Goal: Task Accomplishment & Management: Manage account settings

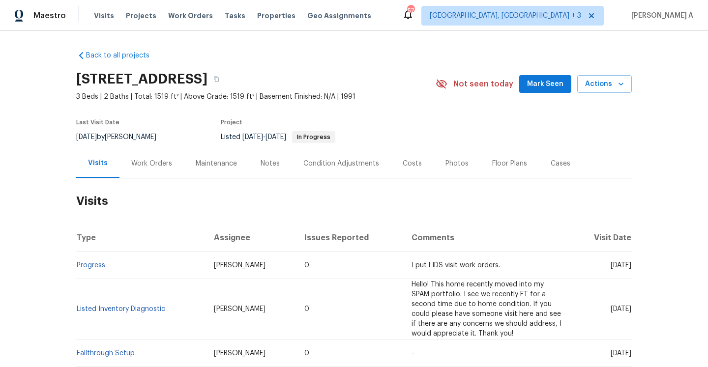
click at [130, 172] on div "Work Orders" at bounding box center [151, 163] width 64 height 29
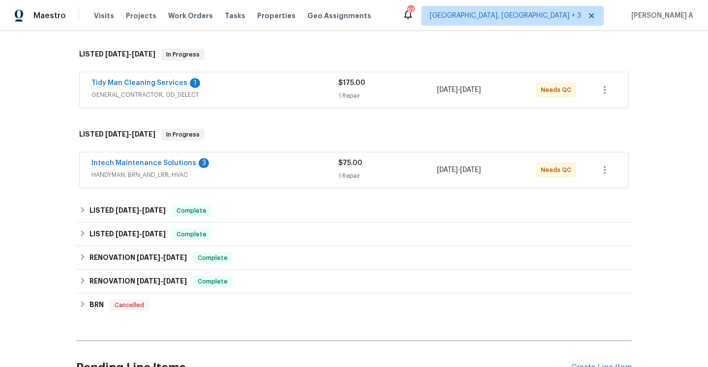
scroll to position [141, 0]
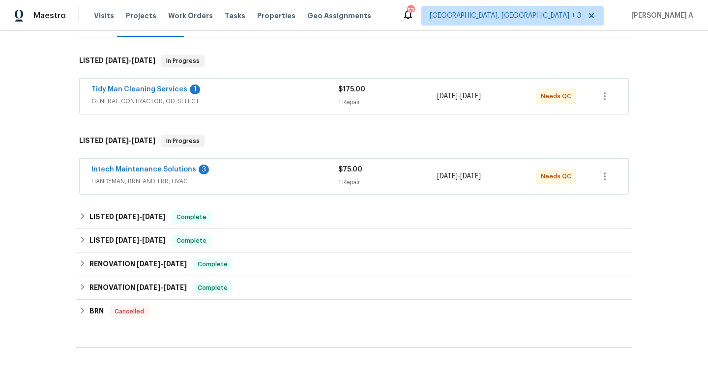
click at [241, 95] on div "Tidy Man Cleaning Services 1" at bounding box center [214, 91] width 247 height 12
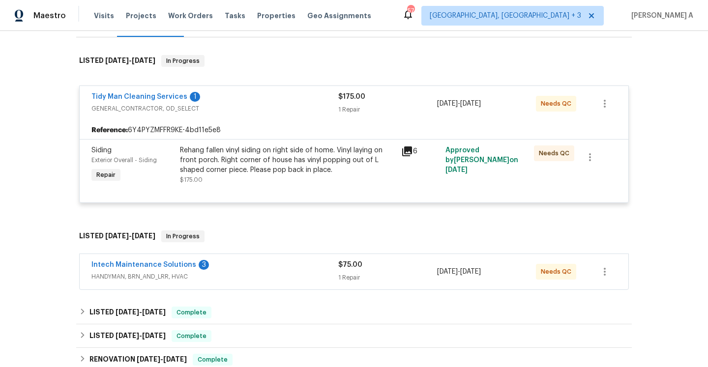
click at [248, 105] on span "GENERAL_CONTRACTOR, OD_SELECT" at bounding box center [214, 109] width 247 height 10
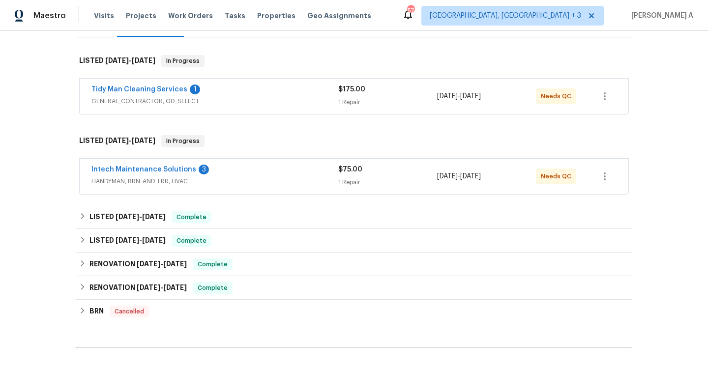
click at [262, 164] on div "Intech Maintenance Solutions 3 HANDYMAN, BRN_AND_LRR, HVAC $75.00 1 Repair 8/15…" at bounding box center [354, 176] width 549 height 35
click at [263, 169] on div "Intech Maintenance Solutions 3" at bounding box center [214, 171] width 247 height 12
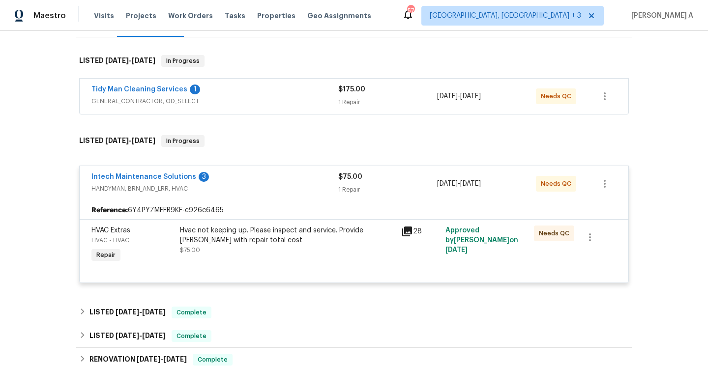
click at [265, 173] on div "Intech Maintenance Solutions 3" at bounding box center [214, 178] width 247 height 12
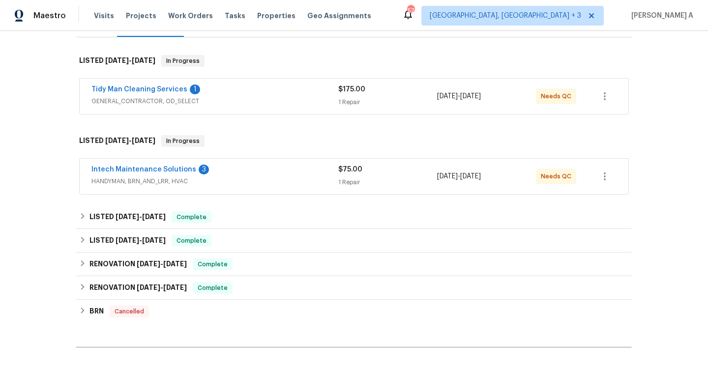
click at [201, 181] on span "HANDYMAN, BRN_AND_LRR, HVAC" at bounding box center [214, 181] width 247 height 10
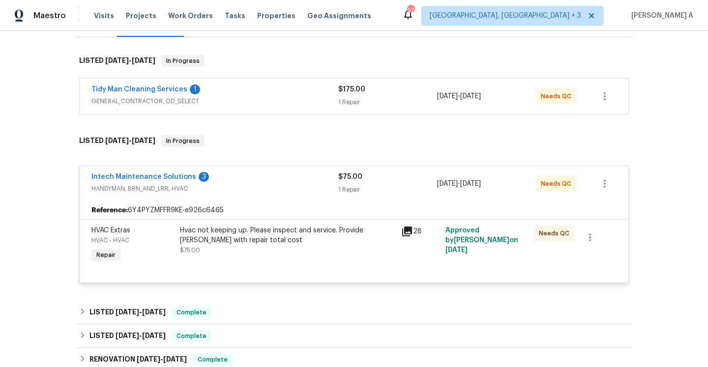
click at [211, 188] on span "HANDYMAN, BRN_AND_LRR, HVAC" at bounding box center [214, 189] width 247 height 10
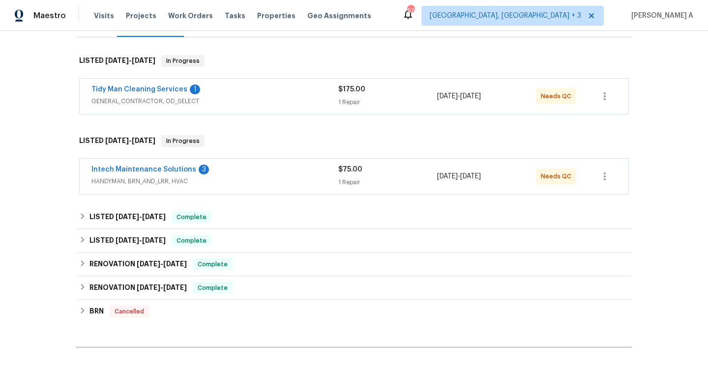
click at [205, 98] on span "GENERAL_CONTRACTOR, OD_SELECT" at bounding box center [214, 101] width 247 height 10
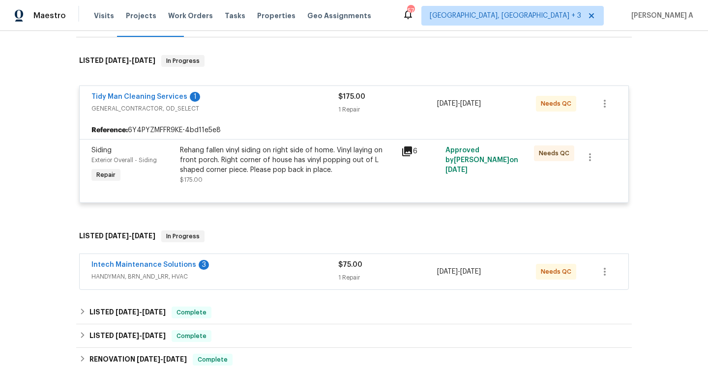
click at [205, 98] on div "Tidy Man Cleaning Services 1" at bounding box center [214, 98] width 247 height 12
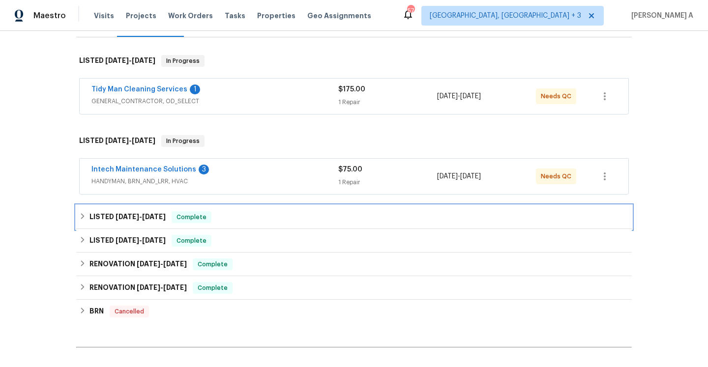
click at [219, 222] on div "LISTED 8/12/25 - 8/15/25 Complete" at bounding box center [354, 217] width 550 height 12
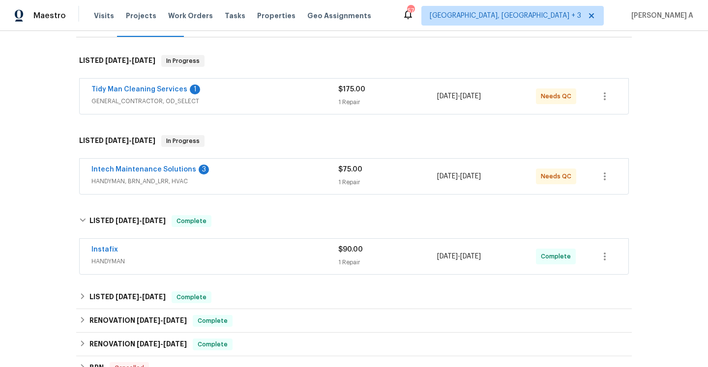
click at [245, 262] on span "HANDYMAN" at bounding box center [214, 262] width 247 height 10
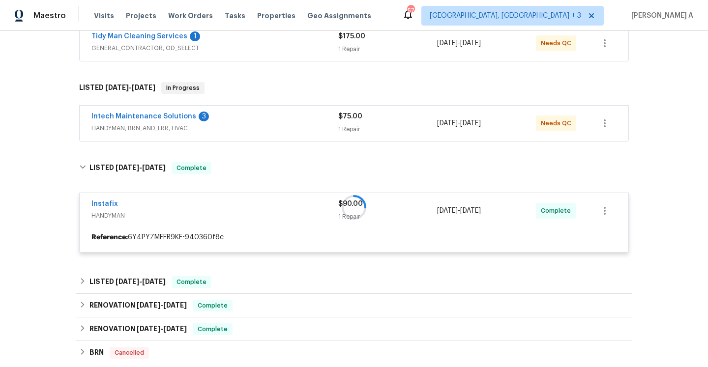
scroll to position [231, 0]
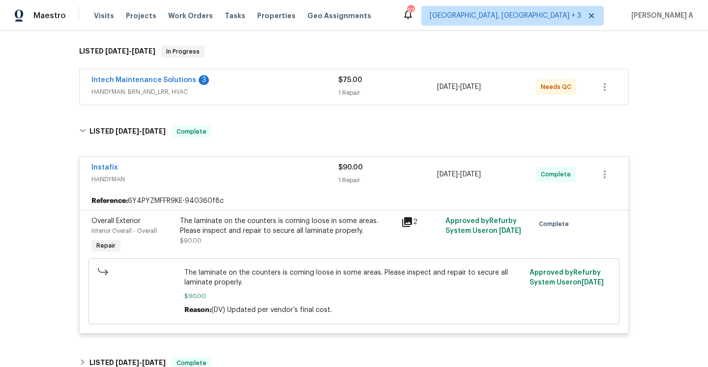
click at [220, 178] on span "HANDYMAN" at bounding box center [214, 179] width 247 height 10
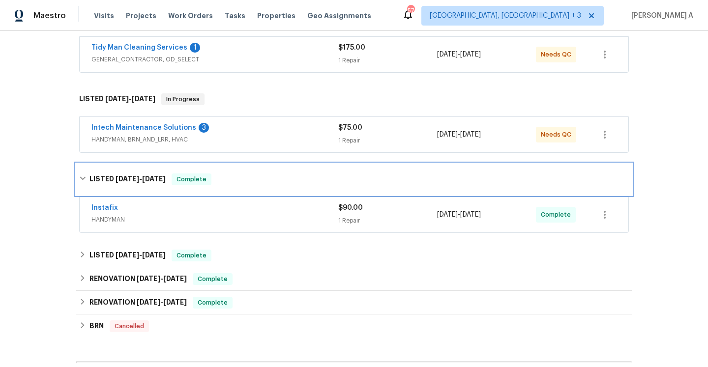
click at [219, 173] on div "LISTED 8/12/25 - 8/15/25 Complete" at bounding box center [353, 179] width 555 height 31
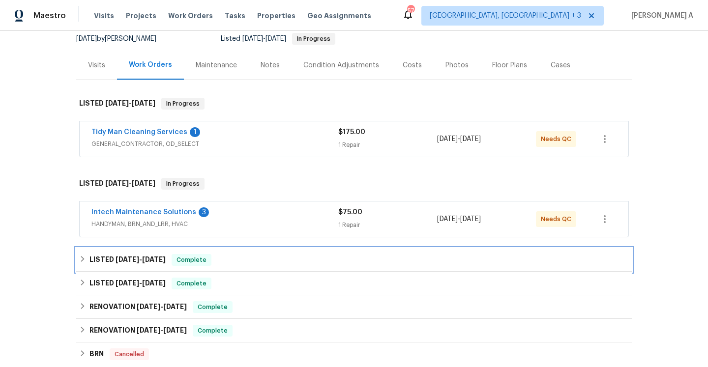
scroll to position [95, 0]
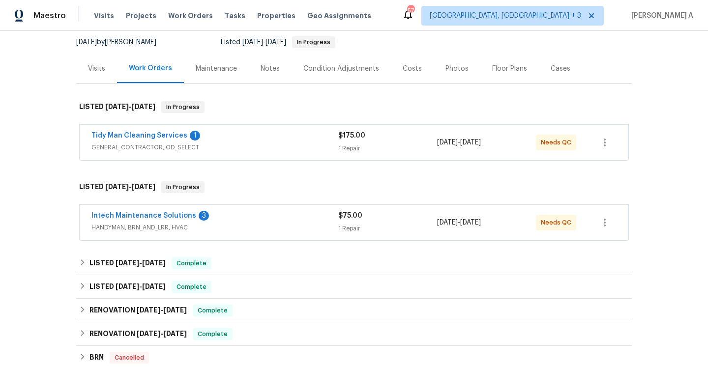
click at [105, 73] on div "Visits" at bounding box center [96, 68] width 41 height 29
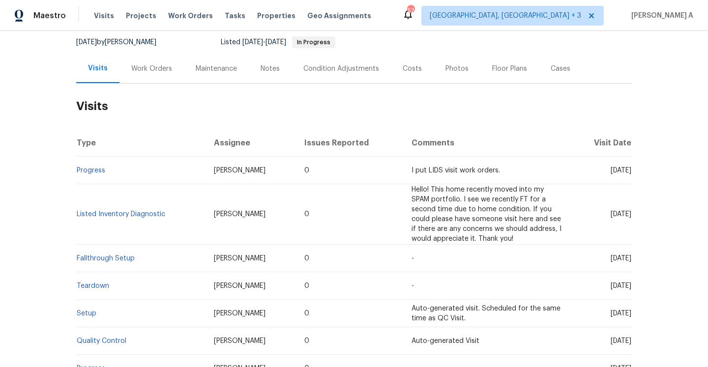
click at [147, 66] on div "Work Orders" at bounding box center [151, 69] width 41 height 10
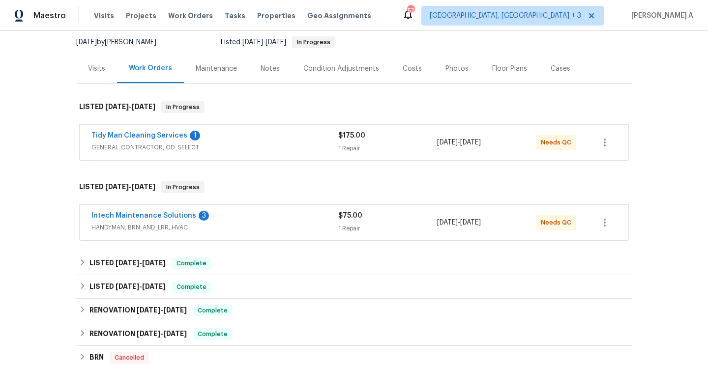
click at [273, 146] on span "GENERAL_CONTRACTOR, OD_SELECT" at bounding box center [214, 148] width 247 height 10
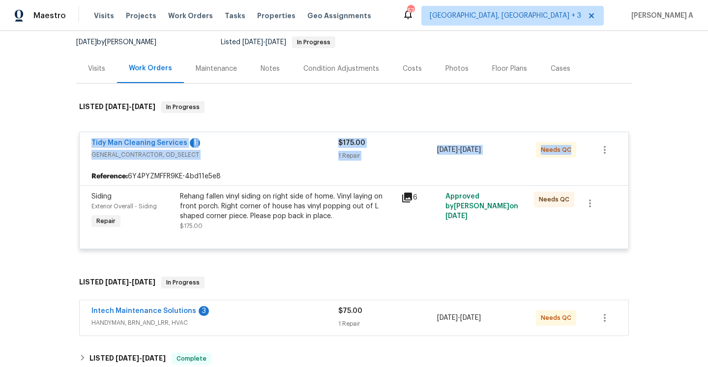
drag, startPoint x: 88, startPoint y: 143, endPoint x: 568, endPoint y: 151, distance: 480.3
click at [568, 151] on div "Tidy Man Cleaning Services 1 GENERAL_CONTRACTOR, OD_SELECT $175.00 1 Repair 8/1…" at bounding box center [354, 149] width 549 height 35
copy div "Tidy Man Cleaning Services 1 GENERAL_CONTRACTOR, OD_SELECT $175.00 1 Repair 8/1…"
click at [407, 201] on icon at bounding box center [407, 198] width 12 height 12
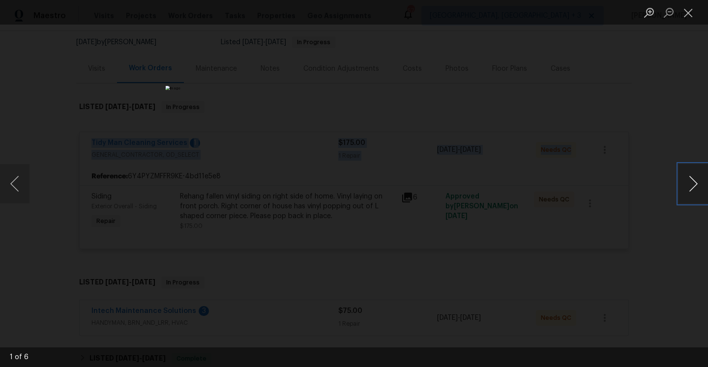
click at [694, 194] on button "Next image" at bounding box center [692, 183] width 29 height 39
click at [693, 194] on button "Next image" at bounding box center [692, 183] width 29 height 39
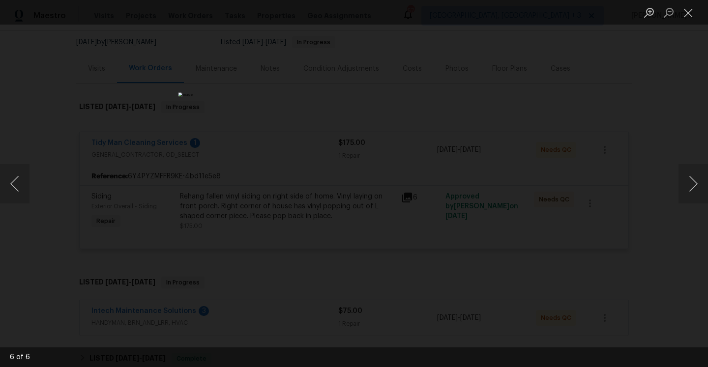
click at [641, 134] on div "Lightbox" at bounding box center [354, 183] width 708 height 367
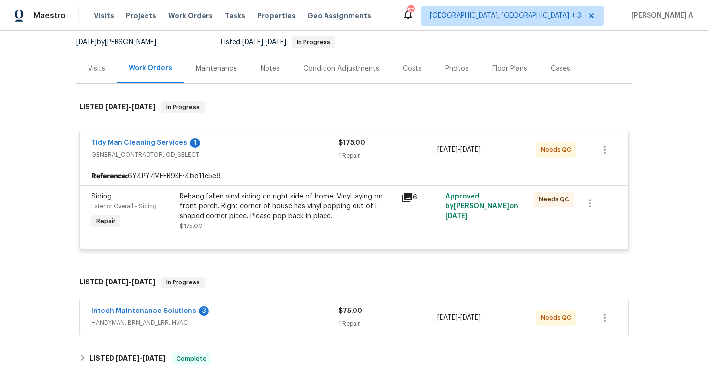
scroll to position [189, 0]
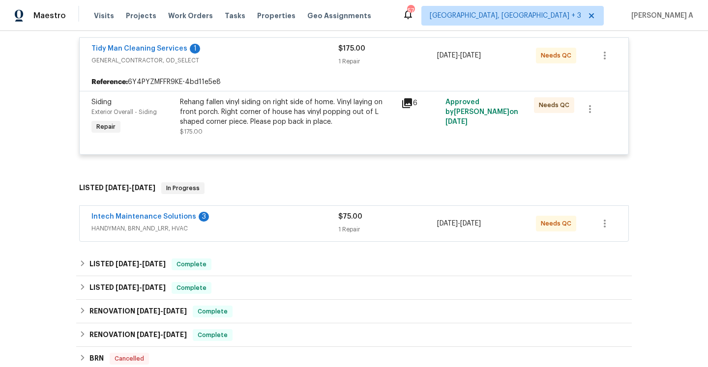
click at [261, 227] on span "HANDYMAN, BRN_AND_LRR, HVAC" at bounding box center [214, 229] width 247 height 10
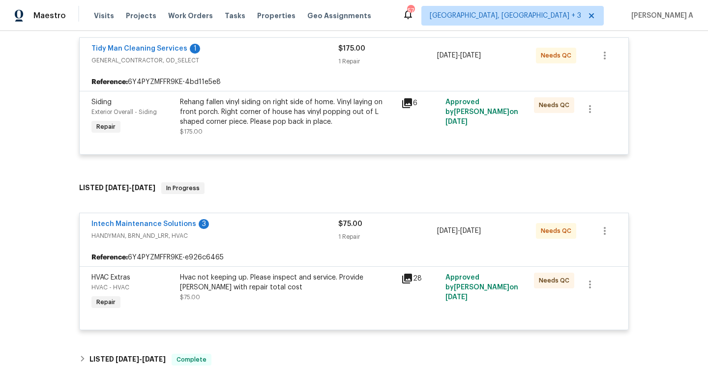
click at [263, 227] on div "Intech Maintenance Solutions 3" at bounding box center [214, 225] width 247 height 12
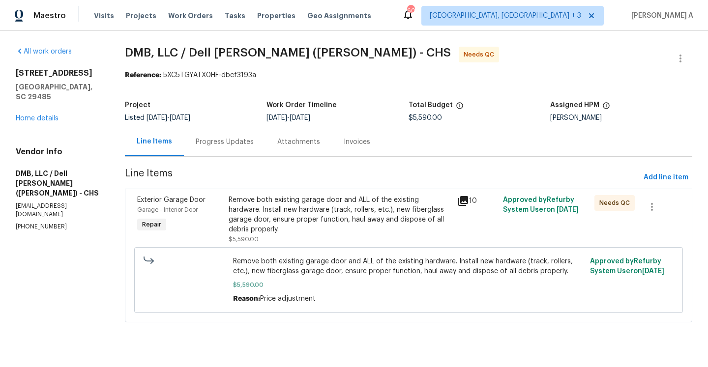
click at [287, 157] on section "DMB, LLC / Dell Bryson (Heise) - CHS Needs QC Reference: 5XC5TGYATX0HF-dbcf3193…" at bounding box center [408, 191] width 567 height 288
click at [244, 146] on div "Progress Updates" at bounding box center [225, 142] width 58 height 10
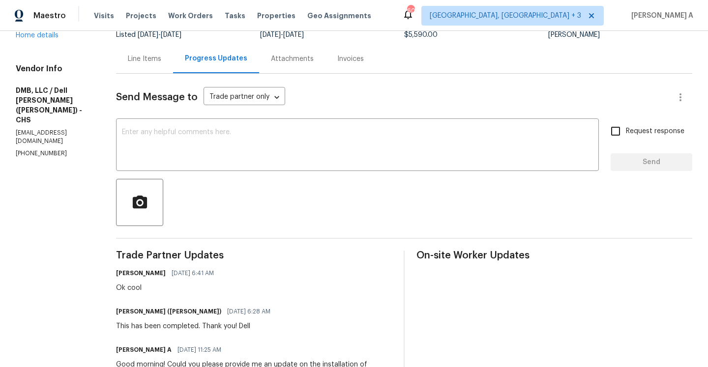
scroll to position [69, 0]
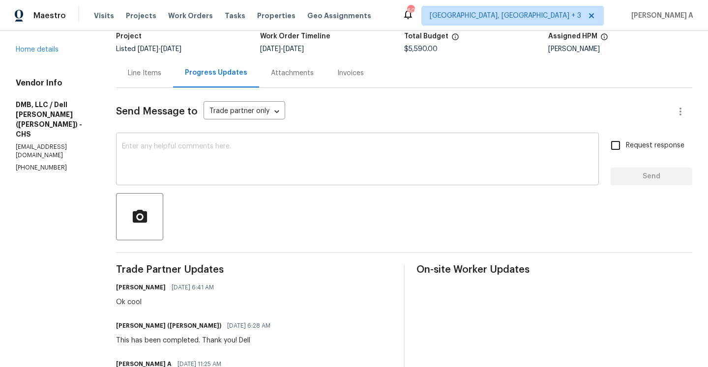
click at [168, 180] on div "x ​" at bounding box center [357, 160] width 483 height 50
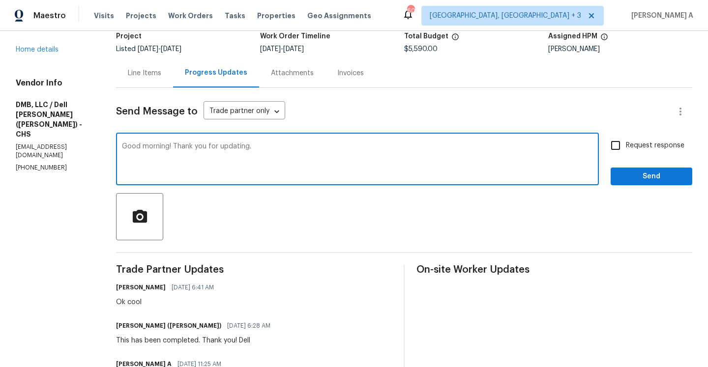
type textarea "Good morning! Thank you for updating."
click at [629, 177] on span "Send" at bounding box center [651, 177] width 66 height 12
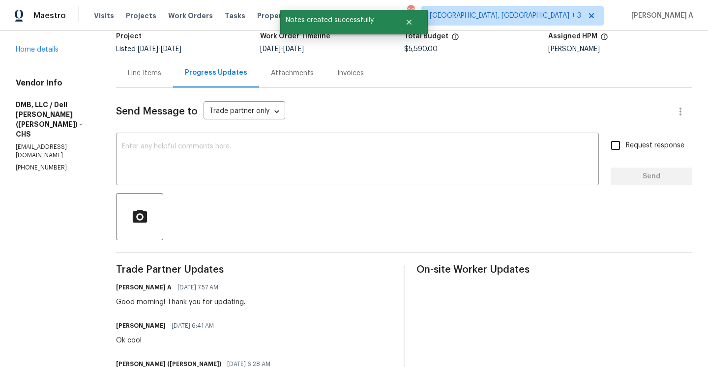
click at [143, 76] on div "Line Items" at bounding box center [144, 73] width 33 height 10
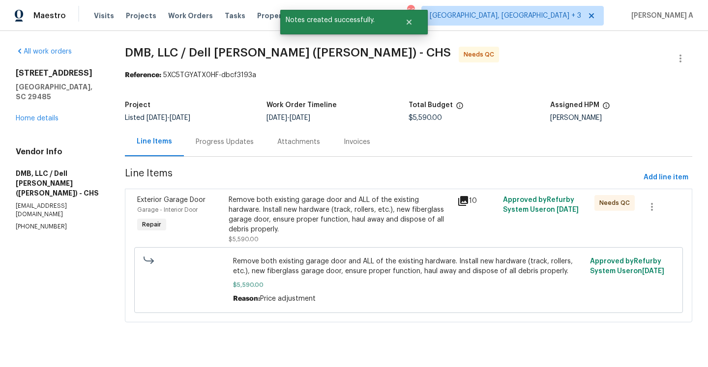
click at [382, 217] on div "Remove both existing garage door and ALL of the existing hardware. Install new …" at bounding box center [340, 214] width 223 height 39
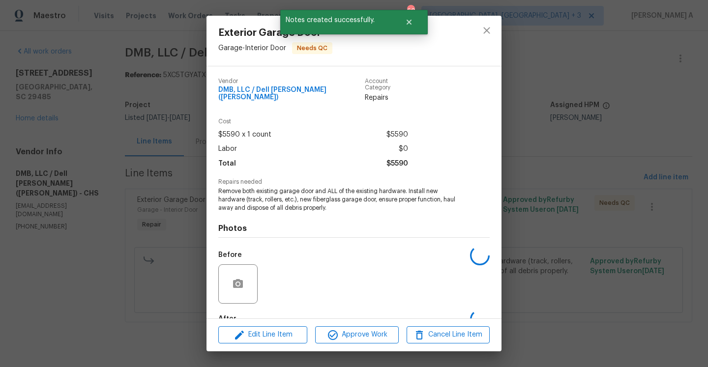
scroll to position [53, 0]
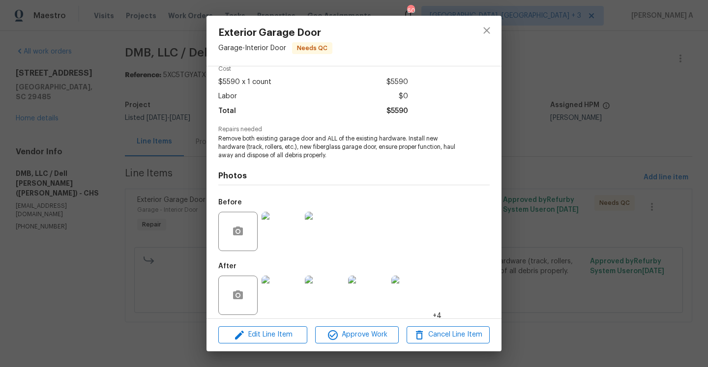
click at [283, 224] on img at bounding box center [281, 231] width 39 height 39
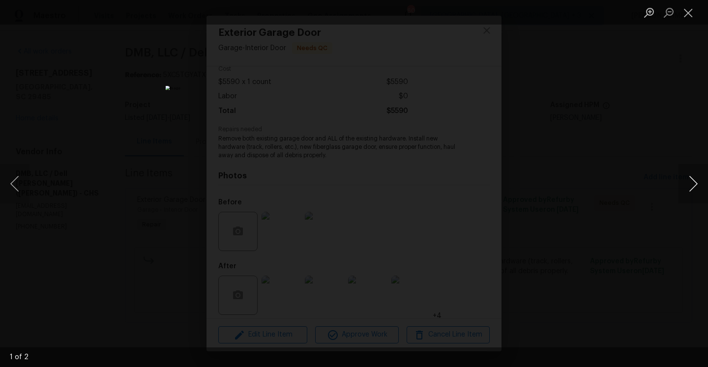
click at [698, 186] on button "Next image" at bounding box center [692, 183] width 29 height 39
click at [645, 165] on div "Lightbox" at bounding box center [354, 183] width 708 height 367
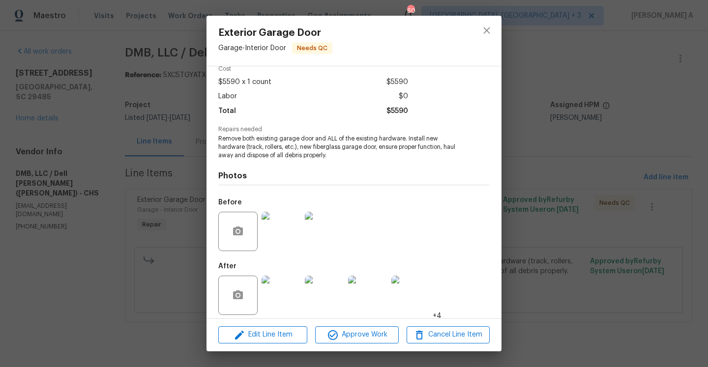
click at [293, 294] on img at bounding box center [281, 295] width 39 height 39
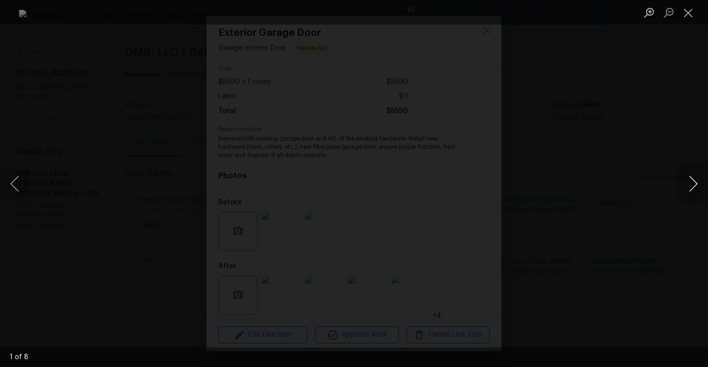
click at [689, 190] on button "Next image" at bounding box center [692, 183] width 29 height 39
click button "Next image"
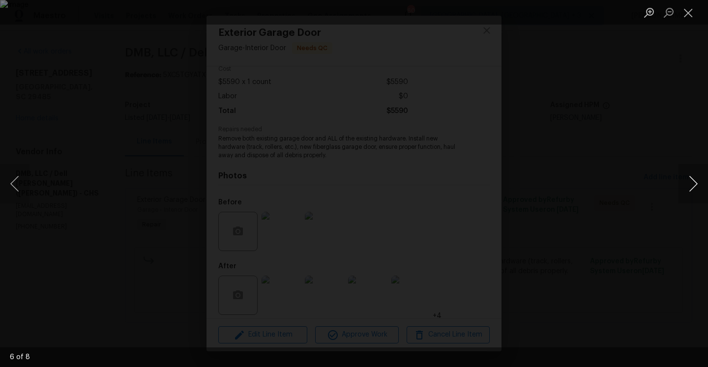
click button "Next image"
click div "Lightbox"
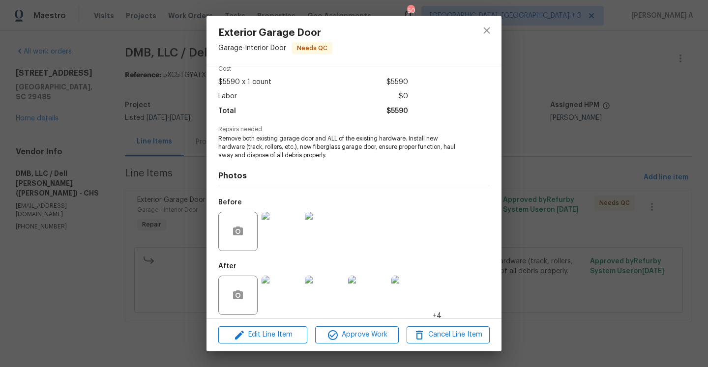
click div "Exterior Garage Door Garage - Interior Door Needs QC Vendor DMB, LLC / Dell Bry…"
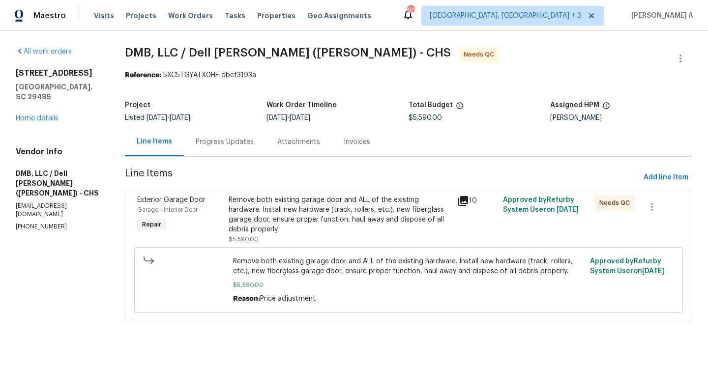
click div "105 Gambels Ln Summerville, SC 29485 Home details"
click link "Home details"
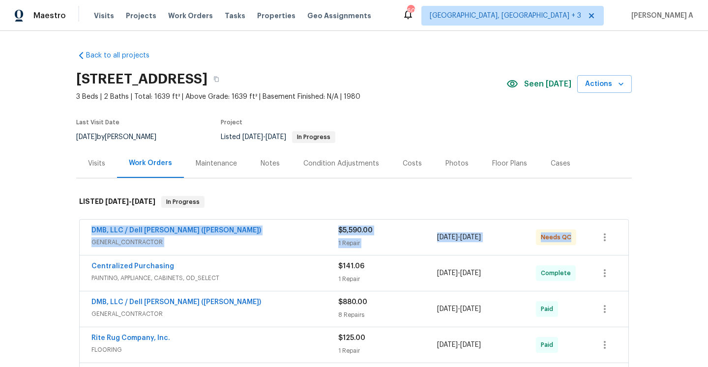
drag, startPoint x: 88, startPoint y: 229, endPoint x: 567, endPoint y: 235, distance: 479.3
click div "DMB, LLC / Dell Bryson (Heise) GENERAL_CONTRACTOR $5,590.00 1 Repair 7/15/2025 …"
copy div "DMB, LLC / Dell Bryson (Heise) GENERAL_CONTRACTOR $5,590.00 1 Repair 7/15/2025 …"
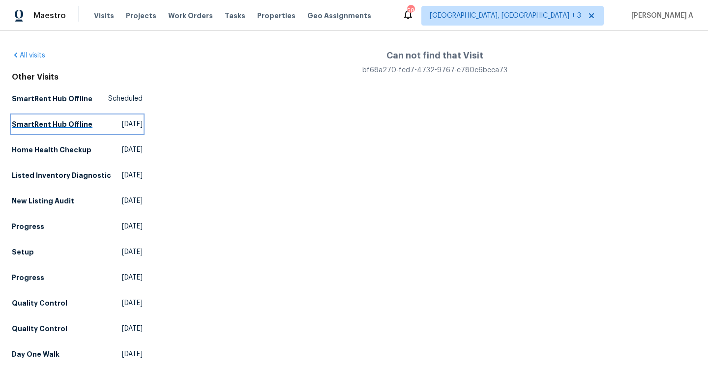
click at [122, 126] on span "Mon, Aug 25 2025" at bounding box center [132, 124] width 21 height 10
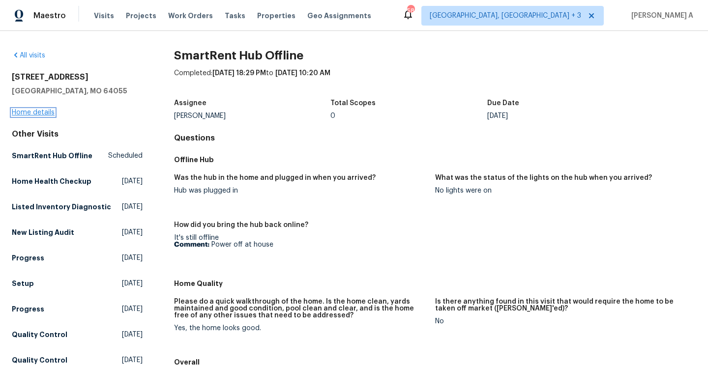
click at [42, 111] on link "Home details" at bounding box center [33, 112] width 43 height 7
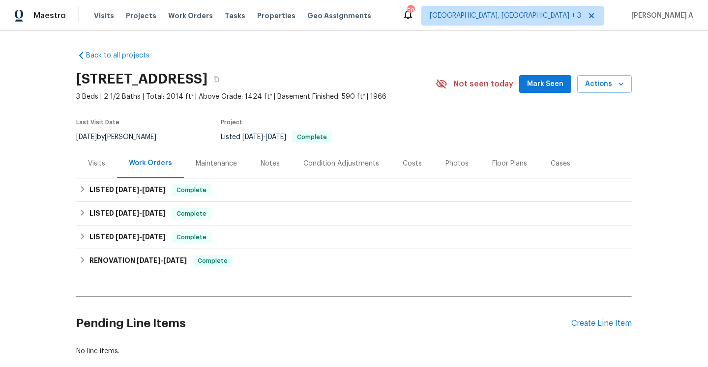
click at [109, 164] on div "Visits" at bounding box center [96, 163] width 41 height 29
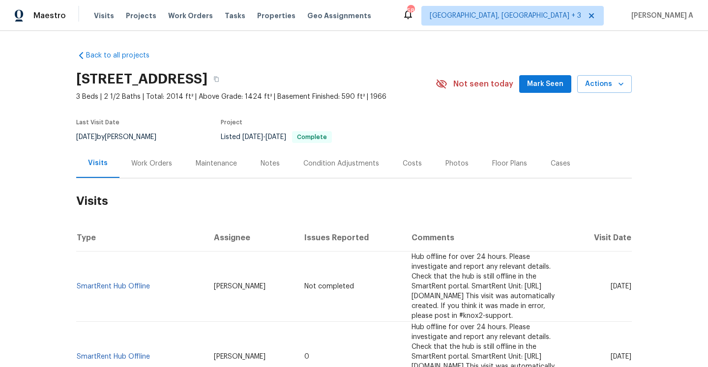
scroll to position [29, 0]
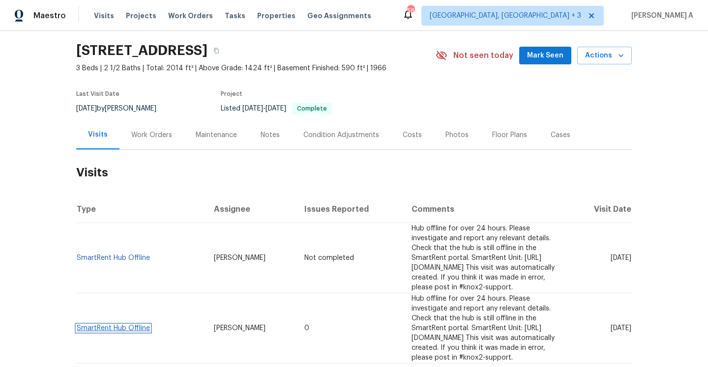
click at [146, 325] on link "SmartRent Hub Offline" at bounding box center [113, 328] width 73 height 7
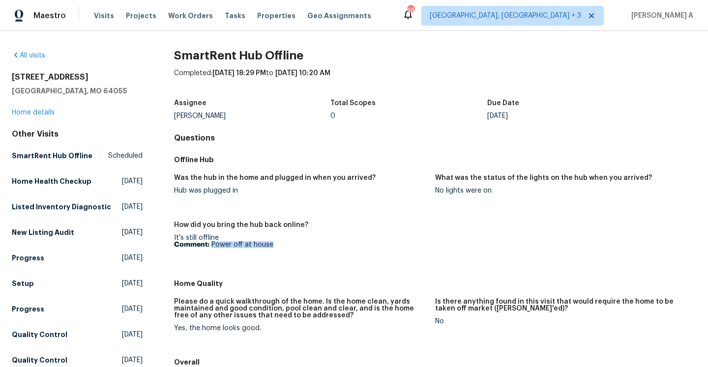
drag, startPoint x: 212, startPoint y: 245, endPoint x: 274, endPoint y: 247, distance: 62.0
click at [274, 247] on p "Comment: Power off at house" at bounding box center [300, 244] width 253 height 7
copy p "Power off at house"
click at [82, 159] on h5 "SmartRent Hub Offline" at bounding box center [52, 156] width 81 height 10
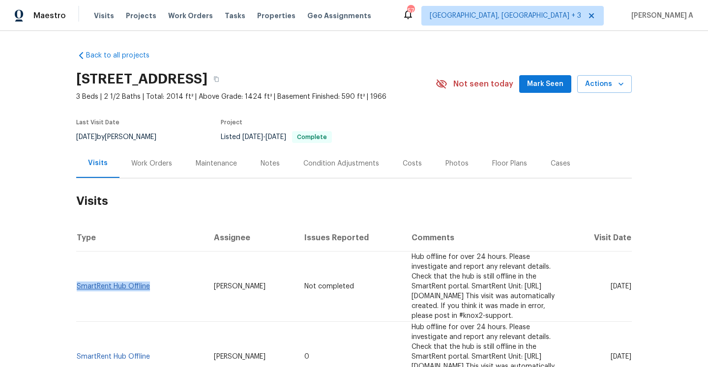
drag, startPoint x: 154, startPoint y: 283, endPoint x: 79, endPoint y: 280, distance: 75.3
click at [79, 280] on td "SmartRent Hub Offline" at bounding box center [141, 287] width 130 height 70
copy link "SmartRent Hub Offline"
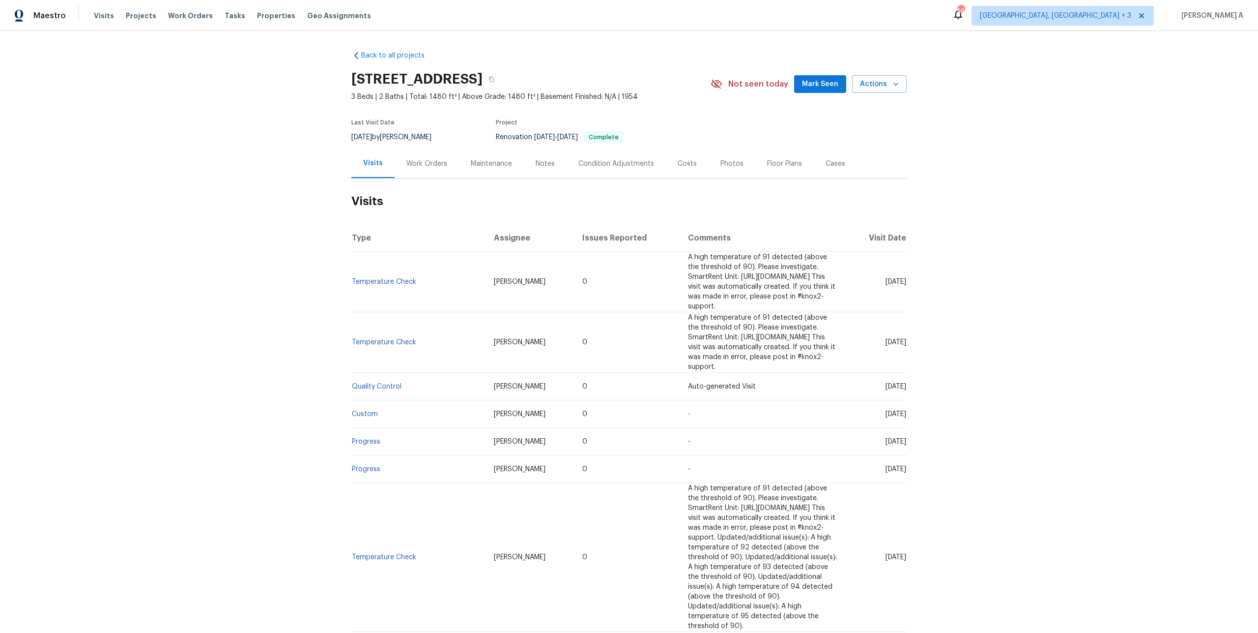
click at [412, 168] on div "Work Orders" at bounding box center [427, 164] width 41 height 10
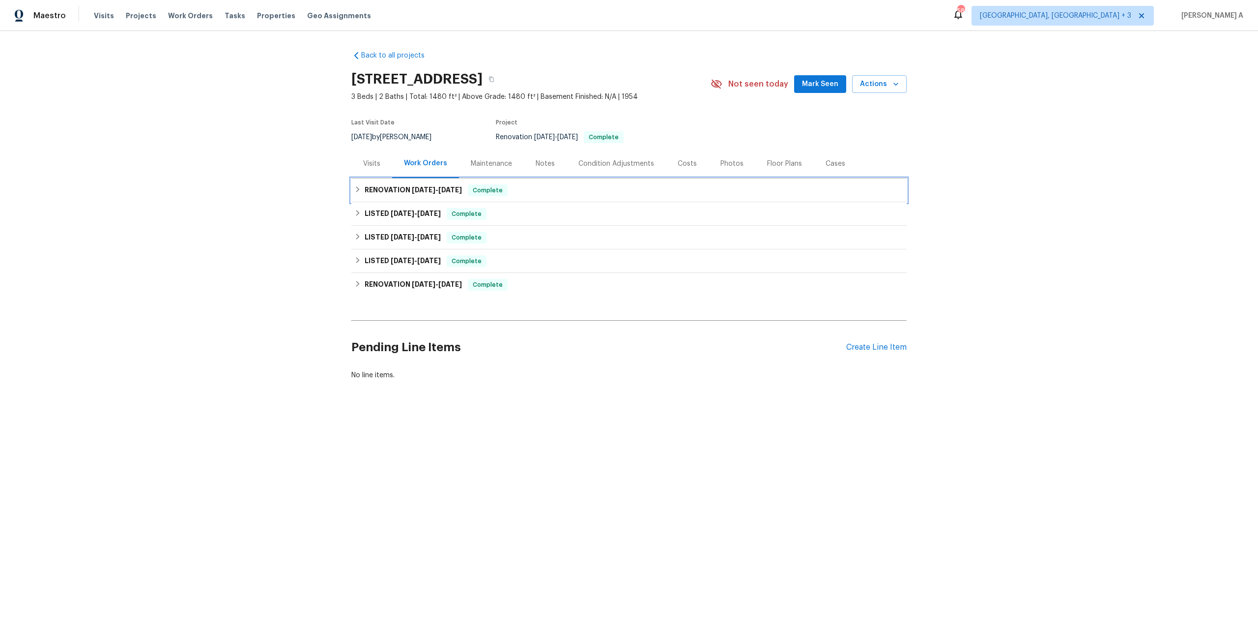
click at [422, 188] on span "[DATE]" at bounding box center [424, 189] width 24 height 7
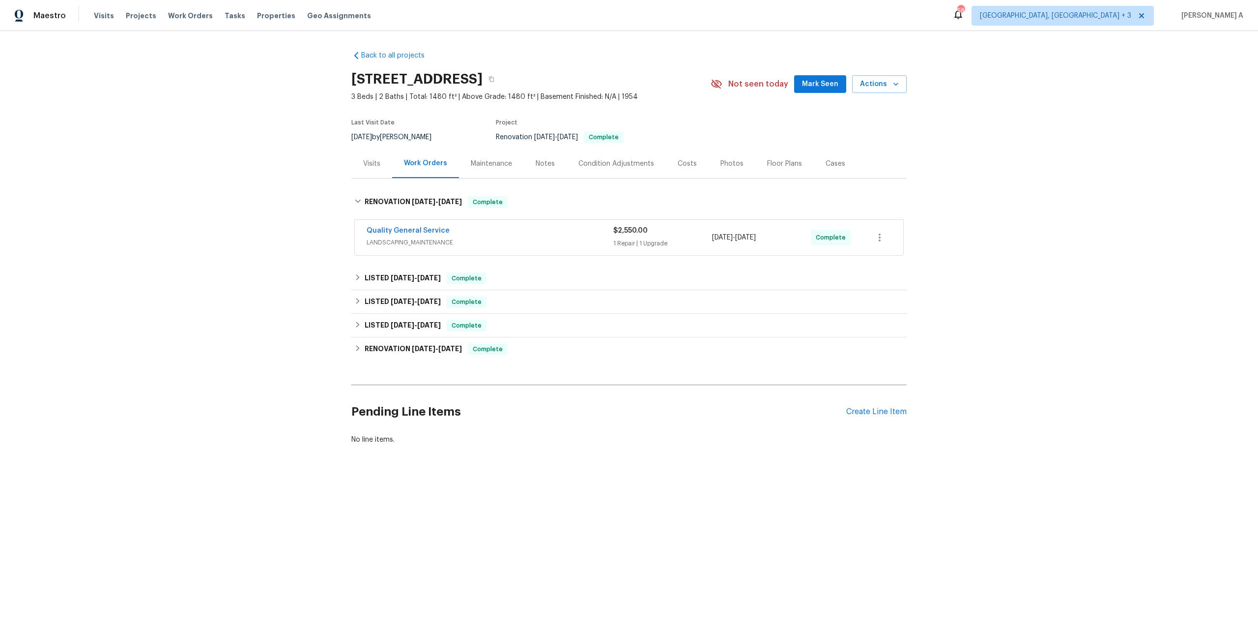
click at [453, 241] on span "LANDSCAPING_MAINTENANCE" at bounding box center [490, 242] width 247 height 10
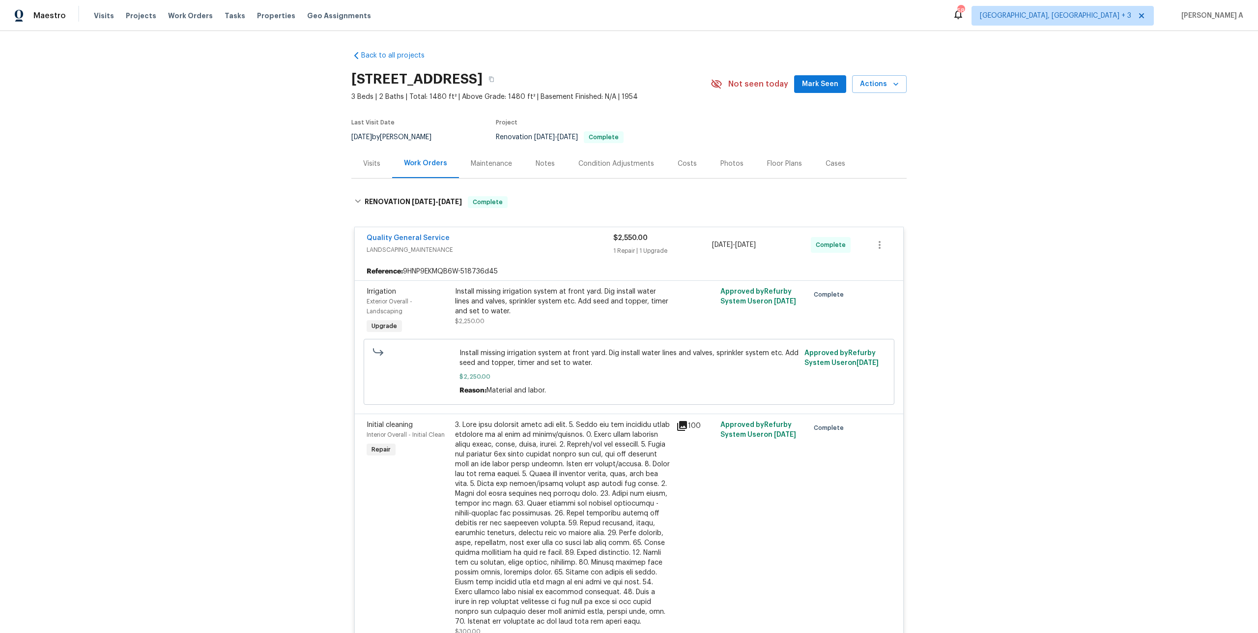
click at [466, 250] on span "LANDSCAPING_MAINTENANCE" at bounding box center [490, 250] width 247 height 10
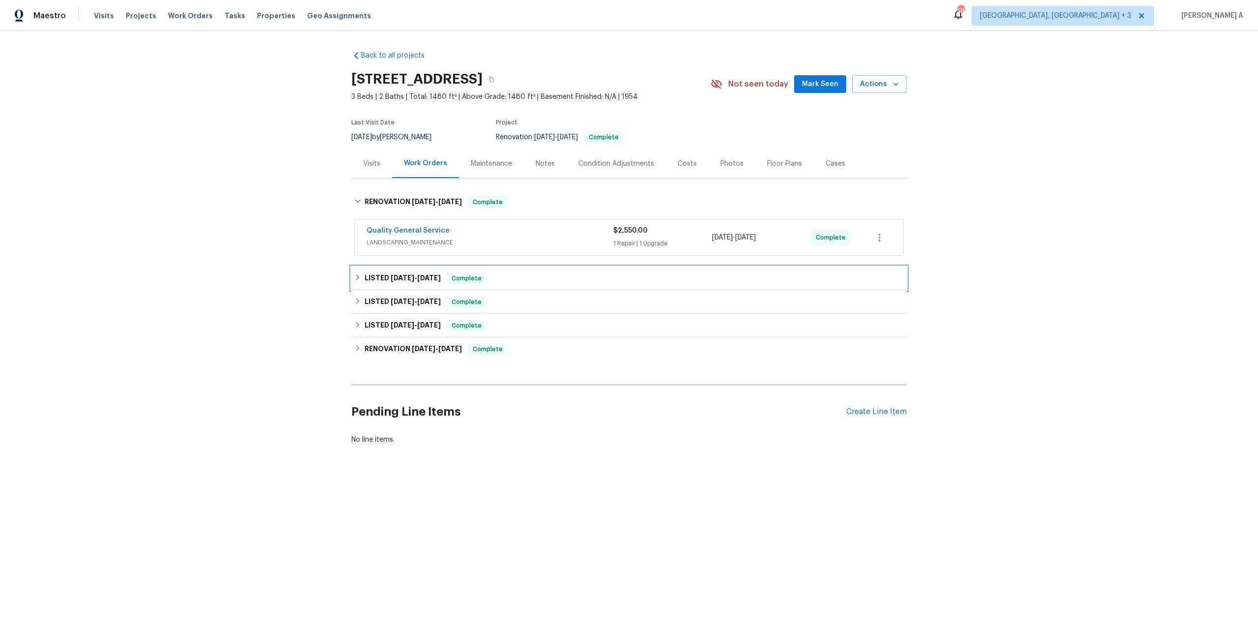
click at [459, 269] on div "LISTED [DATE] - [DATE] Complete" at bounding box center [628, 278] width 555 height 24
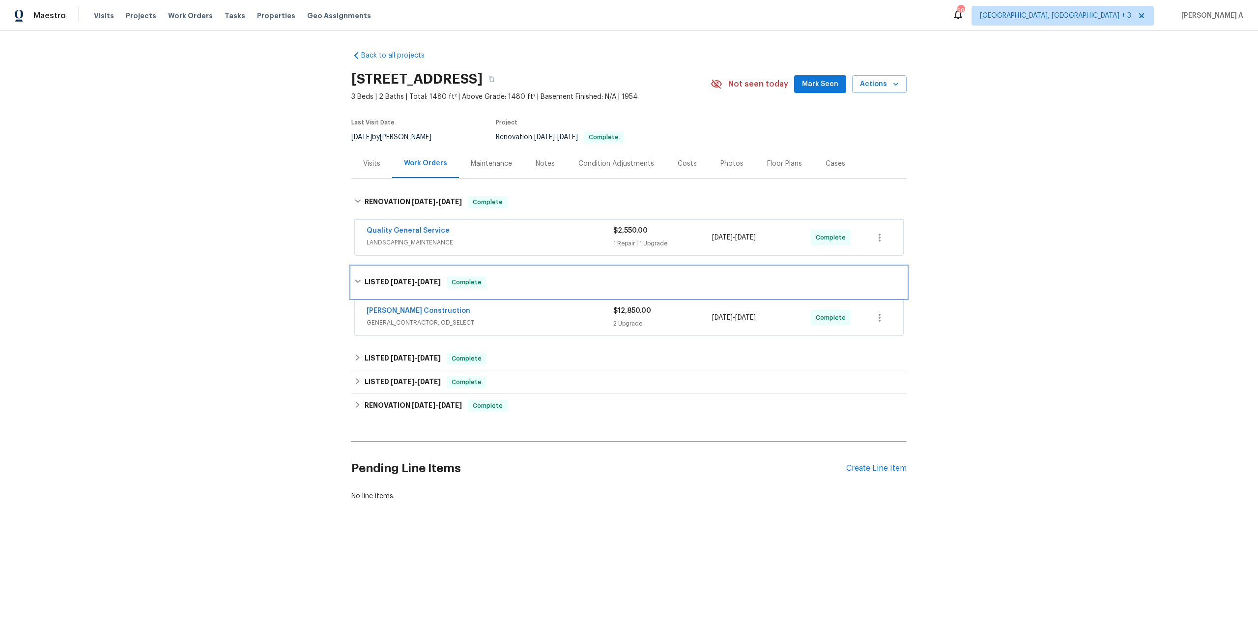
click at [461, 275] on div "LISTED [DATE] - [DATE] Complete" at bounding box center [628, 281] width 555 height 31
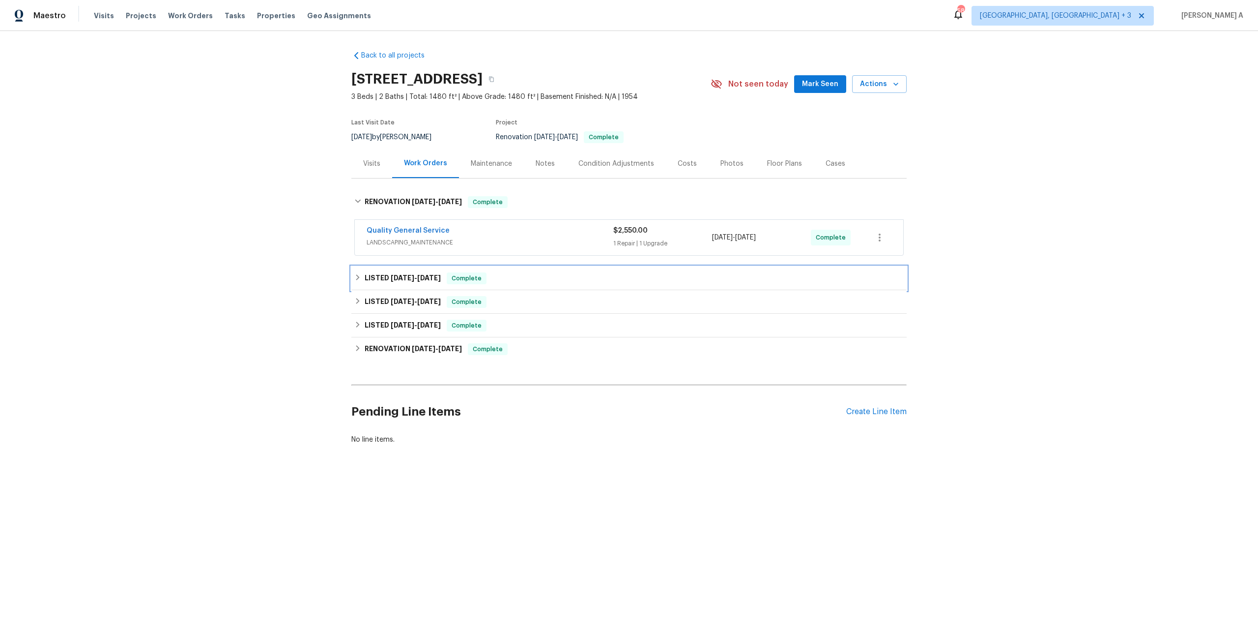
click at [461, 275] on span "Complete" at bounding box center [467, 278] width 38 height 10
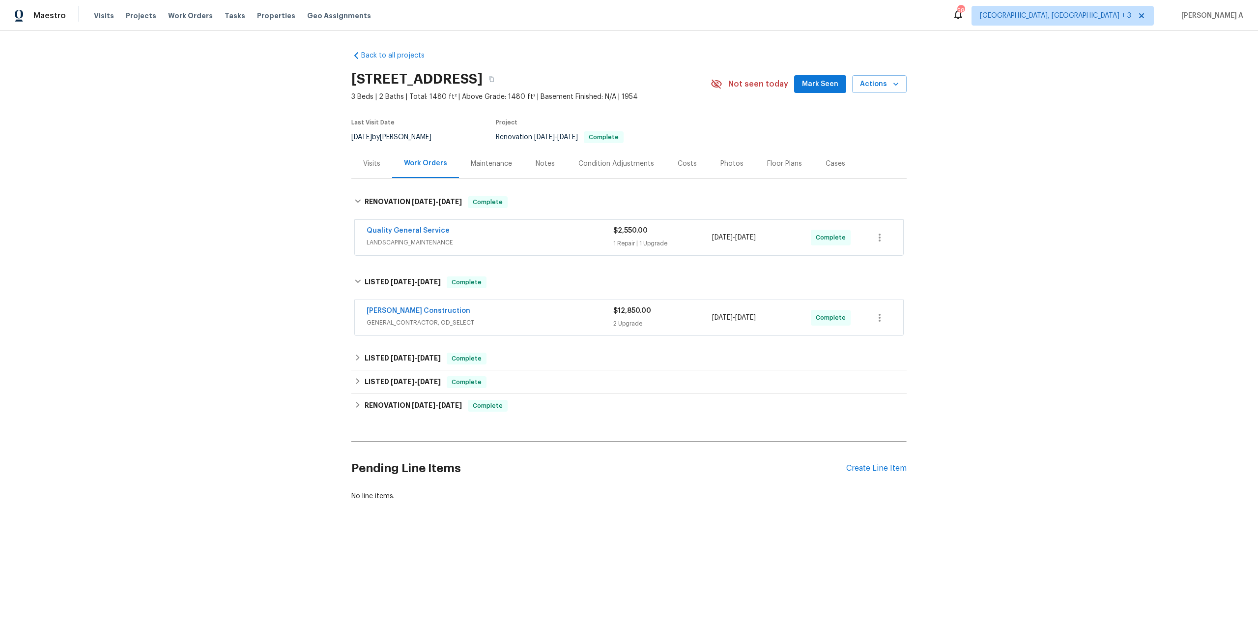
click at [513, 320] on span "GENERAL_CONTRACTOR, OD_SELECT" at bounding box center [490, 323] width 247 height 10
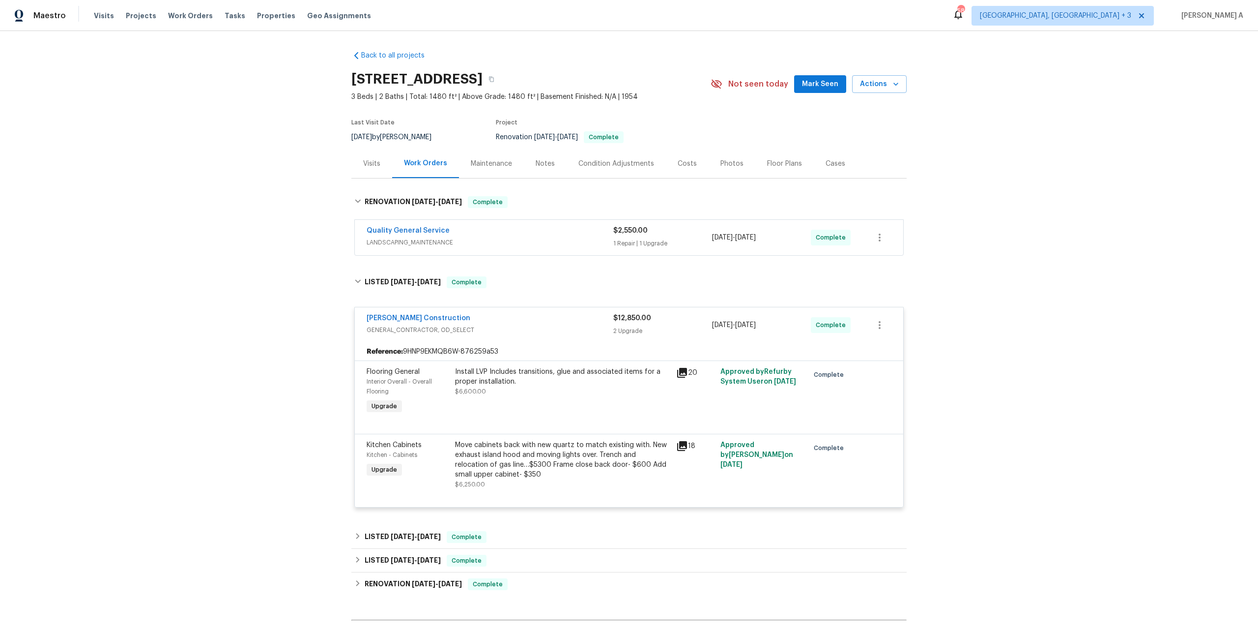
click at [513, 320] on div "[PERSON_NAME] Construction" at bounding box center [490, 319] width 247 height 12
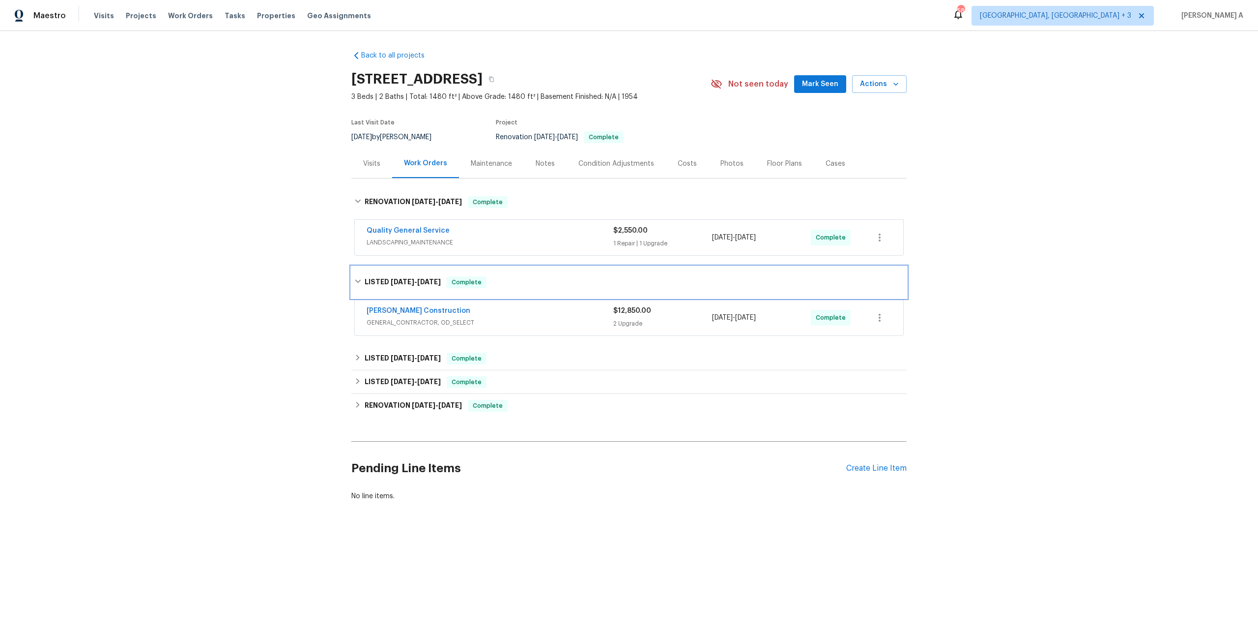
click at [443, 280] on div "LISTED [DATE] - [DATE] Complete" at bounding box center [629, 282] width 550 height 12
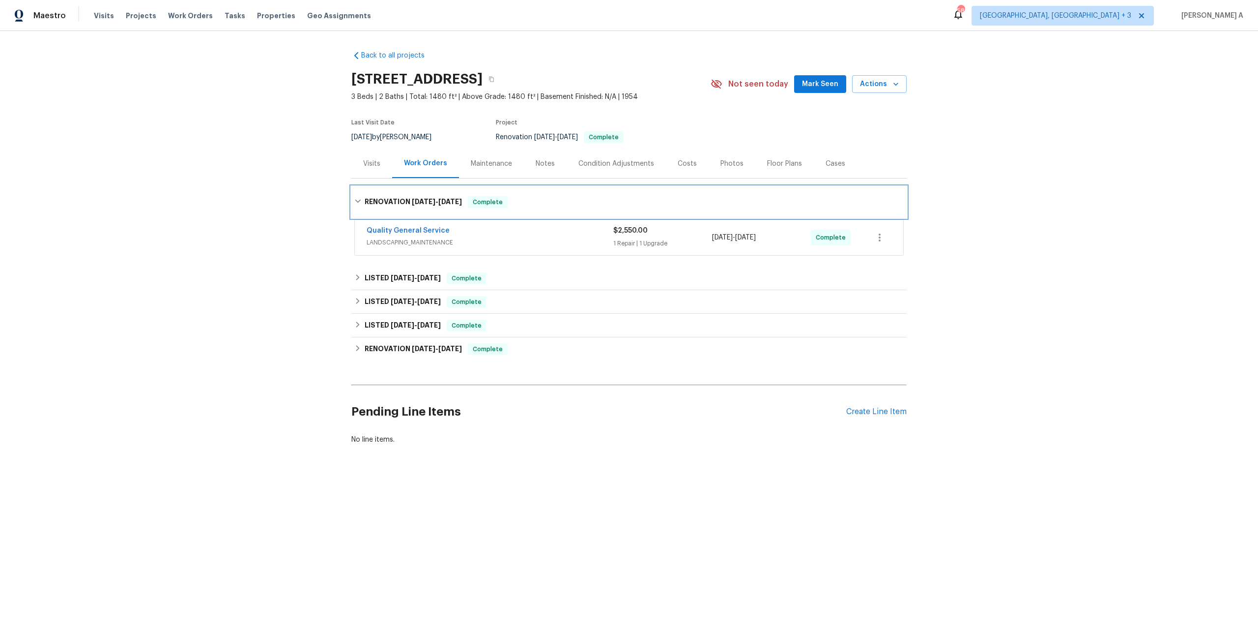
click at [429, 211] on div "RENOVATION [DATE] - [DATE] Complete" at bounding box center [628, 201] width 555 height 31
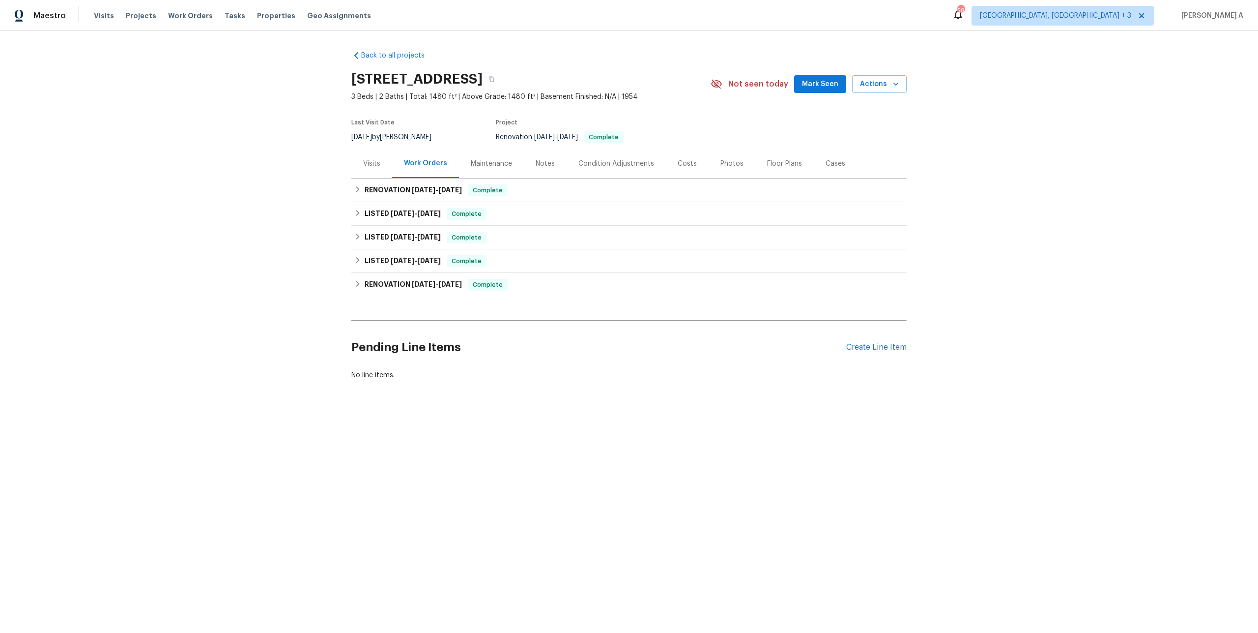
click at [380, 164] on div "Visits" at bounding box center [371, 163] width 41 height 29
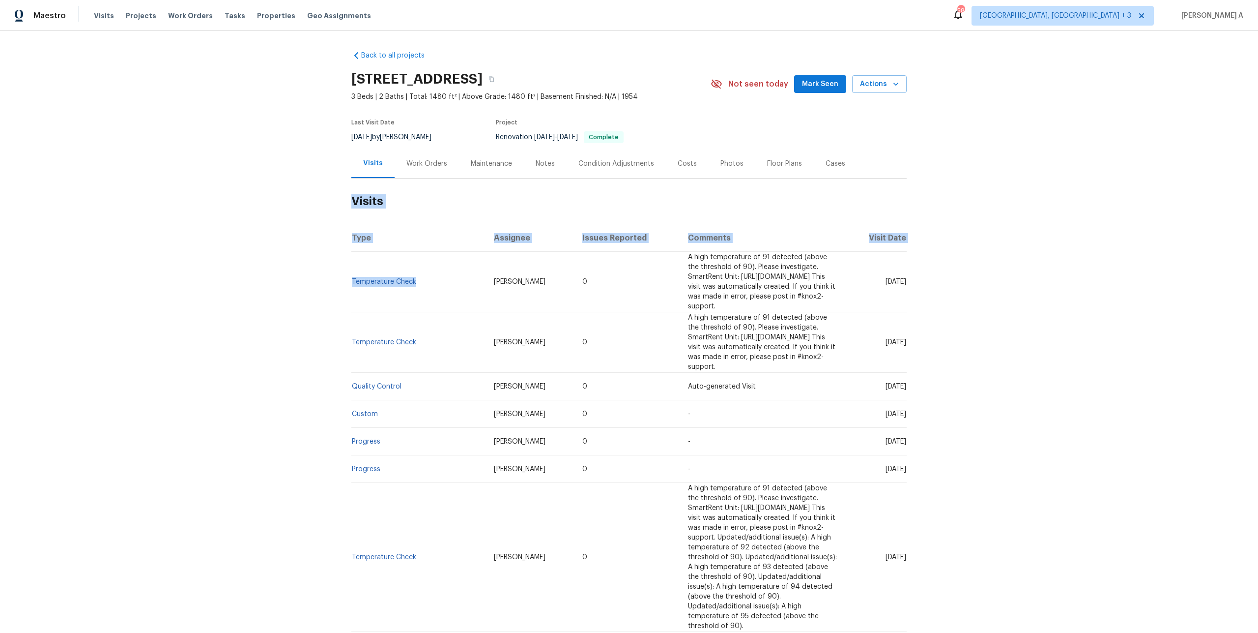
drag, startPoint x: 419, startPoint y: 285, endPoint x: 350, endPoint y: 283, distance: 68.8
click at [350, 283] on div "Back to all projects [STREET_ADDRESS] 3 Beds | 2 Baths | Total: 1480 ft² | Abov…" at bounding box center [629, 332] width 1258 height 602
click at [385, 247] on th "Type" at bounding box center [418, 238] width 135 height 28
drag, startPoint x: 419, startPoint y: 285, endPoint x: 352, endPoint y: 282, distance: 66.4
click at [352, 282] on td "Temperature Check" at bounding box center [418, 282] width 135 height 60
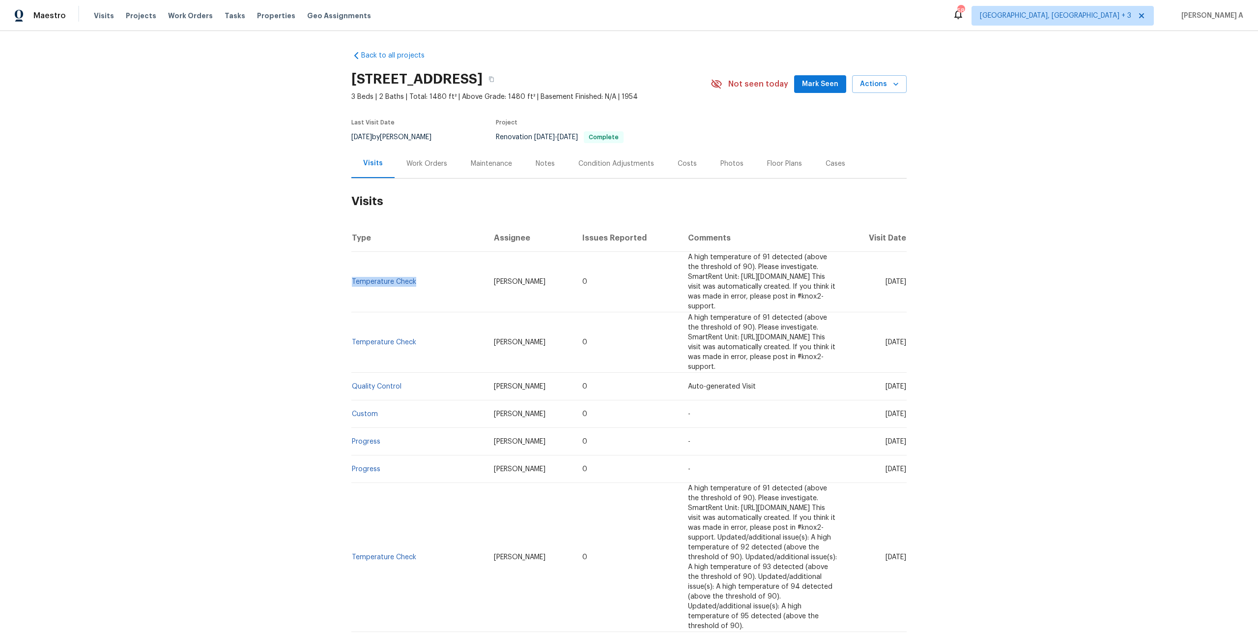
copy link "Temperature Check"
click at [407, 161] on div "Work Orders" at bounding box center [427, 164] width 41 height 10
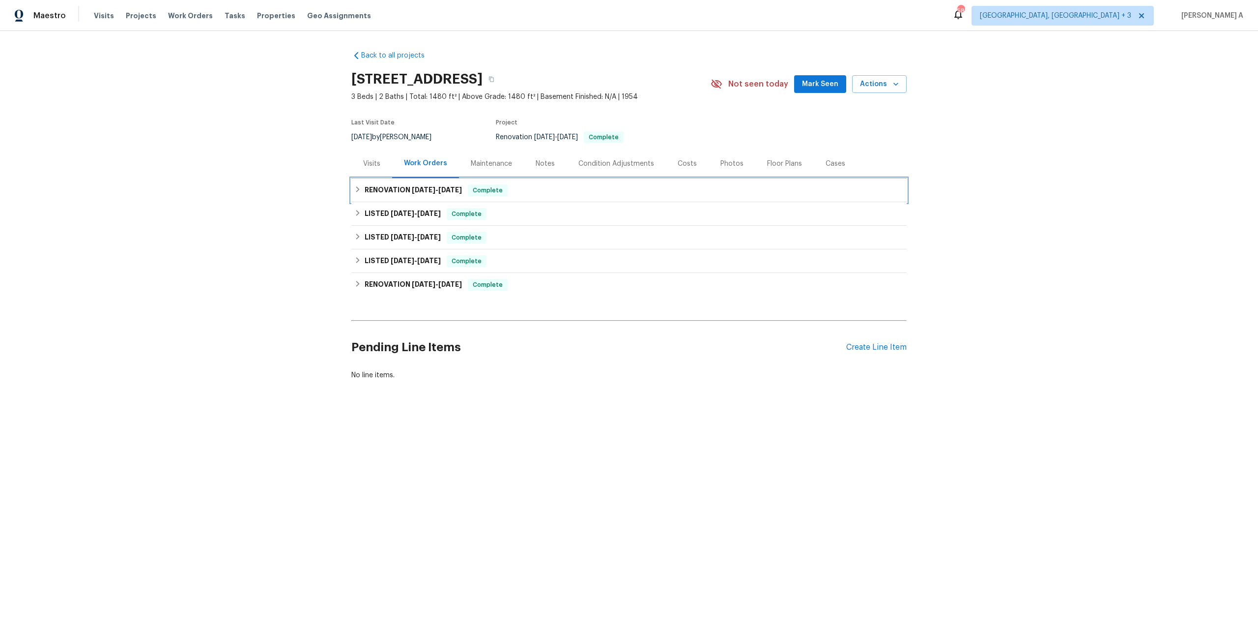
click at [394, 196] on h6 "RENOVATION 8/1/25 - 8/14/25" at bounding box center [413, 190] width 97 height 12
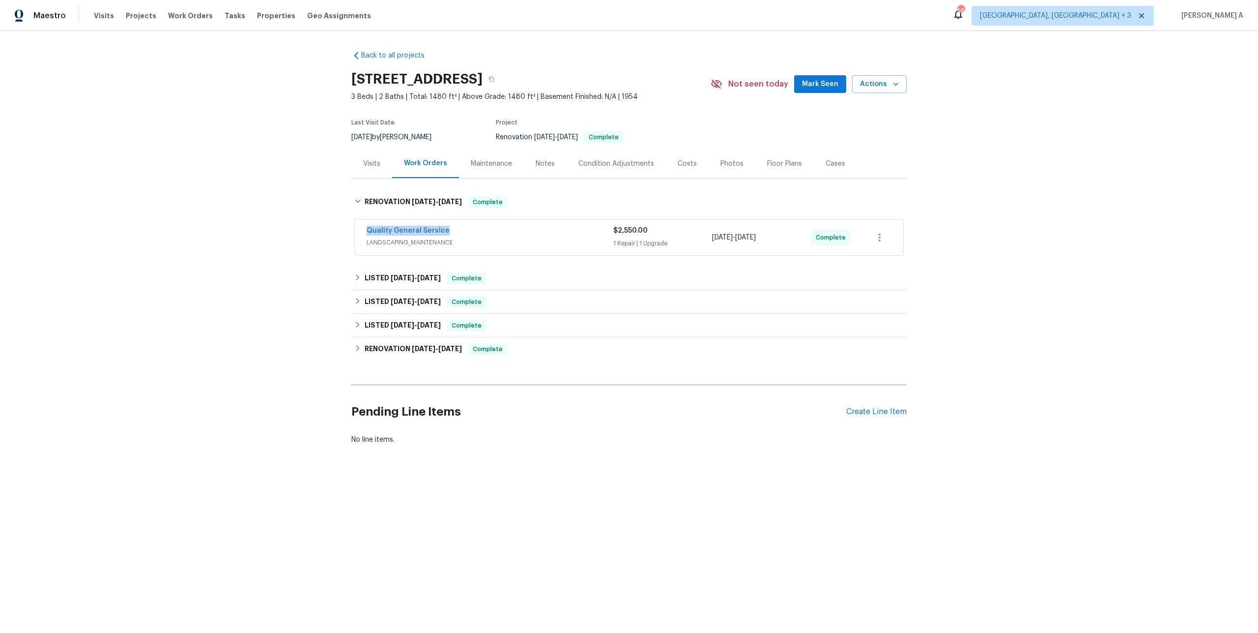
drag, startPoint x: 455, startPoint y: 231, endPoint x: 369, endPoint y: 234, distance: 86.1
click at [369, 234] on div "Quality General Service" at bounding box center [490, 232] width 247 height 12
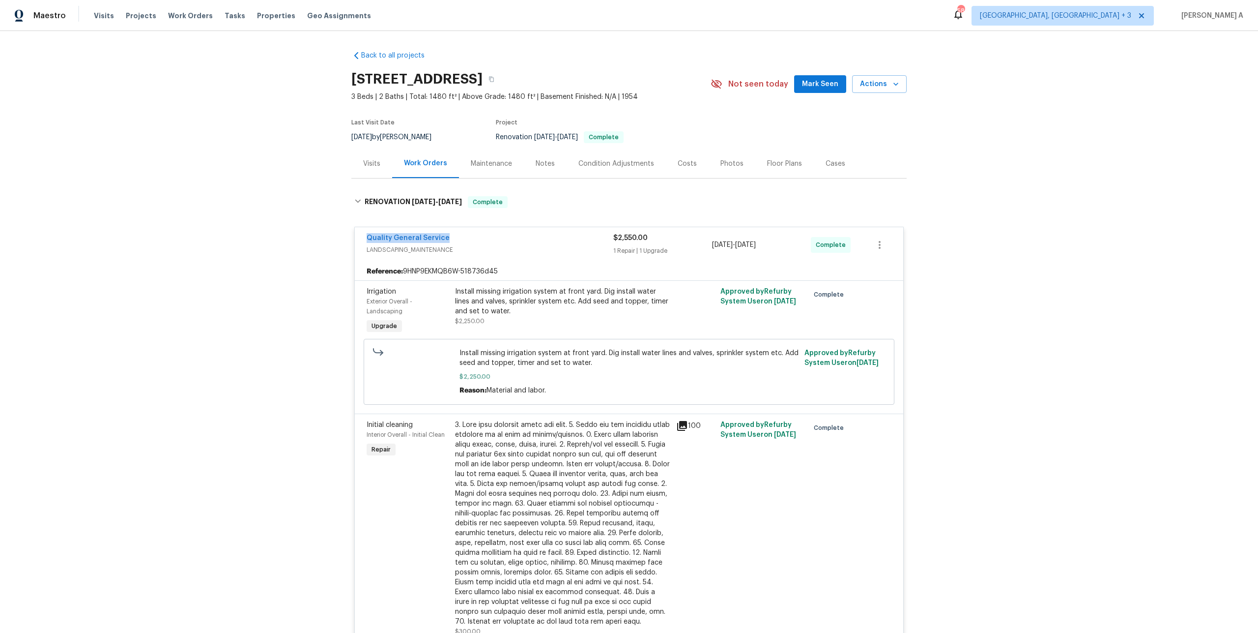
copy link "Quality General Service"
click at [361, 173] on div "Visits" at bounding box center [371, 163] width 41 height 29
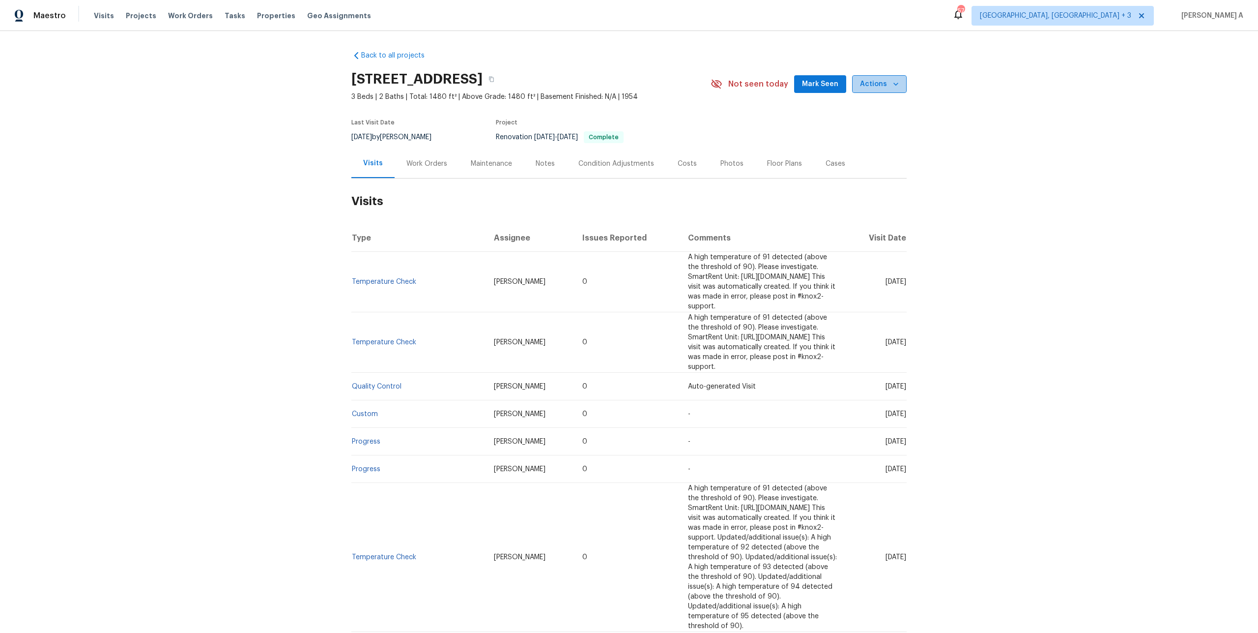
click at [885, 88] on span "Actions" at bounding box center [879, 84] width 39 height 12
click at [872, 121] on li "Schedule a visit" at bounding box center [859, 121] width 96 height 16
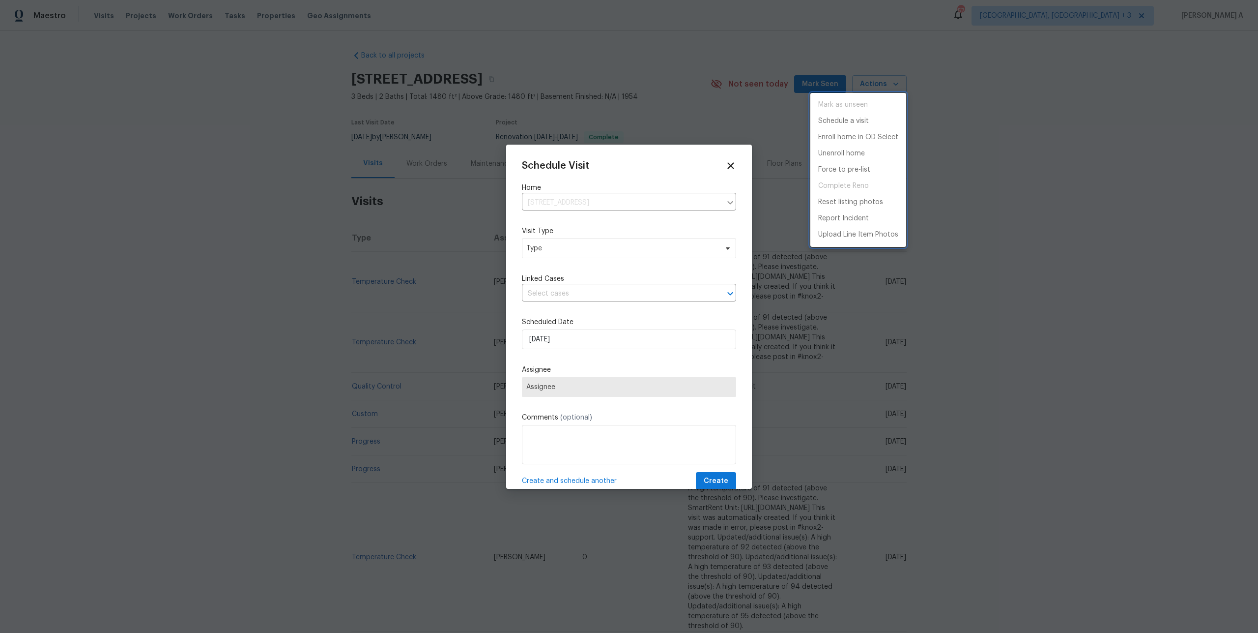
click at [579, 242] on div at bounding box center [629, 316] width 1258 height 633
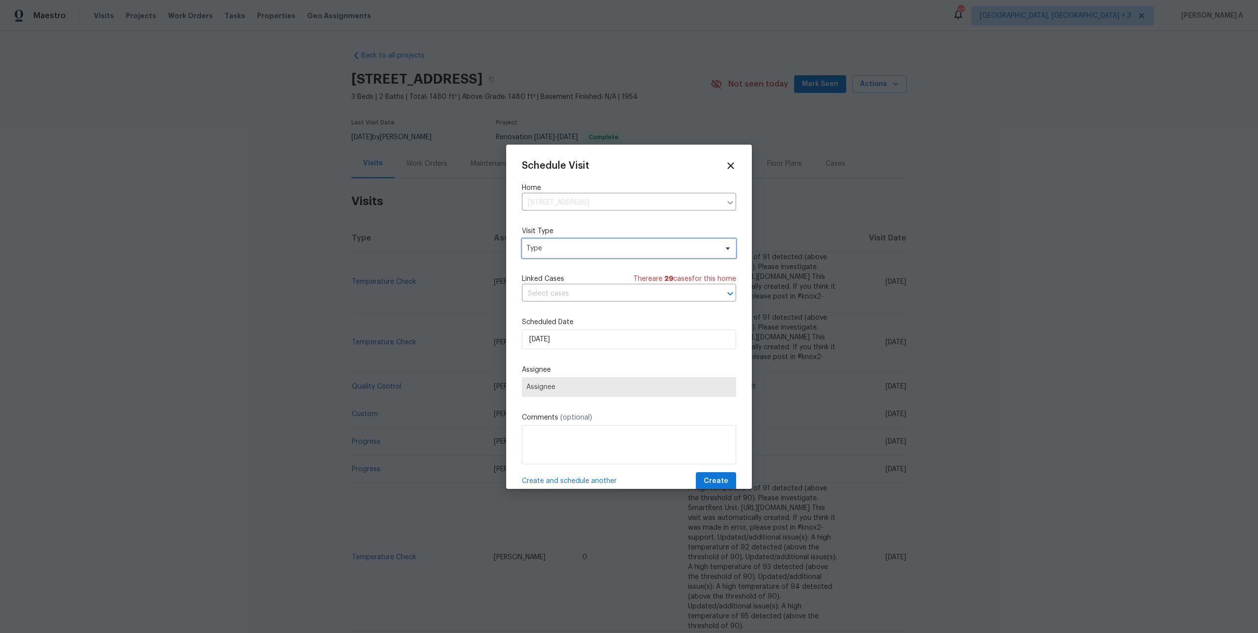
click at [575, 249] on span "Type" at bounding box center [621, 248] width 191 height 10
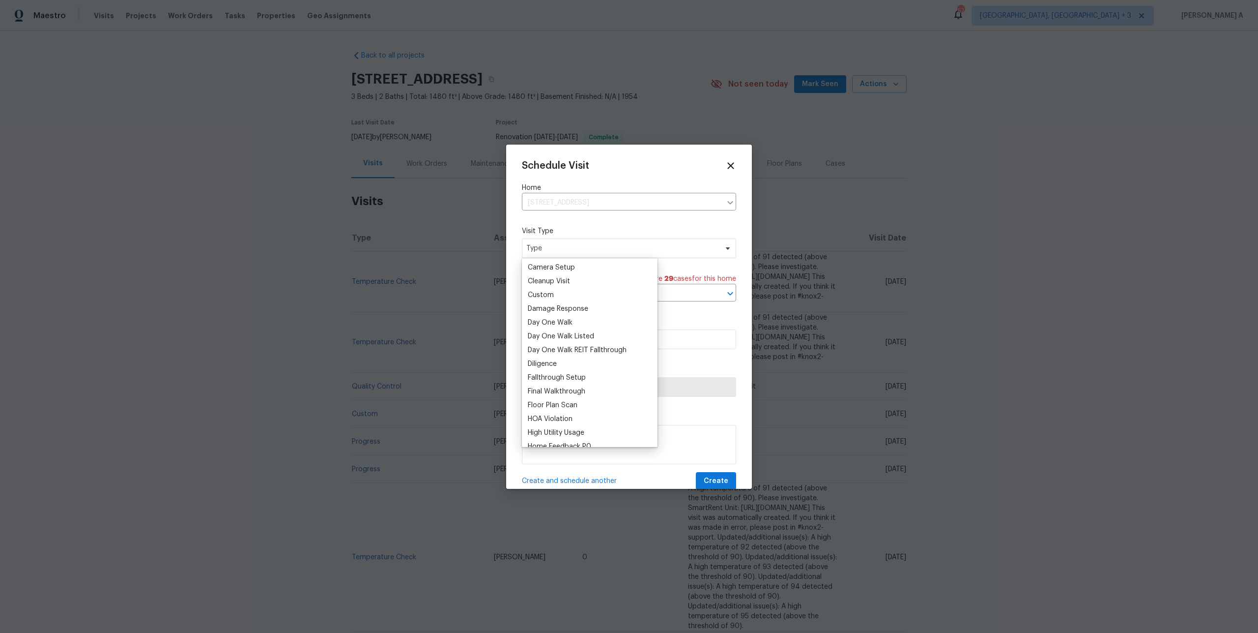
scroll to position [193, 0]
click at [585, 386] on div "Home Feedback P1" at bounding box center [558, 390] width 61 height 10
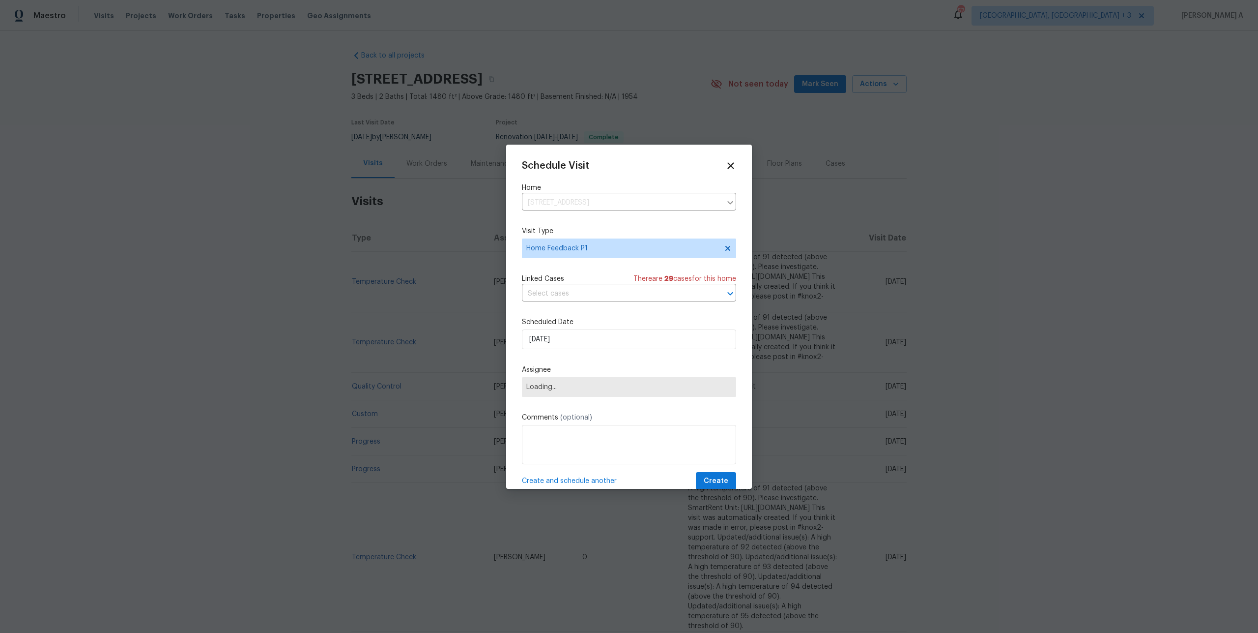
click at [572, 306] on div "Schedule Visit Home 13108 Fellows Ave, Sylmar, CA 91342 ​ Visit Type Home Feedb…" at bounding box center [629, 325] width 214 height 330
click at [569, 302] on div "Schedule Visit Home 13108 Fellows Ave, Sylmar, CA 91342 ​ Visit Type Home Feedb…" at bounding box center [629, 325] width 214 height 330
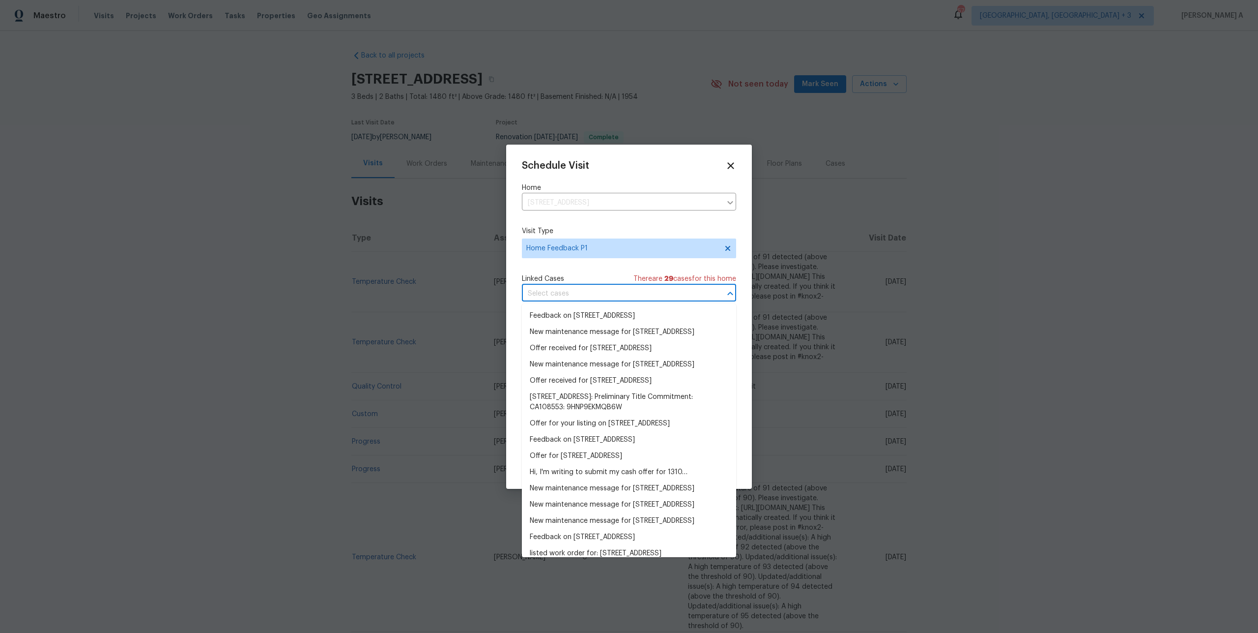
click at [565, 298] on input "text" at bounding box center [615, 293] width 187 height 15
click at [569, 315] on li "Feedback on 13108 Fellows Ave, Sylmar, CA 91342" at bounding box center [629, 316] width 214 height 16
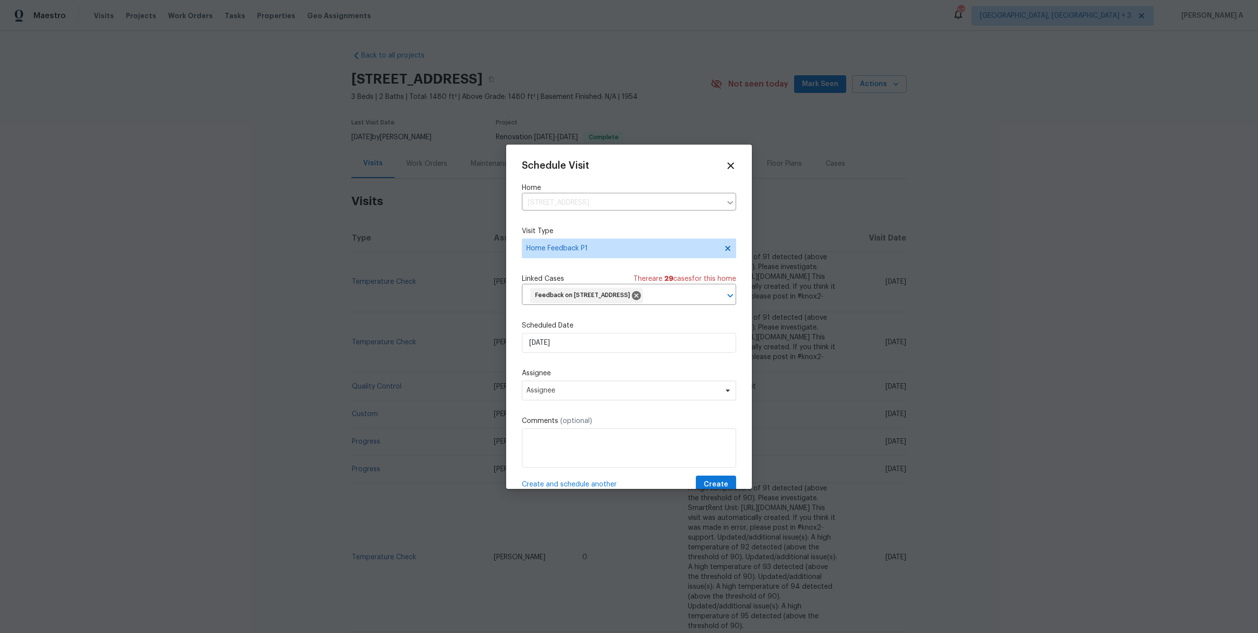
click at [575, 355] on div "Schedule Visit Home 13108 Fellows Ave, Sylmar, CA 91342 ​ Visit Type Home Feedb…" at bounding box center [629, 326] width 214 height 333
click at [575, 348] on input "[DATE]" at bounding box center [629, 343] width 214 height 20
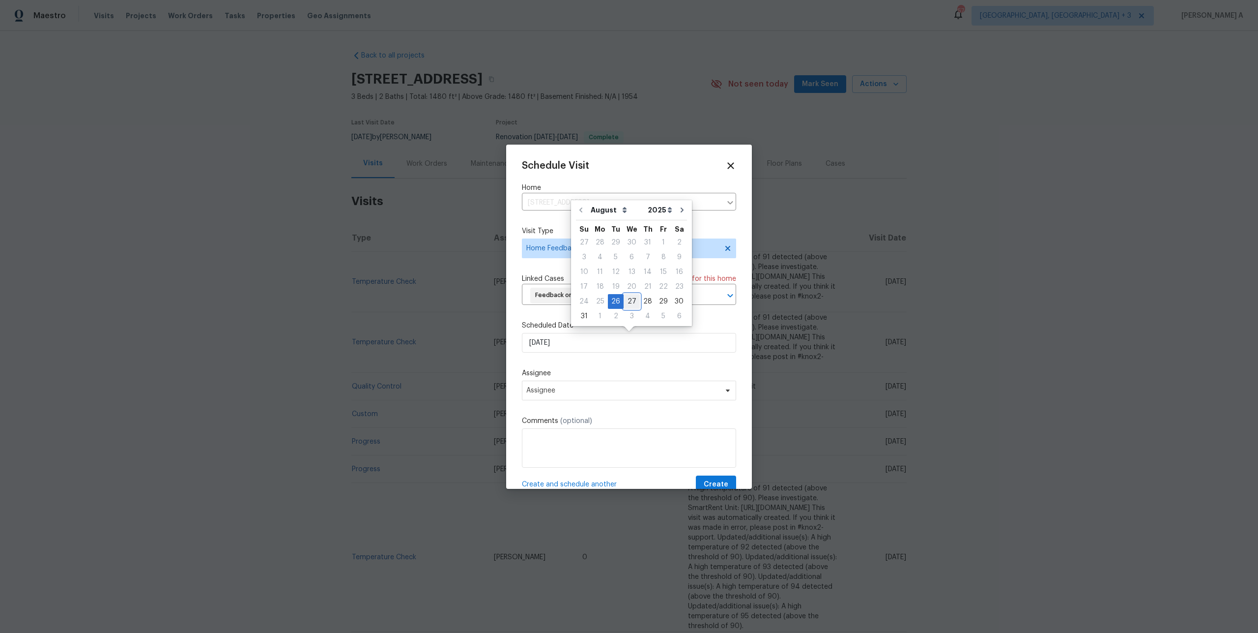
click at [626, 298] on div "27" at bounding box center [632, 301] width 16 height 14
type input "8/27/2025"
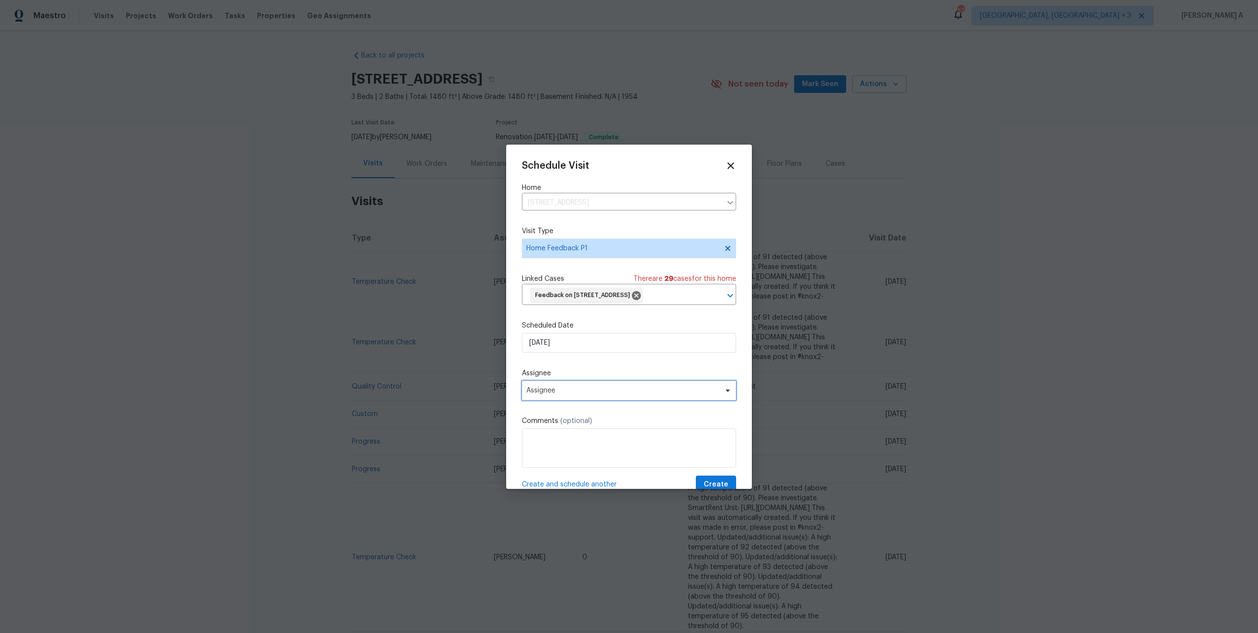
click at [608, 391] on span "Assignee" at bounding box center [622, 390] width 193 height 8
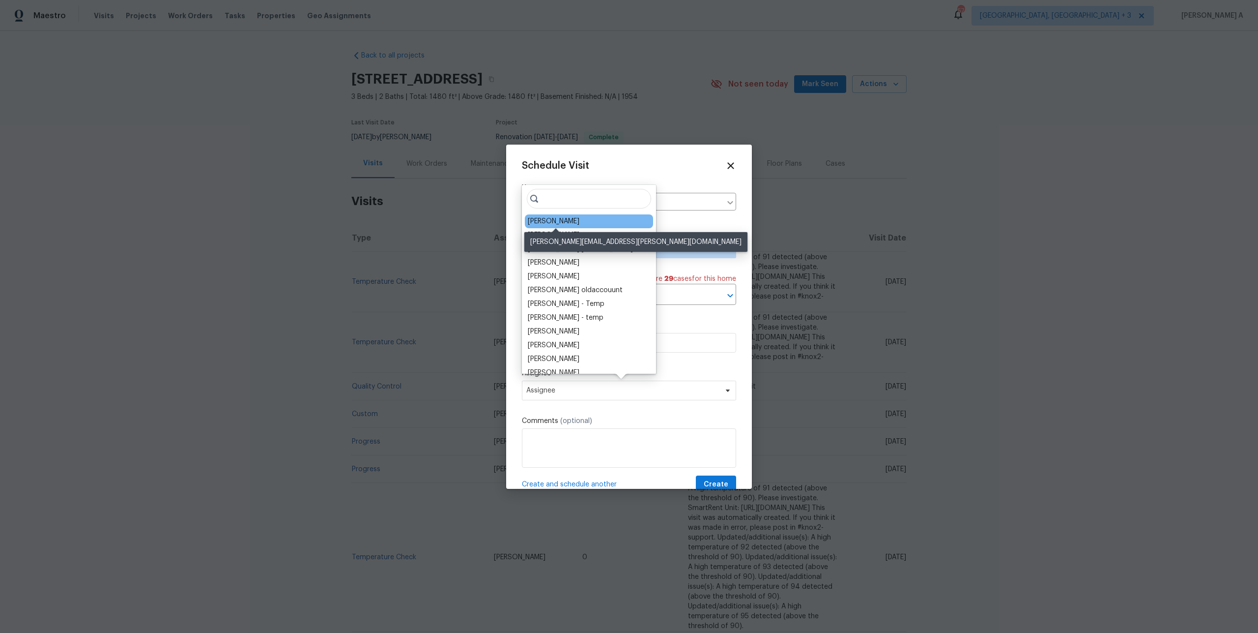
click at [546, 218] on div "[PERSON_NAME]" at bounding box center [554, 221] width 52 height 10
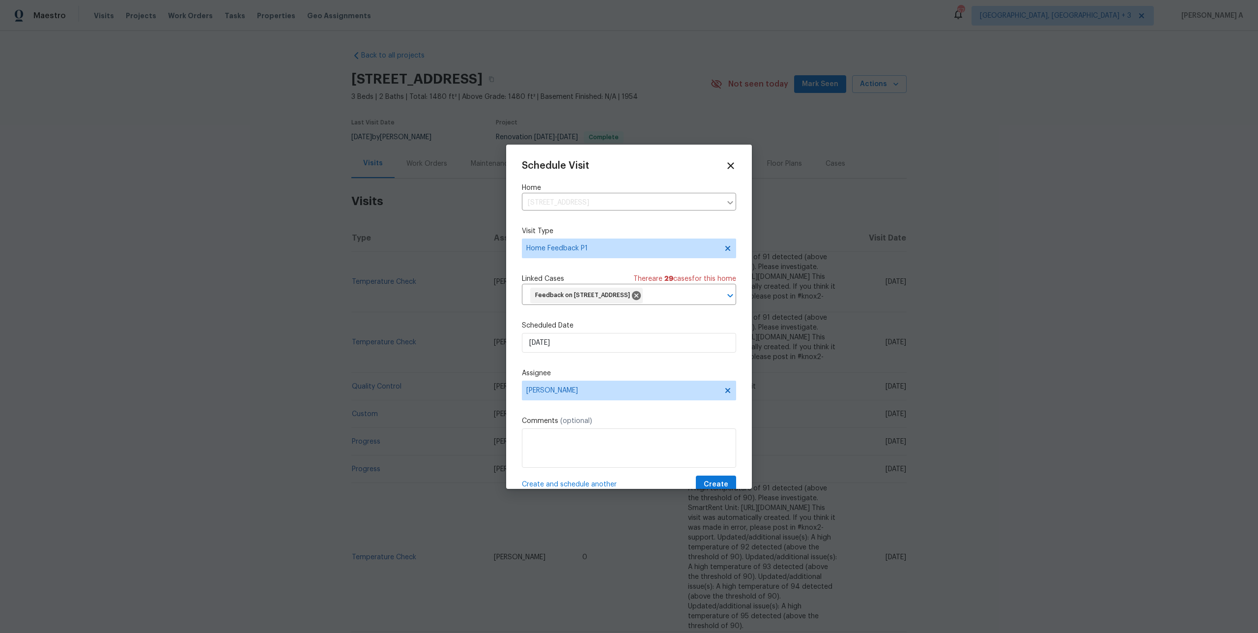
click at [580, 428] on div at bounding box center [629, 447] width 214 height 39
click at [581, 435] on textarea at bounding box center [629, 447] width 214 height 39
paste textarea "Unable to see the garage due to no keys"
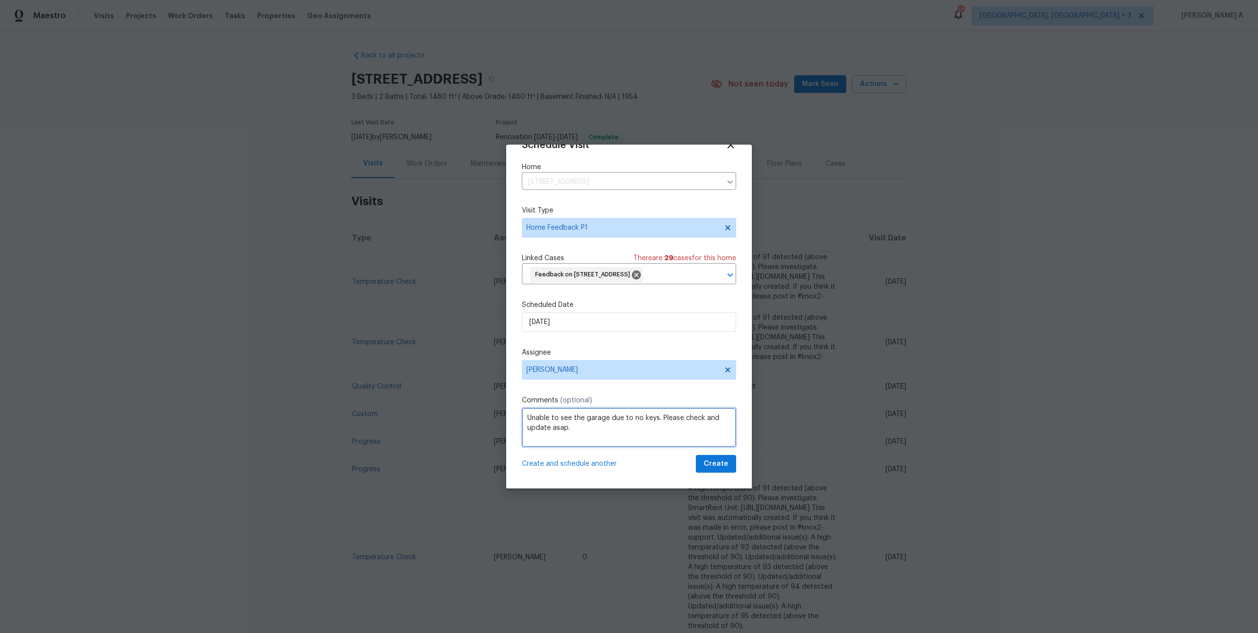
type textarea "Unable to see the garage due to no keys. Please check and update asap."
click at [706, 470] on button "Create" at bounding box center [716, 464] width 40 height 18
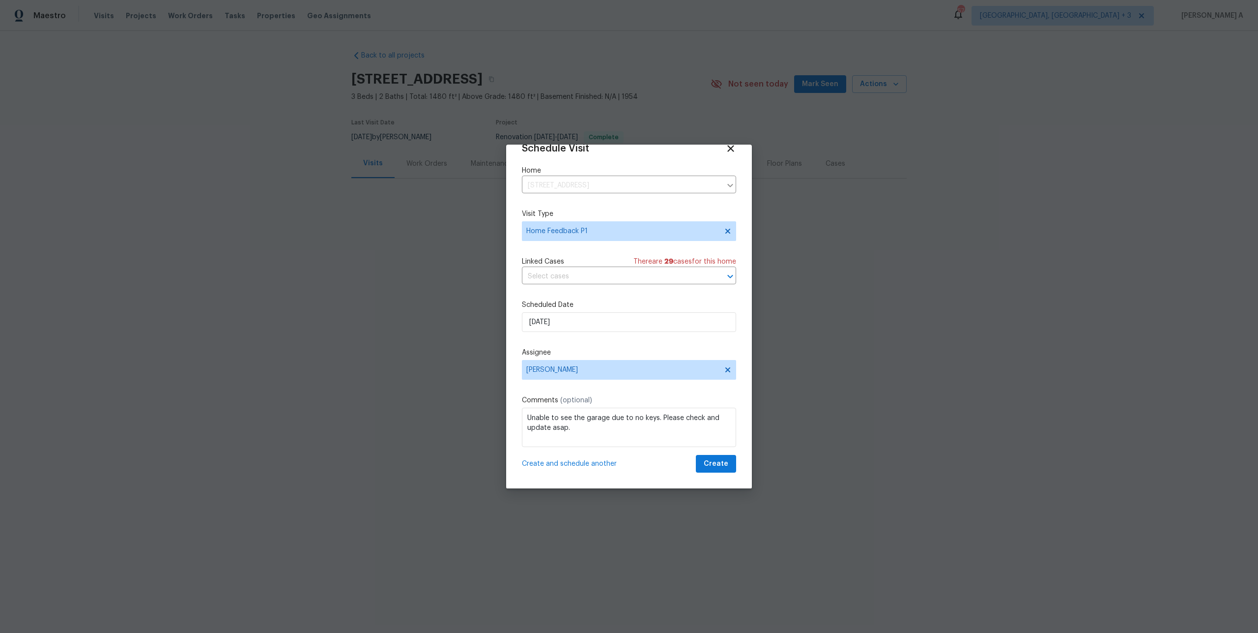
scroll to position [18, 0]
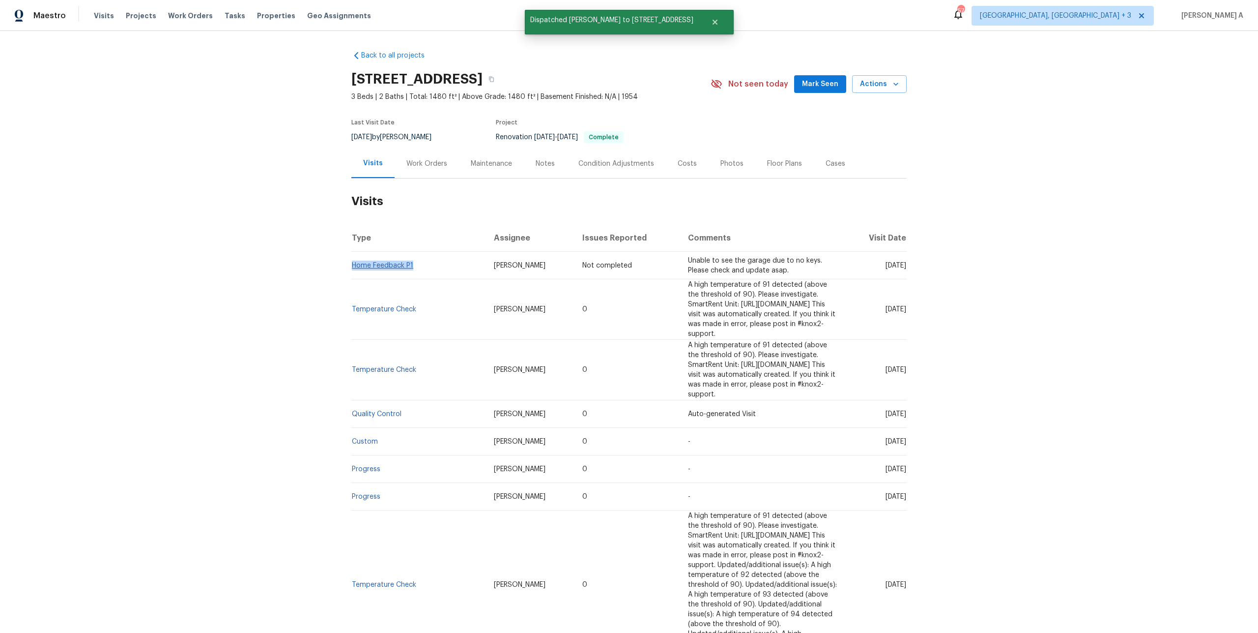
drag, startPoint x: 416, startPoint y: 274, endPoint x: 354, endPoint y: 272, distance: 62.4
click at [354, 272] on td "Home Feedback P1" at bounding box center [418, 266] width 135 height 28
copy link "Home Feedback P1"
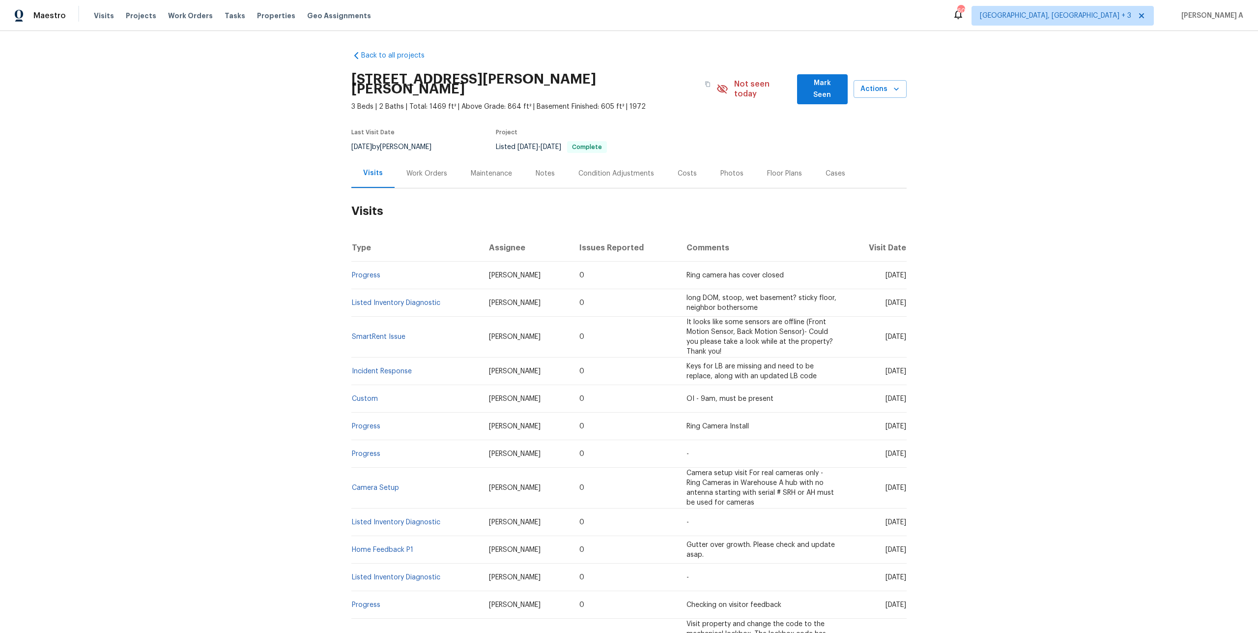
click at [404, 166] on div "Work Orders" at bounding box center [427, 173] width 64 height 29
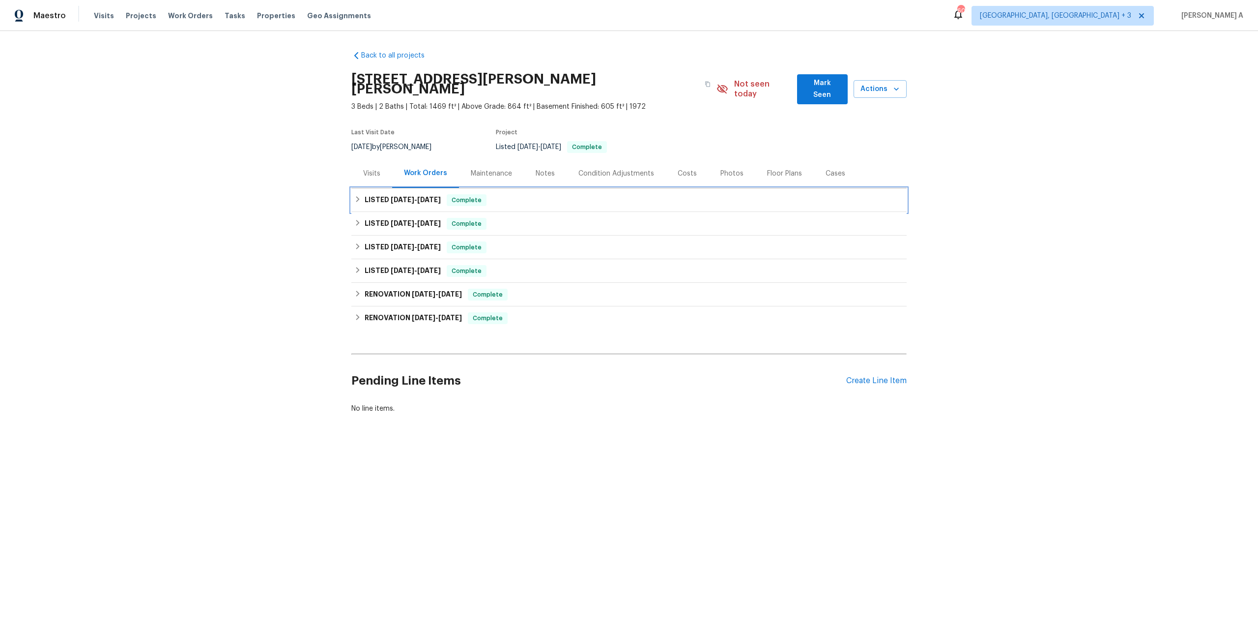
click at [418, 194] on h6 "LISTED [DATE] - [DATE]" at bounding box center [403, 200] width 76 height 12
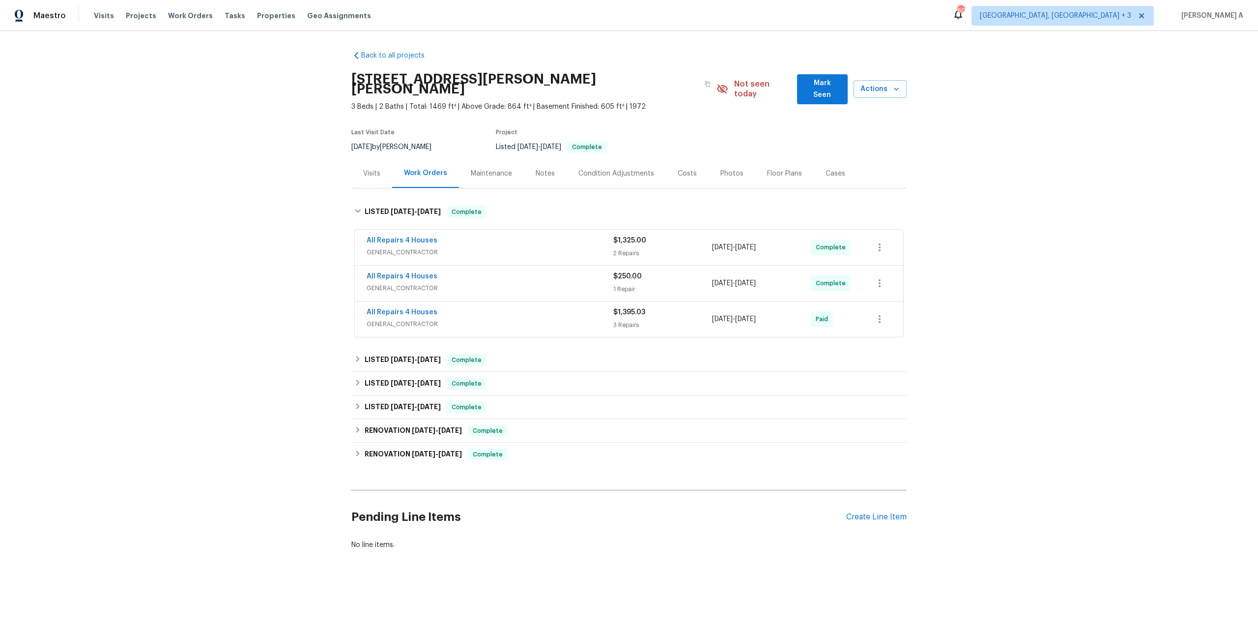
click at [452, 247] on span "GENERAL_CONTRACTOR" at bounding box center [490, 252] width 247 height 10
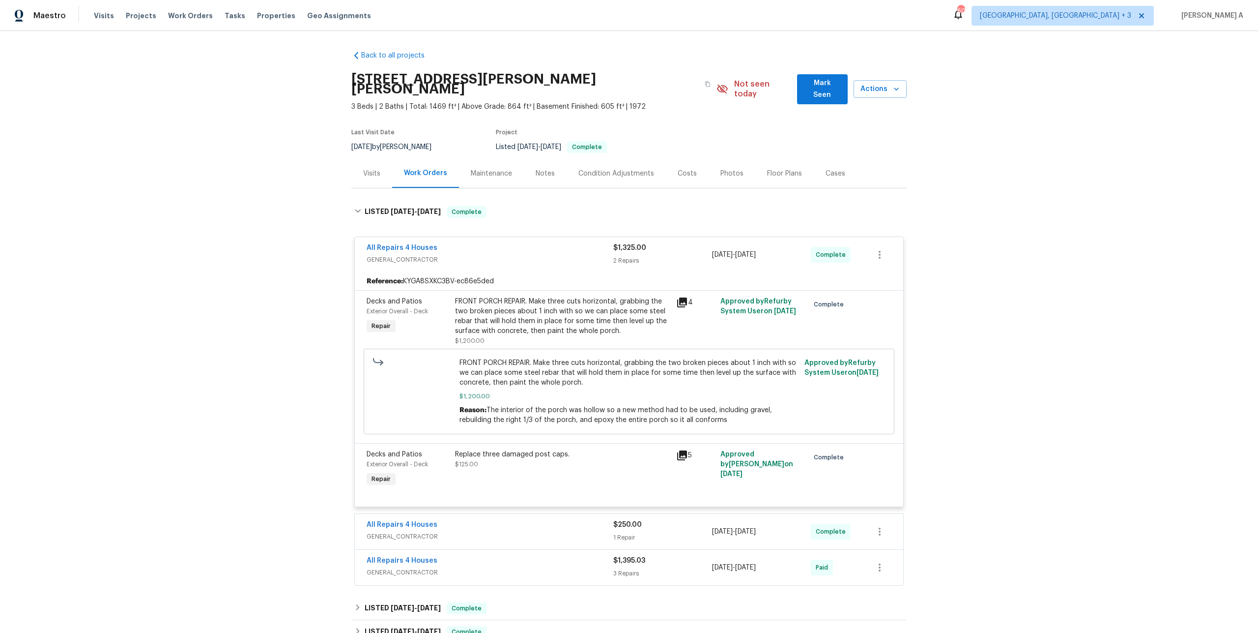
click at [452, 243] on div "All Repairs 4 Houses" at bounding box center [490, 249] width 247 height 12
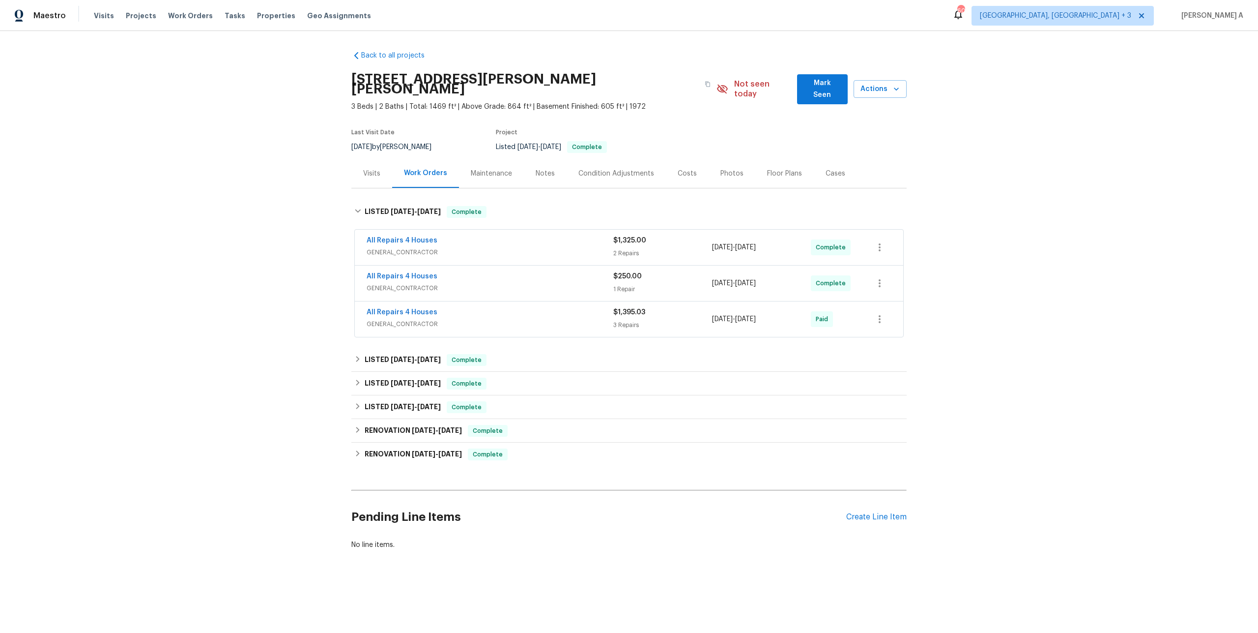
click at [463, 271] on div "All Repairs 4 Houses" at bounding box center [490, 277] width 247 height 12
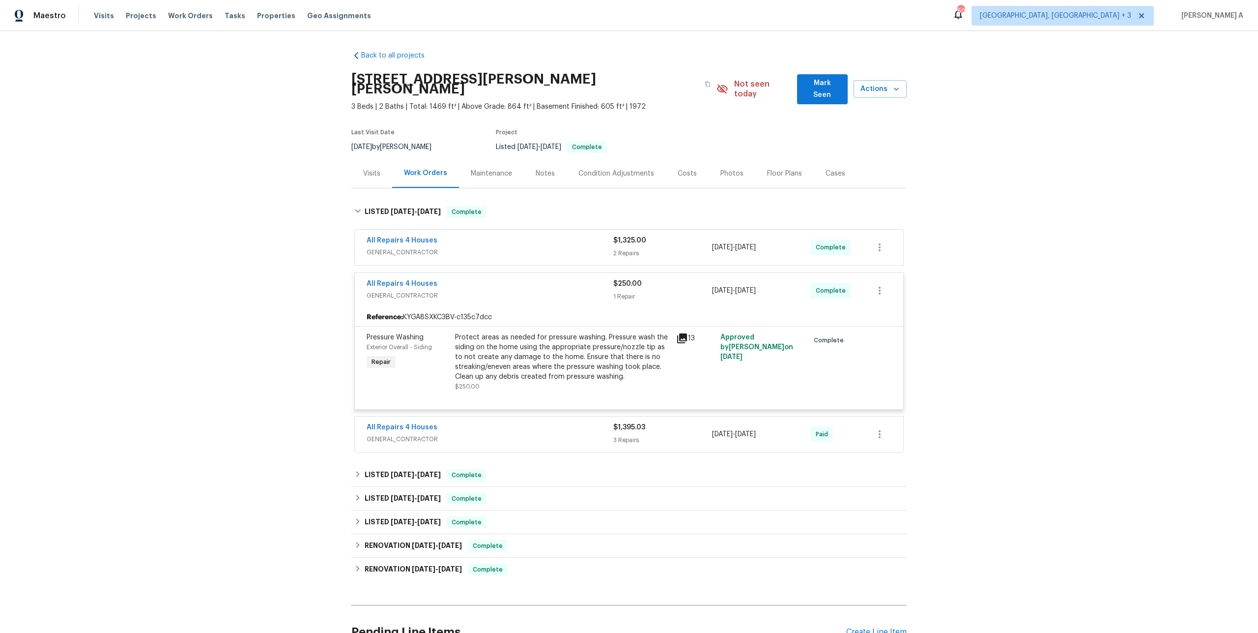
click at [465, 273] on div "All Repairs 4 Houses GENERAL_CONTRACTOR $250.00 1 Repair [DATE] - [DATE] Comple…" at bounding box center [629, 290] width 549 height 35
click at [473, 291] on span "GENERAL_CONTRACTOR" at bounding box center [490, 296] width 247 height 10
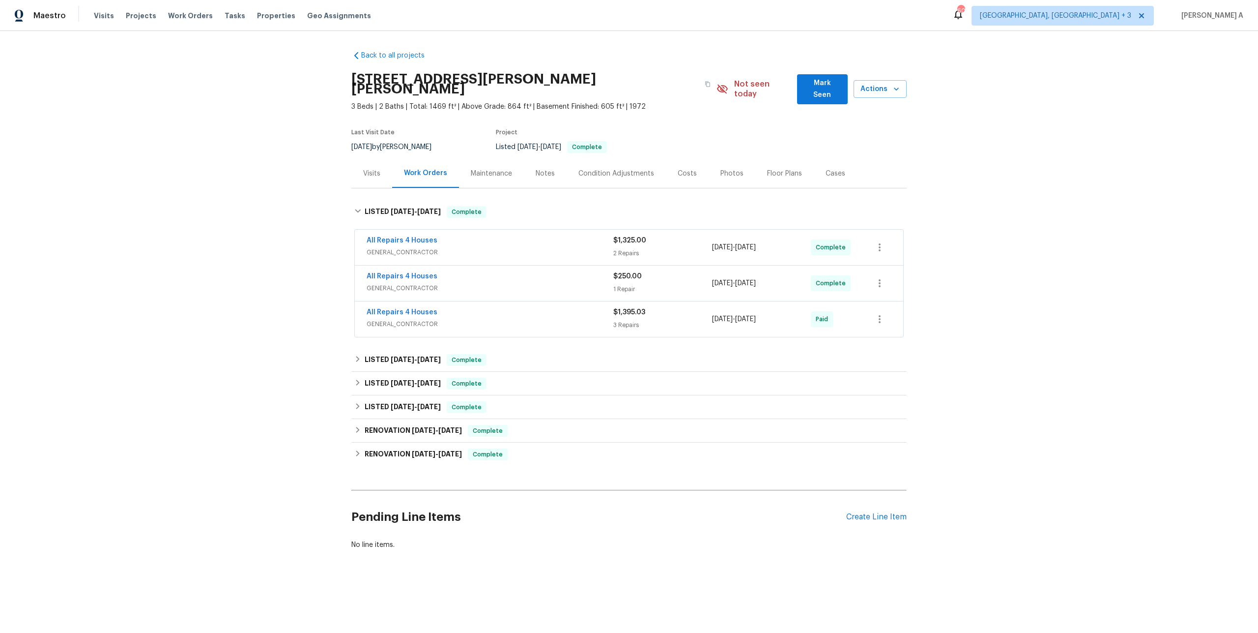
click at [493, 307] on div "All Repairs 4 Houses" at bounding box center [490, 313] width 247 height 12
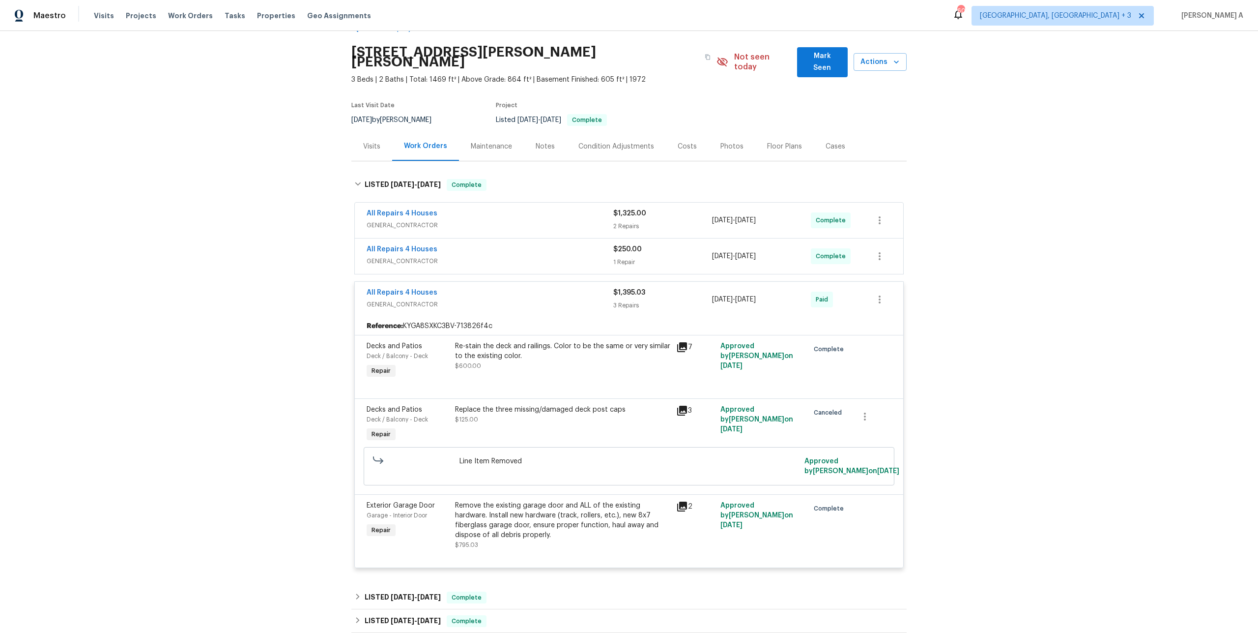
scroll to position [29, 0]
click at [484, 297] on span "GENERAL_CONTRACTOR" at bounding box center [490, 302] width 247 height 10
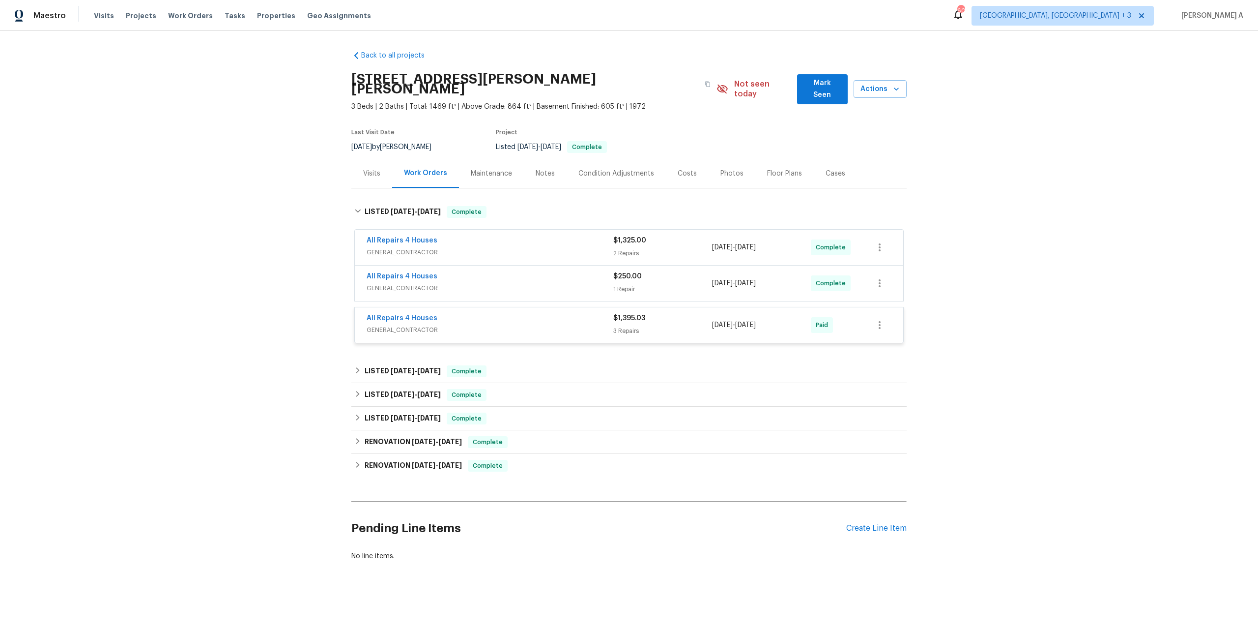
scroll to position [0, 0]
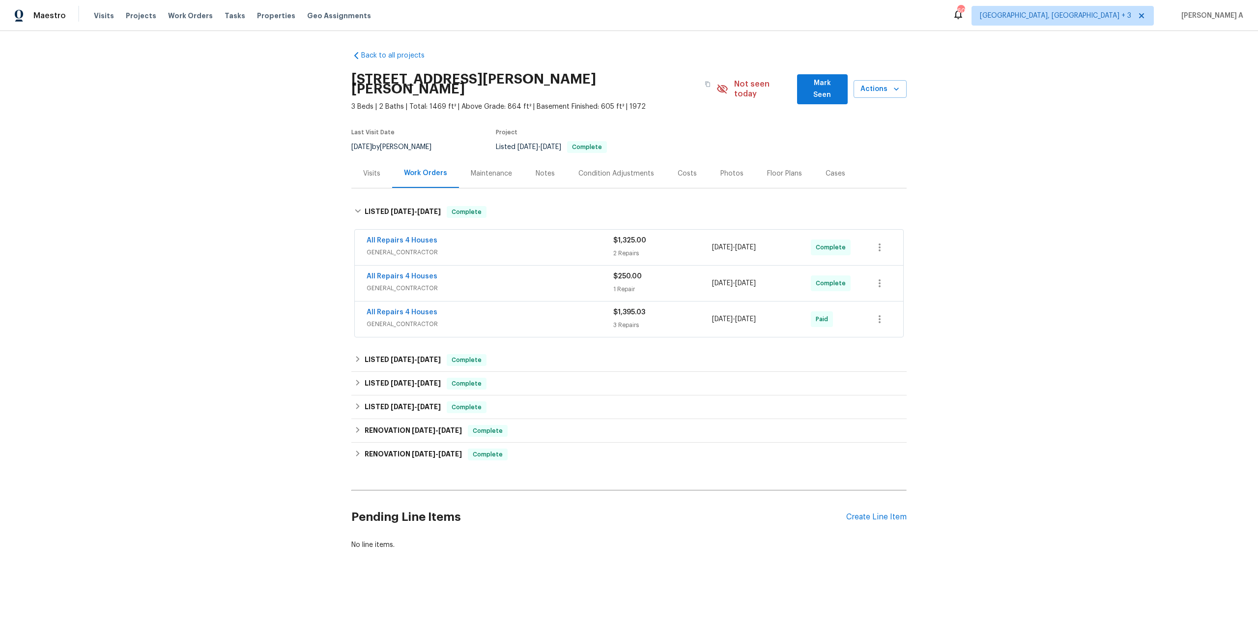
click at [361, 174] on div "Visits" at bounding box center [371, 173] width 41 height 29
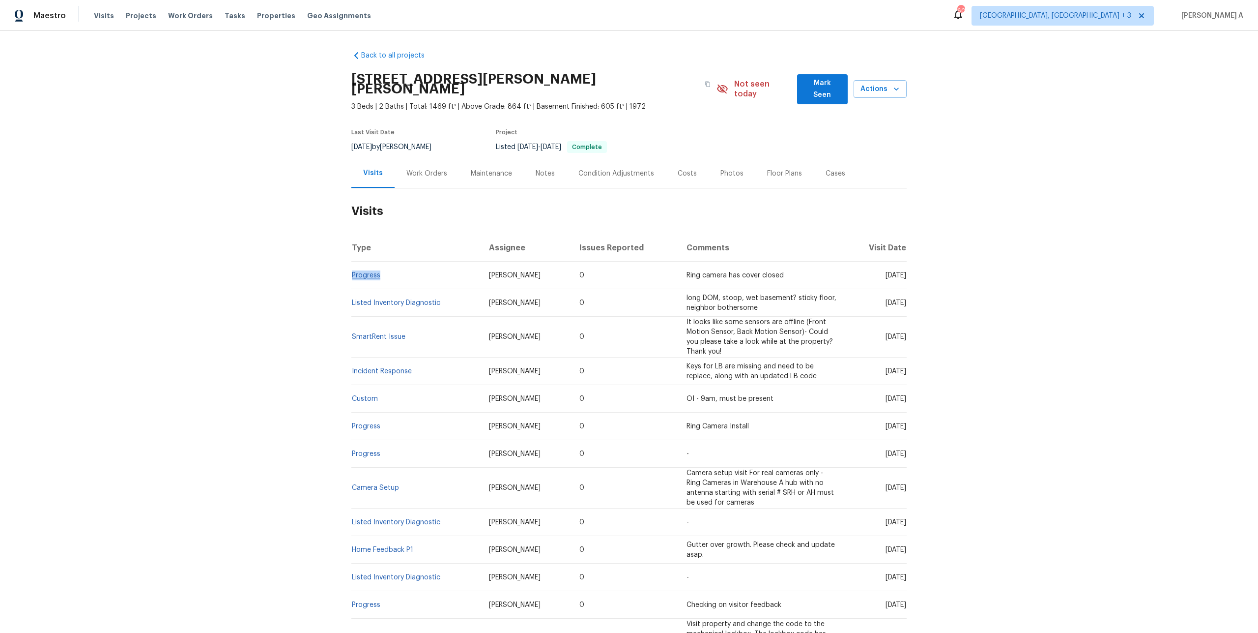
drag, startPoint x: 386, startPoint y: 266, endPoint x: 353, endPoint y: 263, distance: 32.5
click at [353, 263] on td "Progress" at bounding box center [416, 276] width 130 height 28
copy link "Progress"
click at [407, 169] on div "Work Orders" at bounding box center [427, 174] width 41 height 10
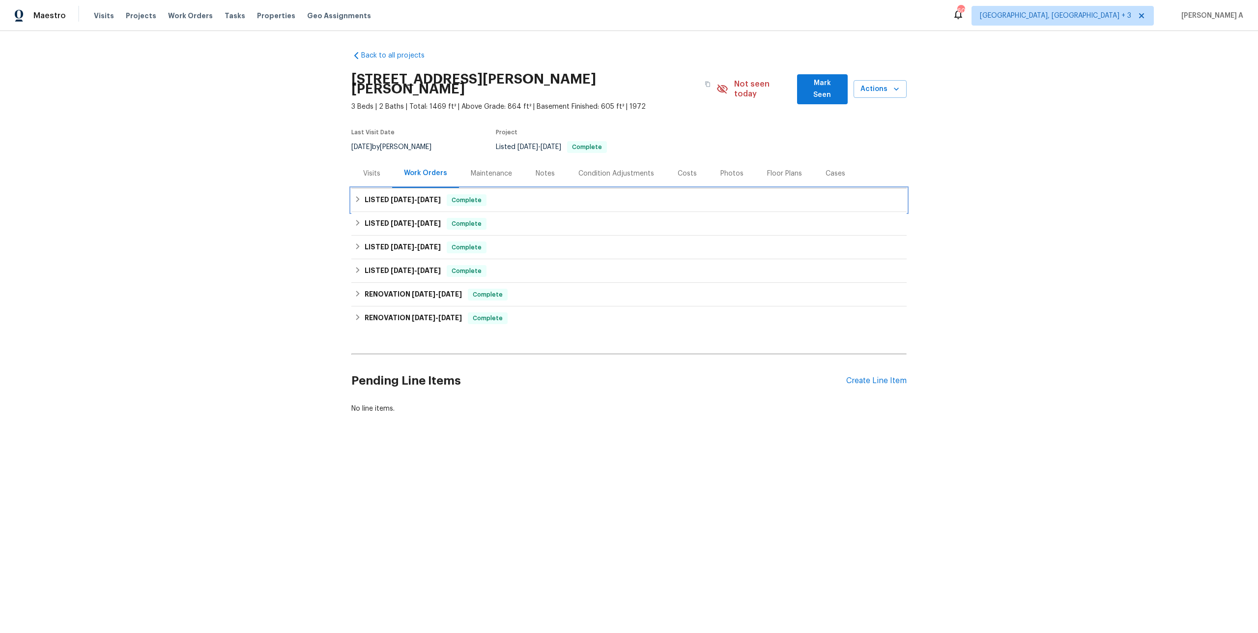
click at [420, 194] on h6 "LISTED [DATE] - [DATE]" at bounding box center [403, 200] width 76 height 12
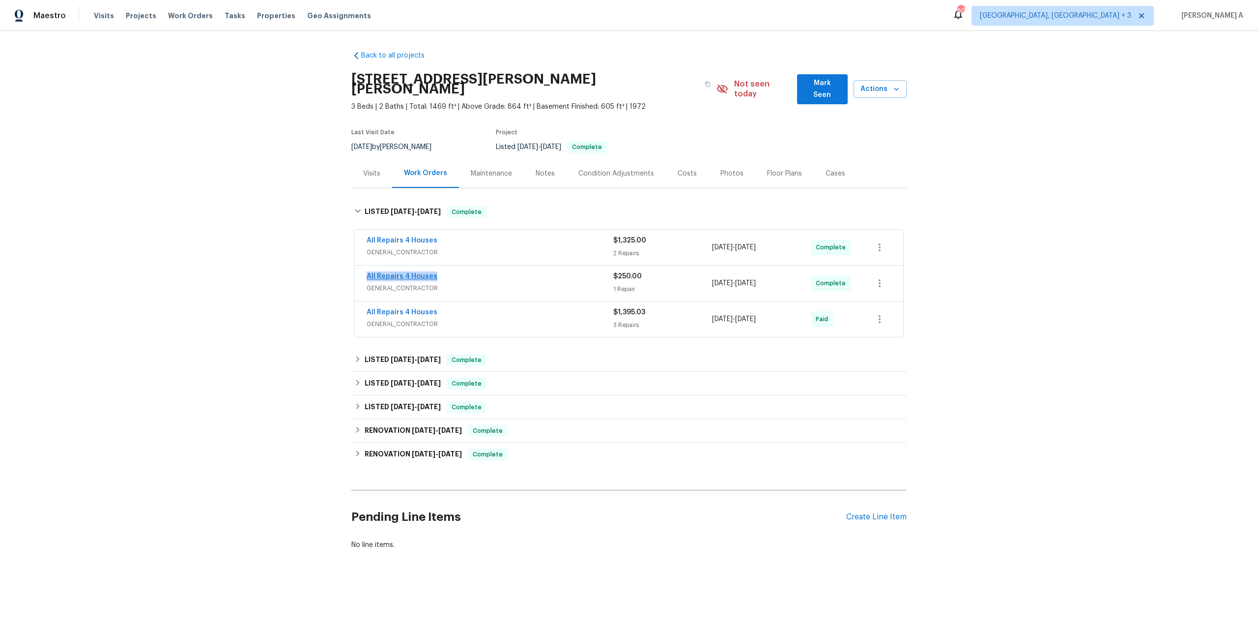
drag, startPoint x: 447, startPoint y: 269, endPoint x: 368, endPoint y: 267, distance: 78.7
click at [368, 271] on div "All Repairs 4 Houses" at bounding box center [490, 277] width 247 height 12
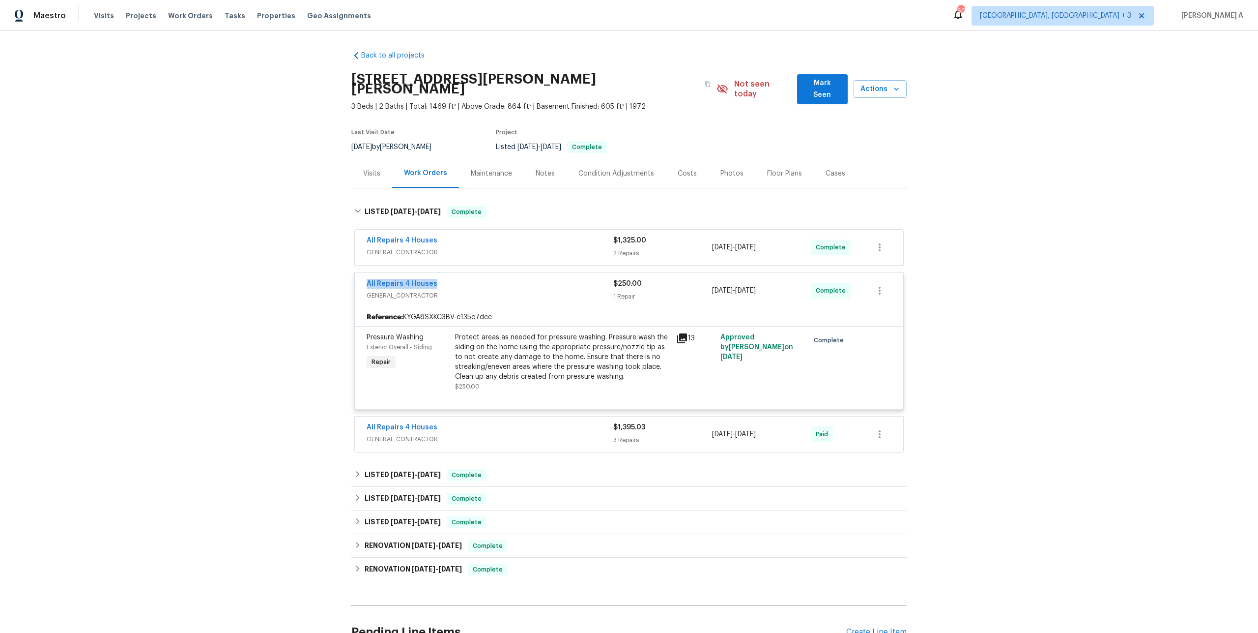
copy link "All Repairs 4 Houses"
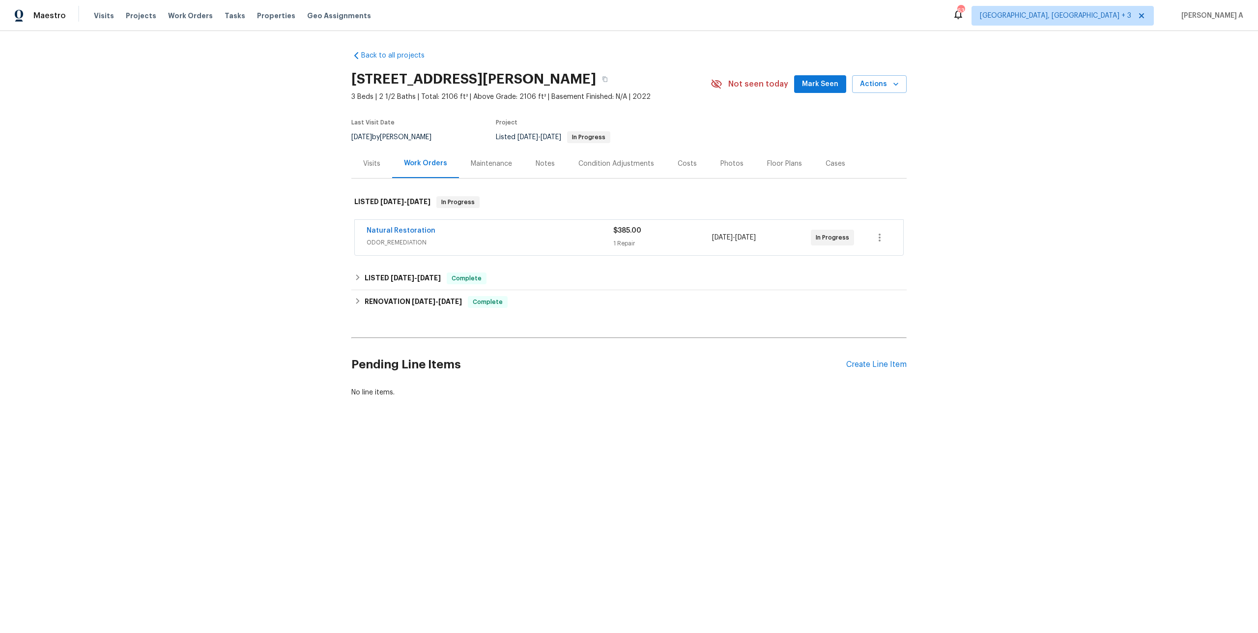
click at [446, 234] on div "Natural Restoration" at bounding box center [490, 232] width 247 height 12
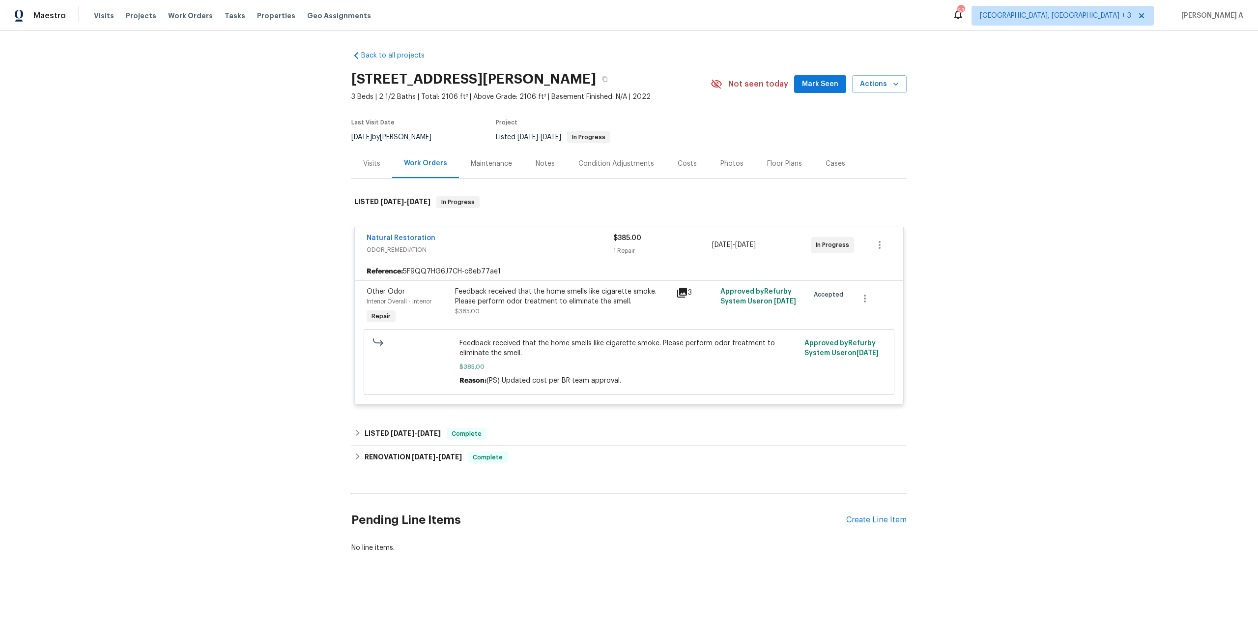
click at [365, 161] on div "Visits" at bounding box center [371, 164] width 17 height 10
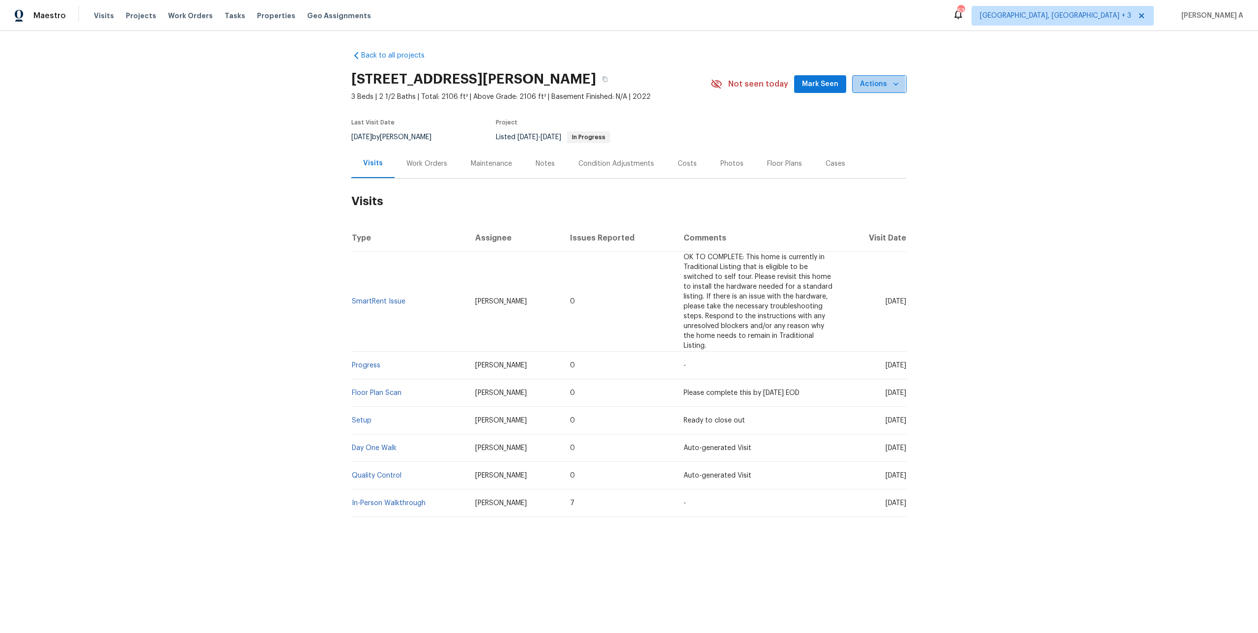
click at [870, 85] on span "Actions" at bounding box center [879, 84] width 39 height 12
click at [873, 122] on li "Schedule a visit" at bounding box center [859, 121] width 96 height 16
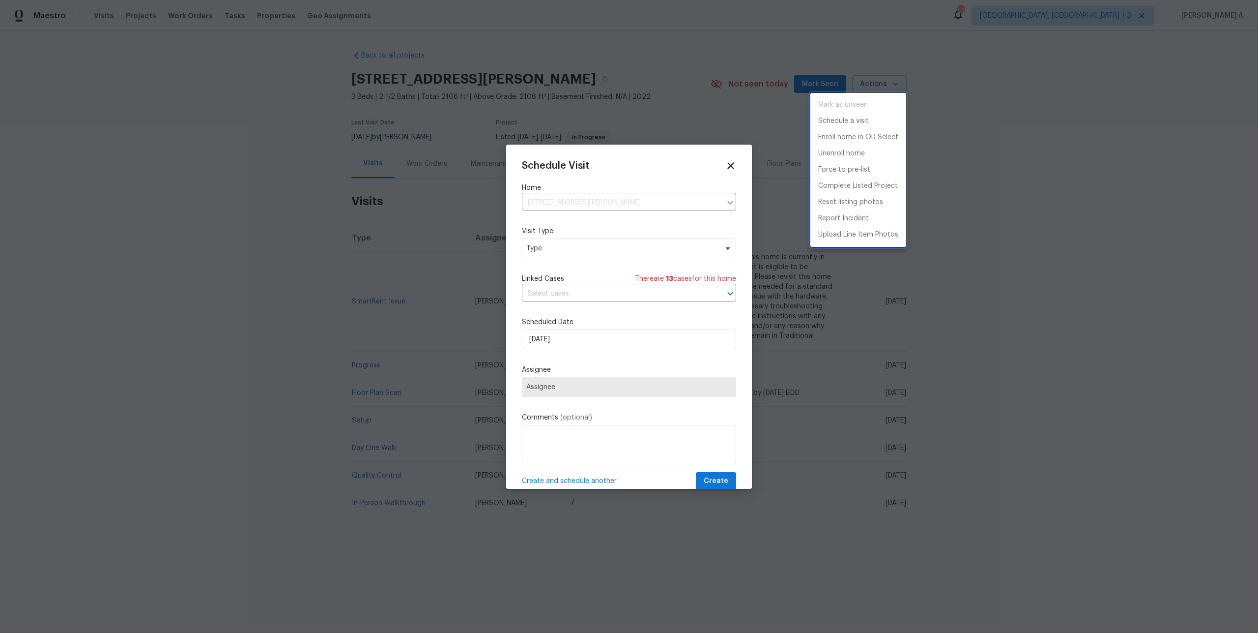
click at [592, 244] on div at bounding box center [629, 316] width 1258 height 633
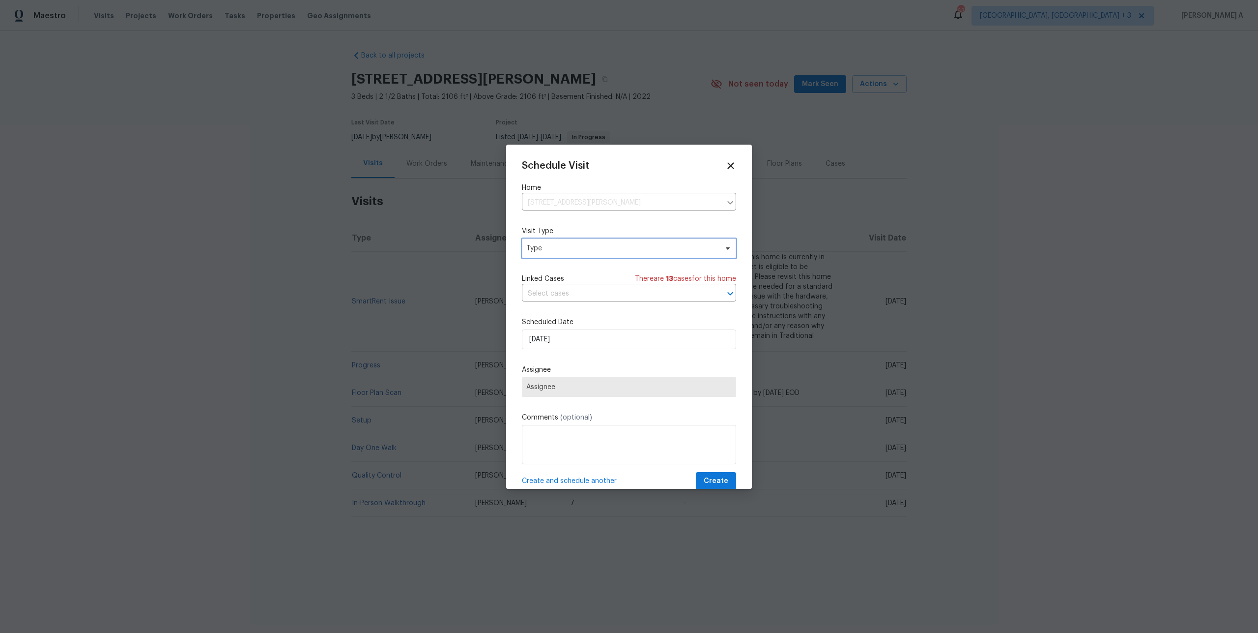
click at [592, 244] on span "Type" at bounding box center [621, 248] width 191 height 10
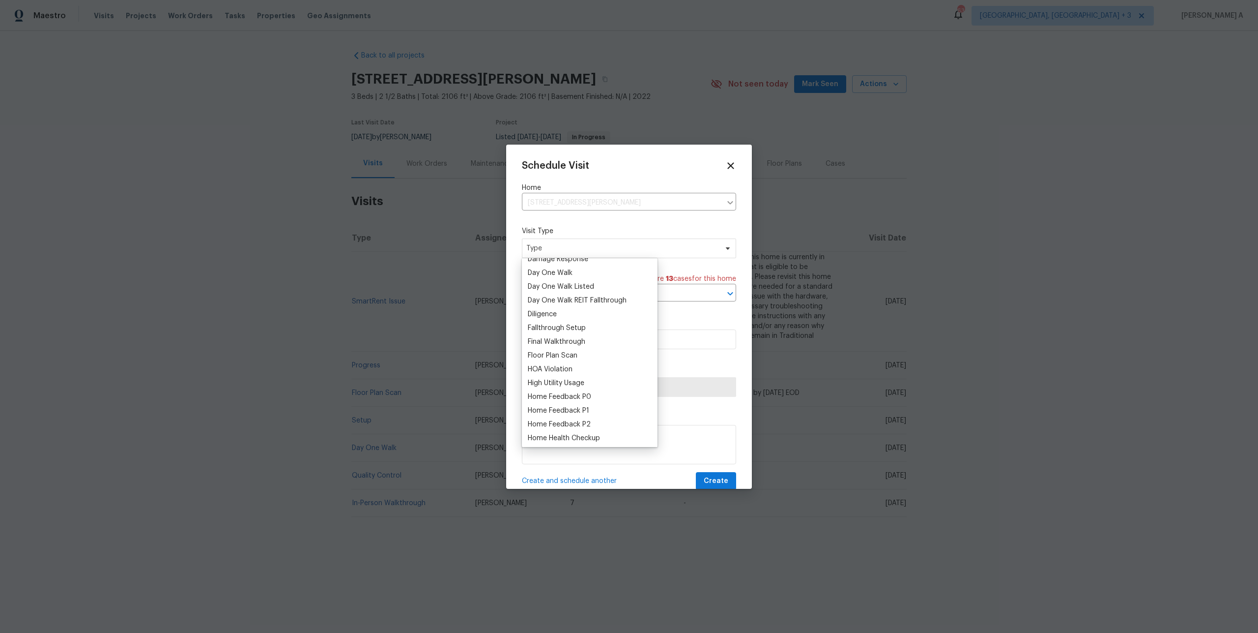
scroll to position [175, 0]
click at [575, 387] on div "High Utility Usage" at bounding box center [590, 381] width 130 height 14
click at [576, 392] on div "Home Feedback P0" at bounding box center [559, 395] width 63 height 10
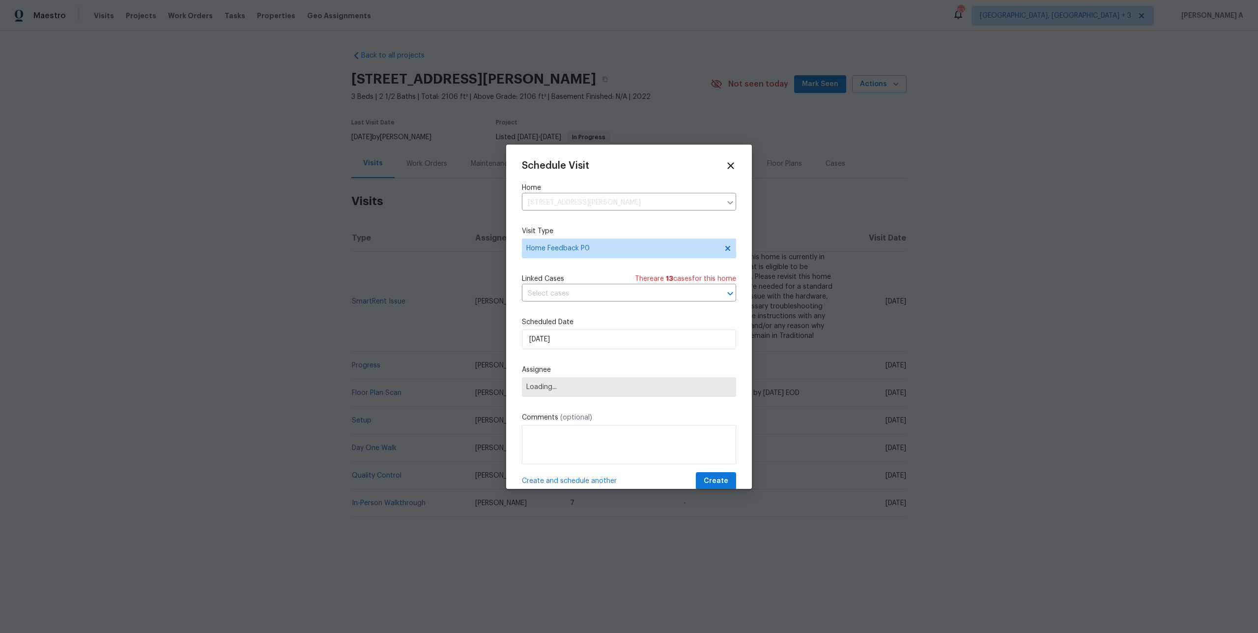
click at [571, 304] on div "Schedule Visit Home 6233 Reagan Ln, Wake Forest, NC 27587 ​ Visit Type Home Fee…" at bounding box center [629, 325] width 214 height 330
click at [570, 299] on input "text" at bounding box center [615, 293] width 187 height 15
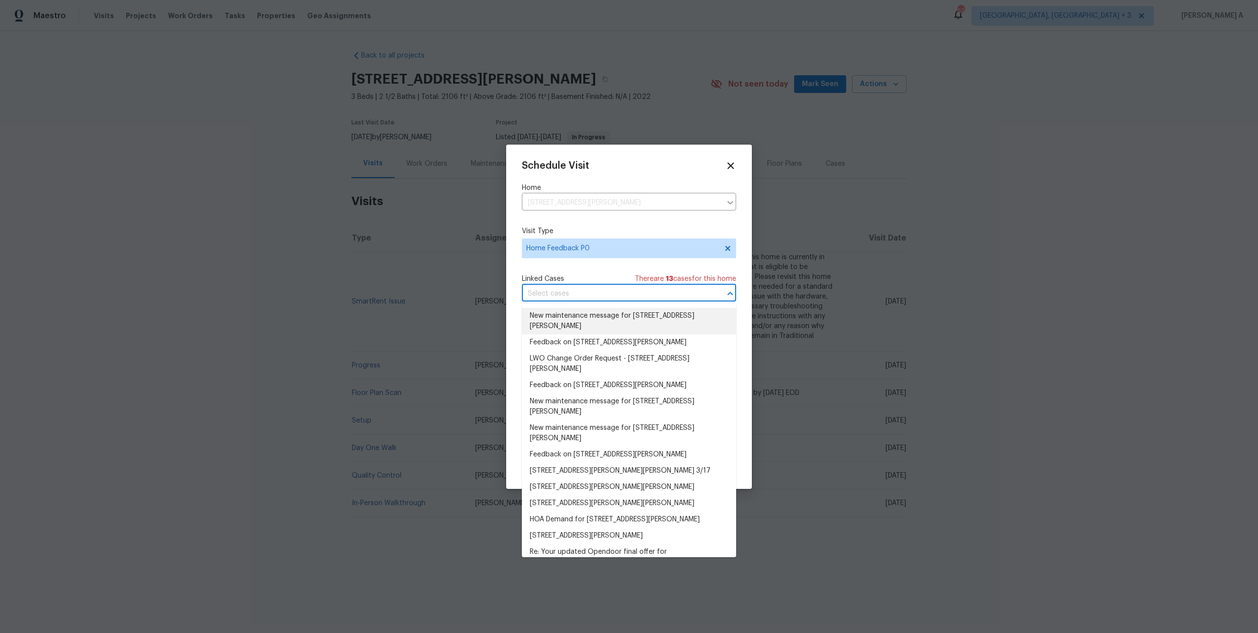
click at [571, 313] on li "New maintenance message for 6233 Reagan Ln , Wake Forest, NC 27587" at bounding box center [629, 321] width 214 height 27
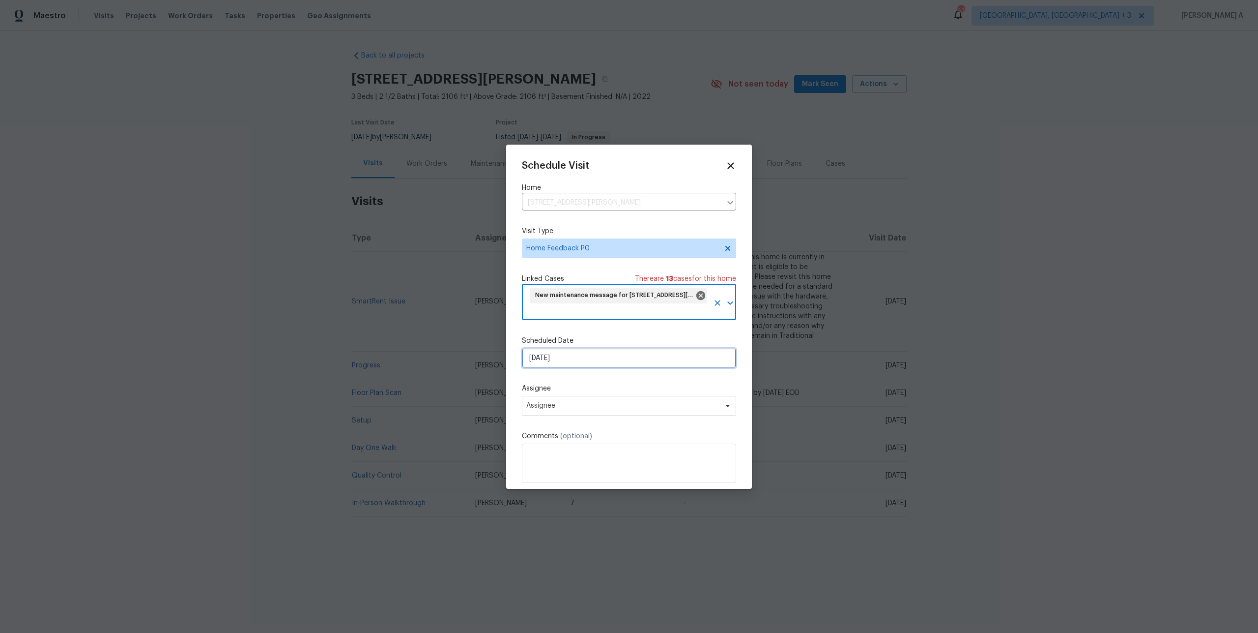
click at [580, 360] on input "8/26/2025" at bounding box center [629, 358] width 214 height 20
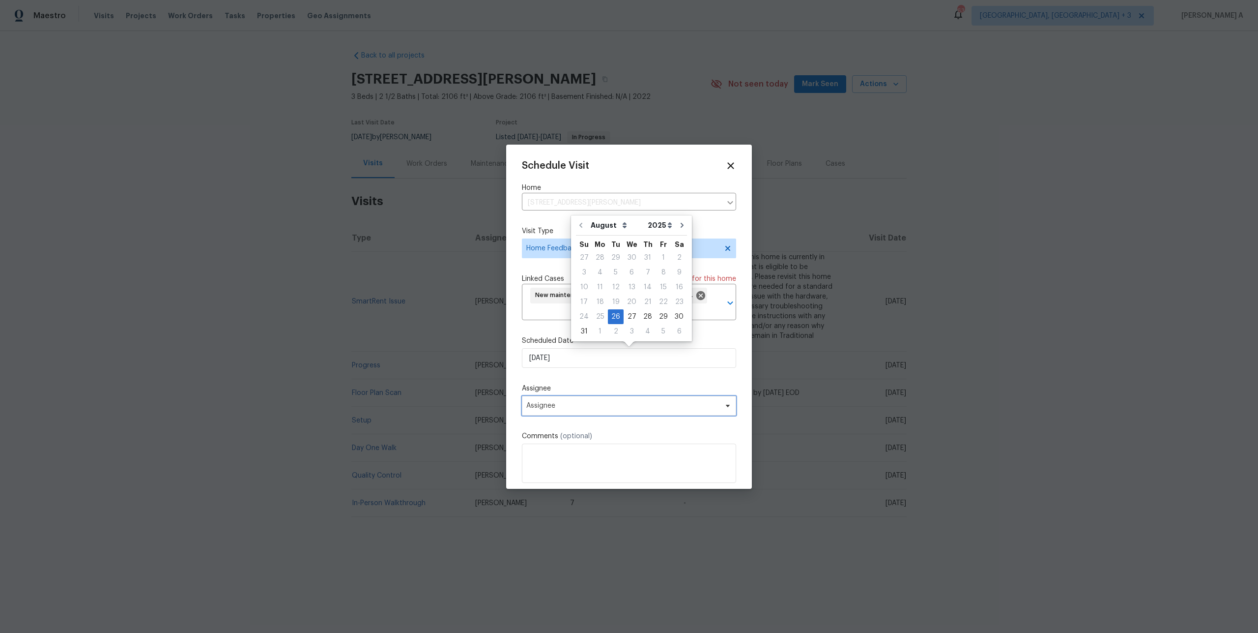
click at [584, 399] on span "Assignee" at bounding box center [629, 406] width 214 height 20
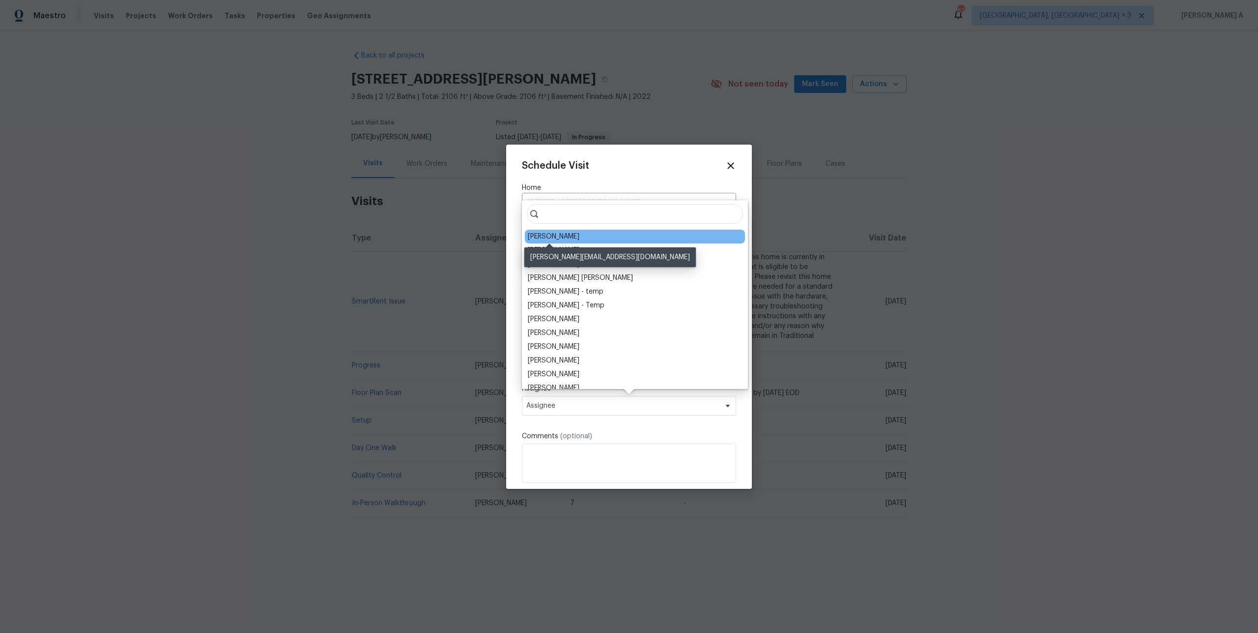
click at [553, 232] on div "Joseph White" at bounding box center [554, 237] width 52 height 10
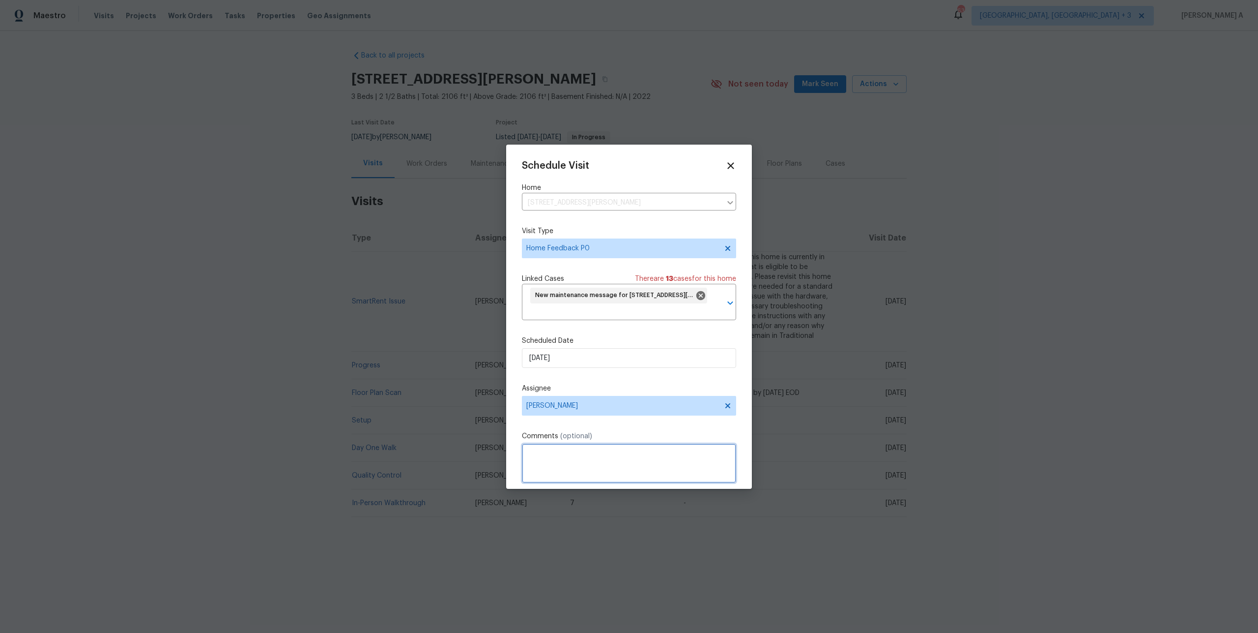
click at [554, 457] on textarea at bounding box center [629, 462] width 214 height 39
paste textarea "is it okay to enter this property on the front entrance door it has a paper say…"
type textarea "is it okay to enter this property on the front entrance door it has a paper say…"
click at [728, 161] on icon at bounding box center [730, 165] width 11 height 11
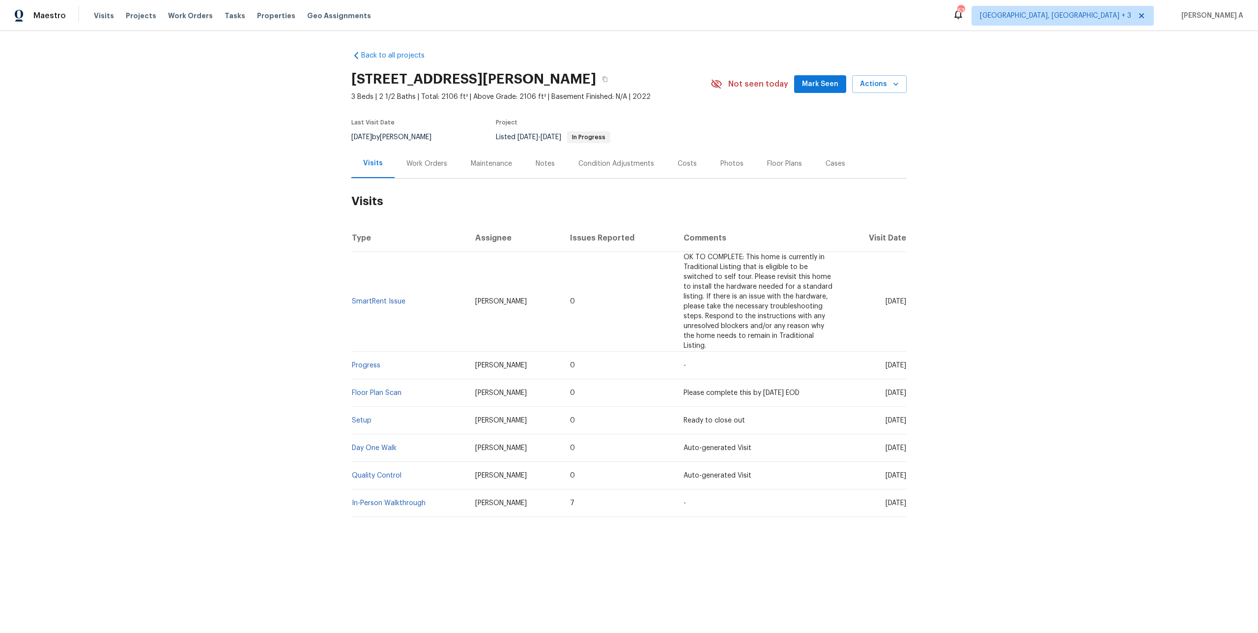
click at [441, 159] on div "Work Orders" at bounding box center [427, 164] width 41 height 10
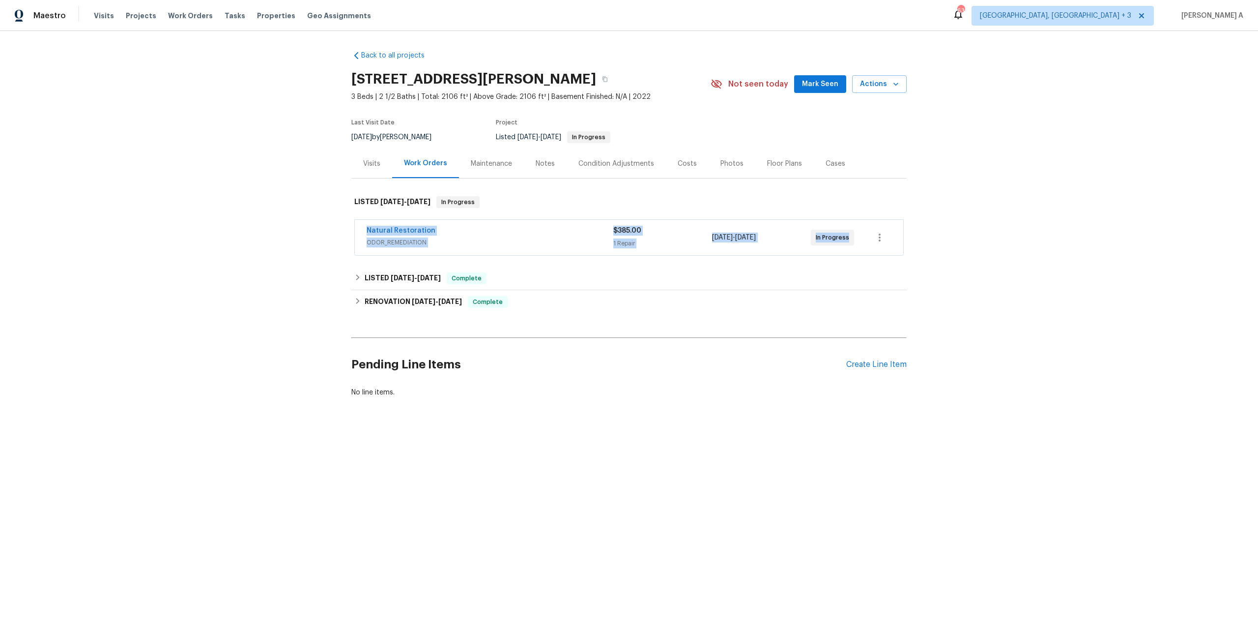
drag, startPoint x: 363, startPoint y: 232, endPoint x: 850, endPoint y: 238, distance: 487.6
click at [850, 238] on div "Natural Restoration ODOR_REMEDIATION $385.00 1 Repair 8/13/2025 - 8/15/2025 In …" at bounding box center [629, 237] width 549 height 35
copy div "Natural Restoration ODOR_REMEDIATION $385.00 1 Repair 8/13/2025 - 8/15/2025 In …"
click at [511, 269] on div "LISTED 3/20/25 - 3/21/25 Complete" at bounding box center [628, 278] width 555 height 24
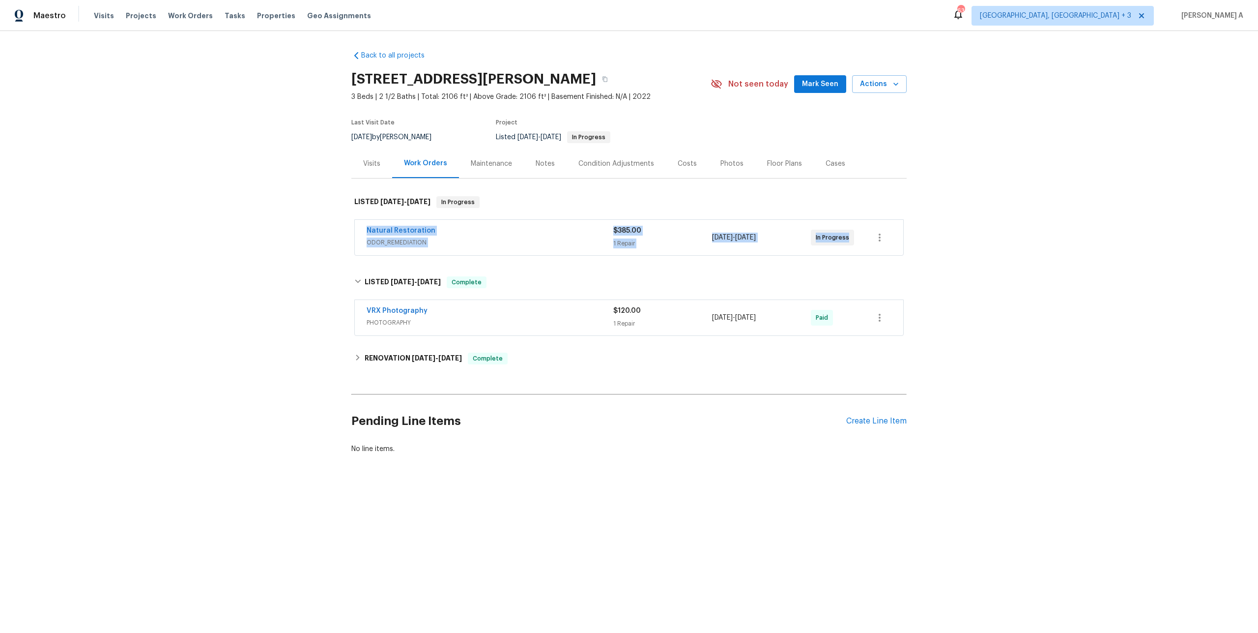
click at [438, 230] on div "Natural Restoration" at bounding box center [490, 232] width 247 height 12
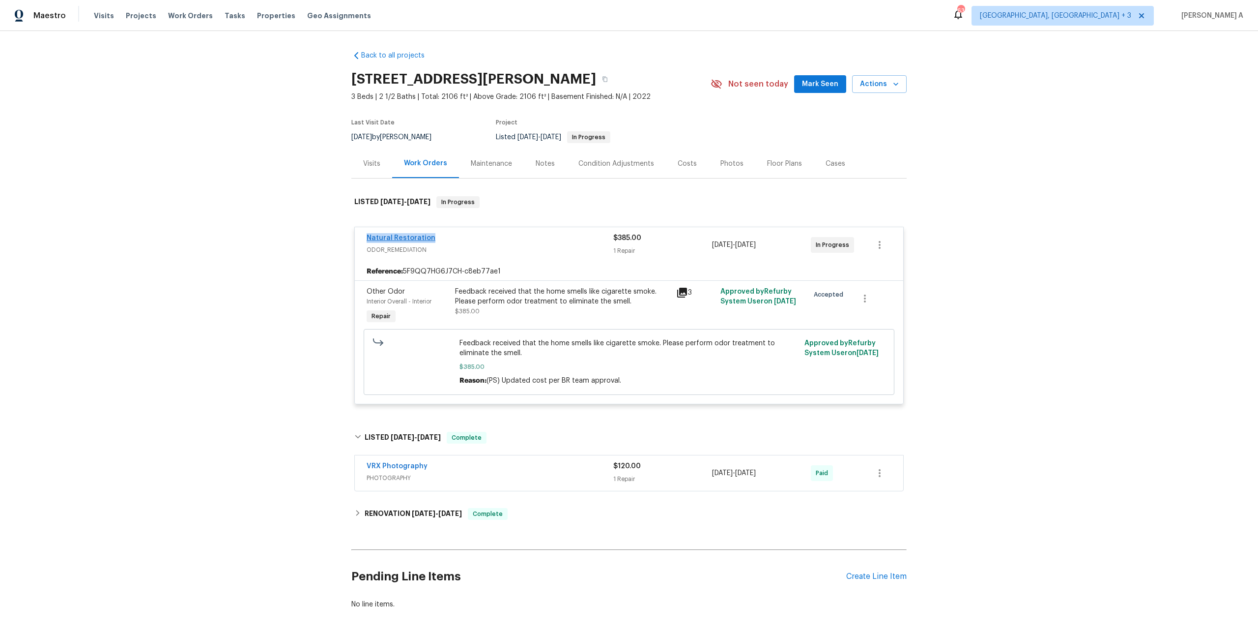
drag, startPoint x: 437, startPoint y: 235, endPoint x: 367, endPoint y: 236, distance: 70.3
click at [367, 236] on div "Natural Restoration" at bounding box center [490, 239] width 247 height 12
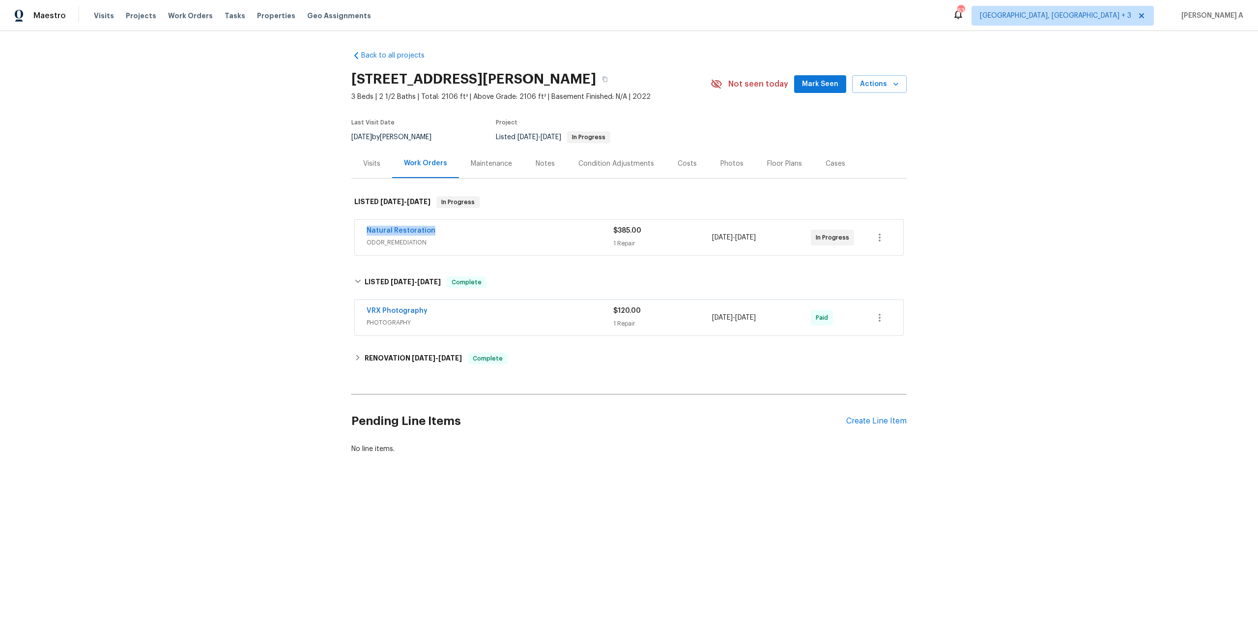
copy link "Natural Restoration"
click at [520, 246] on span "ODOR_REMEDIATION" at bounding box center [490, 242] width 247 height 10
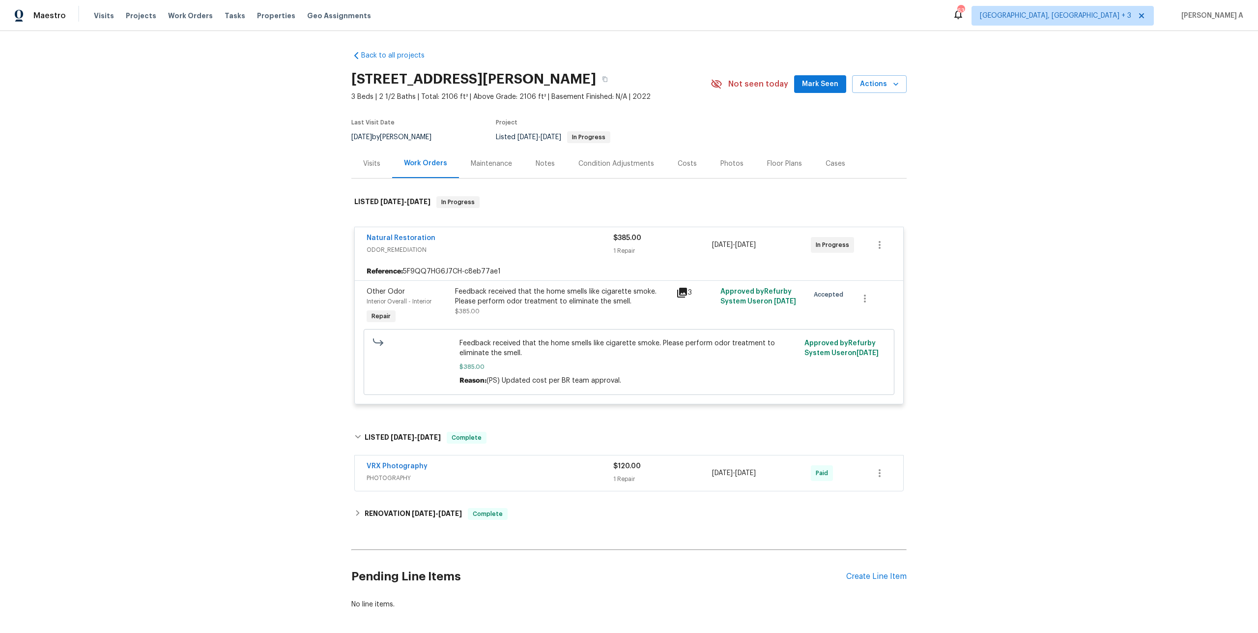
click at [691, 291] on div "3" at bounding box center [695, 293] width 38 height 12
click at [683, 291] on icon at bounding box center [682, 293] width 10 height 10
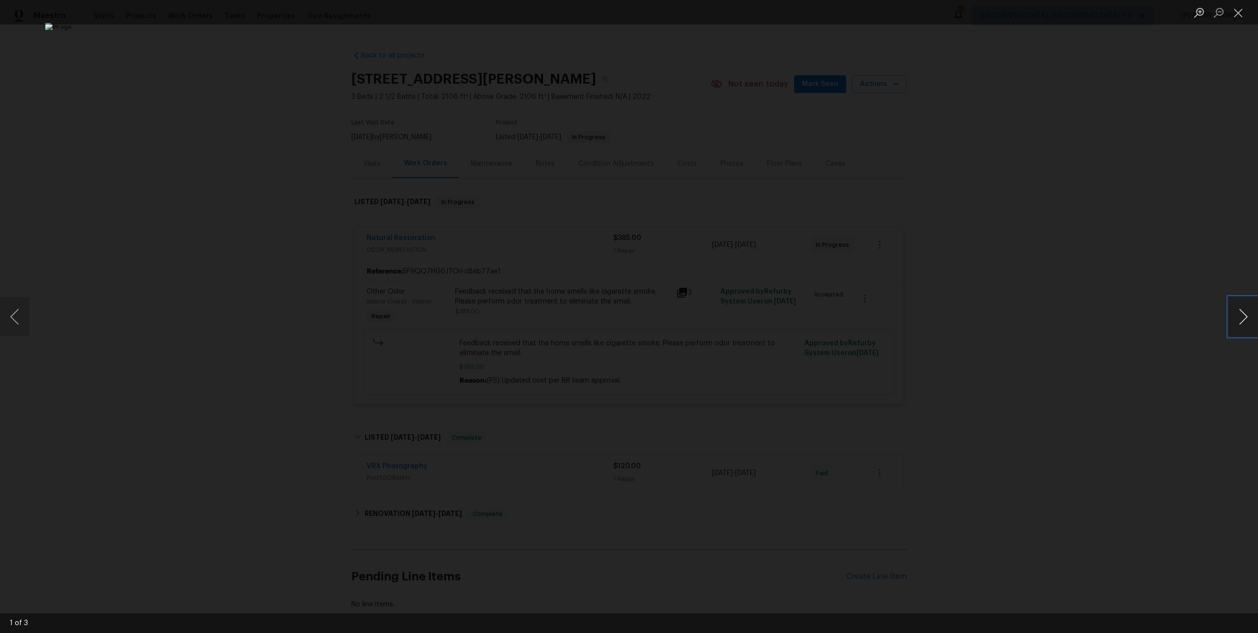
click at [1251, 324] on button "Next image" at bounding box center [1243, 316] width 29 height 39
click at [1136, 259] on div "Lightbox" at bounding box center [629, 316] width 1258 height 633
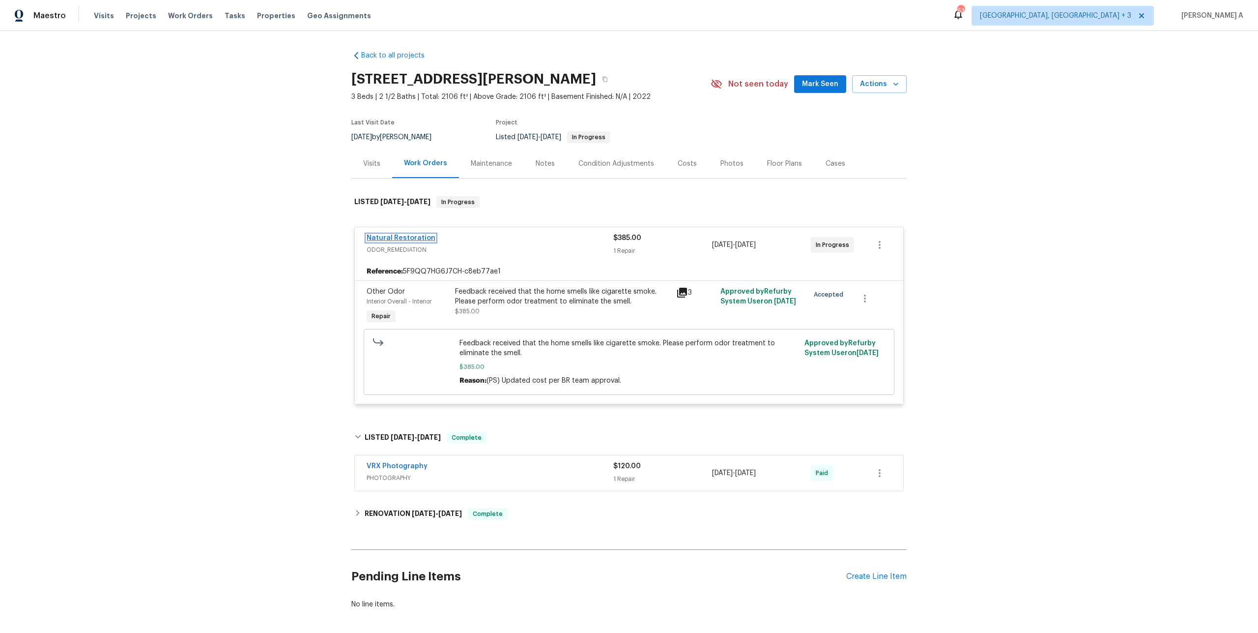
click at [415, 237] on link "Natural Restoration" at bounding box center [401, 237] width 69 height 7
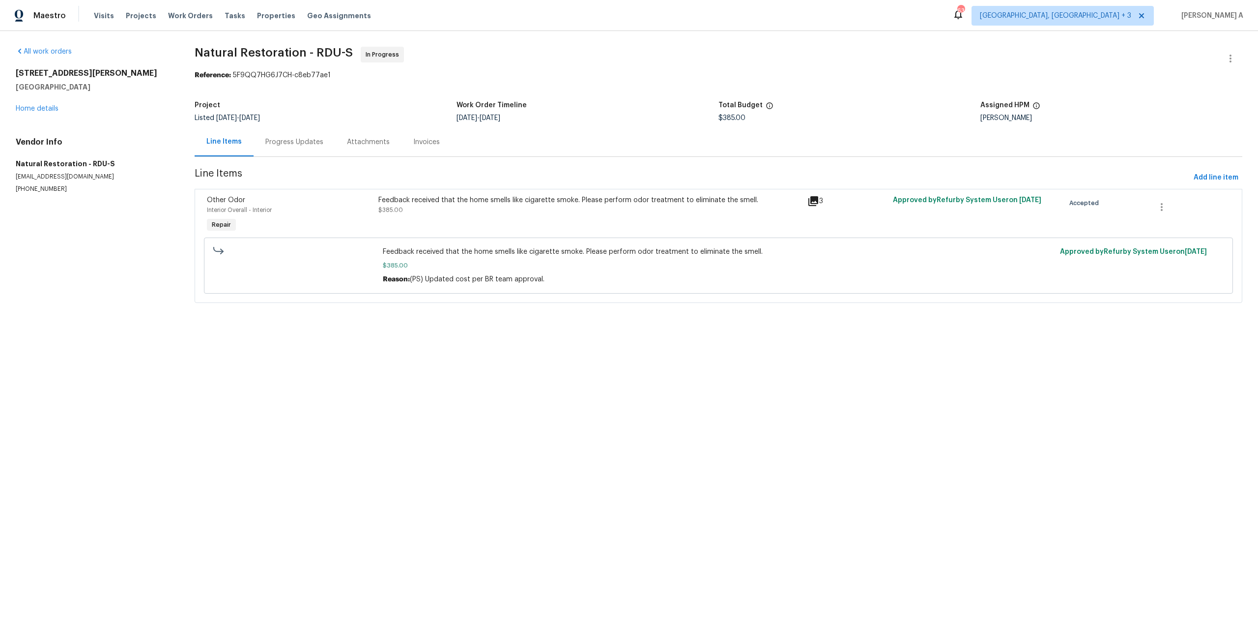
click at [287, 143] on div "Progress Updates" at bounding box center [294, 142] width 58 height 10
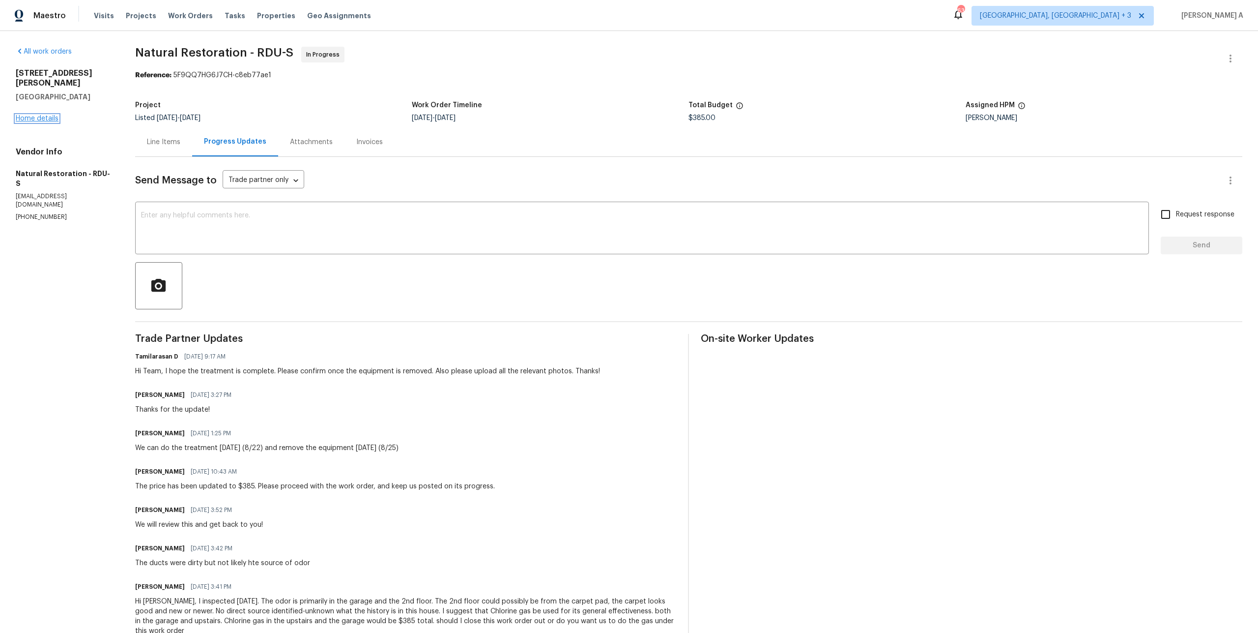
click at [51, 115] on link "Home details" at bounding box center [37, 118] width 43 height 7
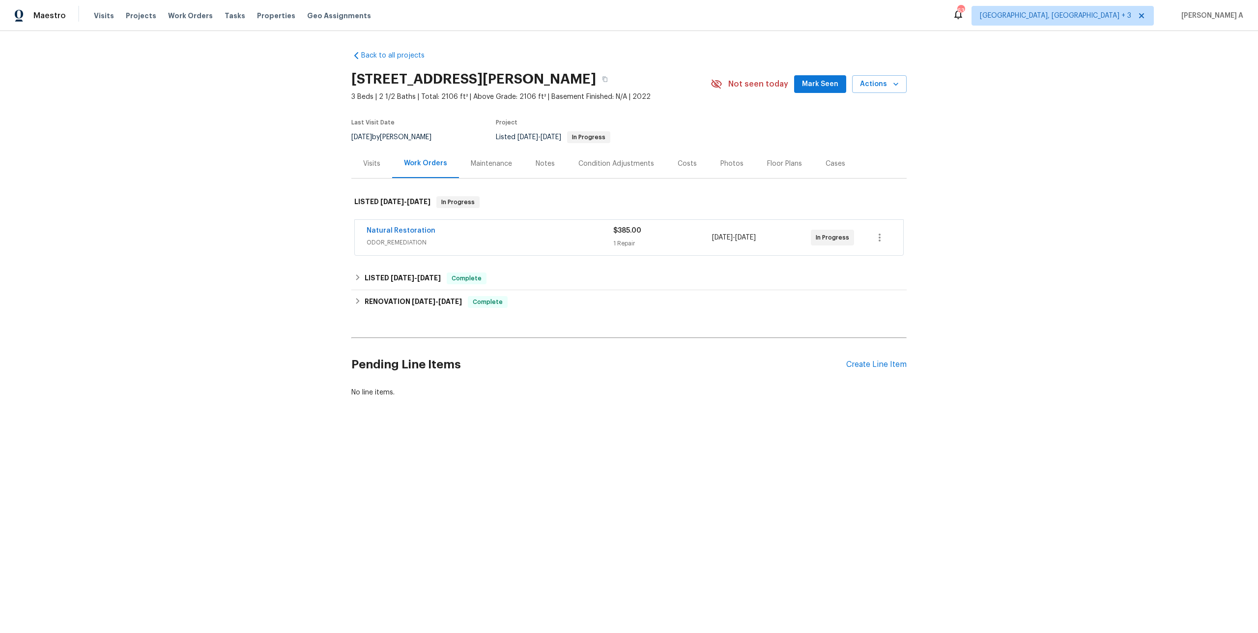
click at [376, 169] on div "Visits" at bounding box center [371, 163] width 41 height 29
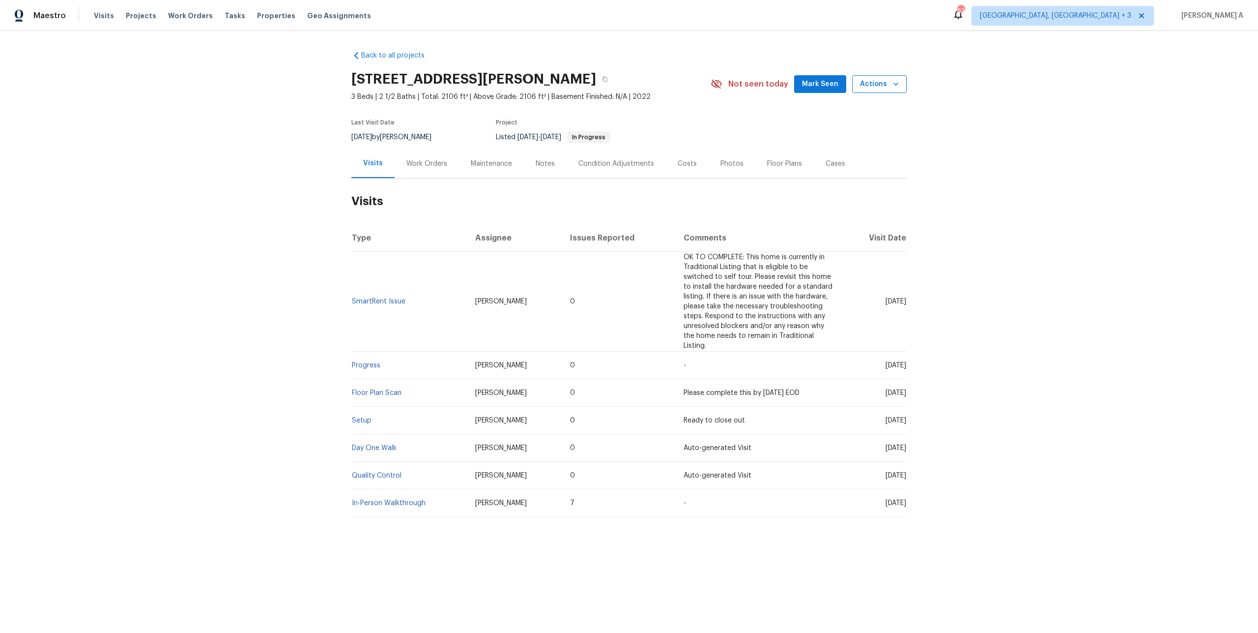
click at [887, 89] on span "Actions" at bounding box center [879, 84] width 39 height 12
click at [883, 119] on li "Schedule a visit" at bounding box center [859, 121] width 96 height 16
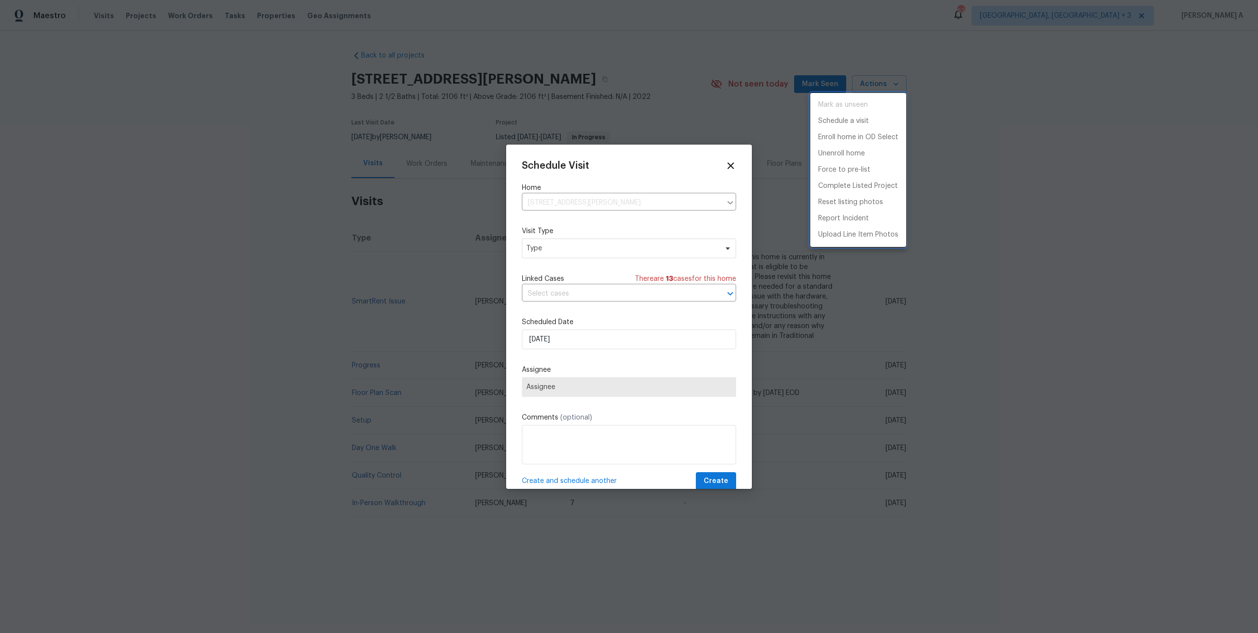
click at [576, 245] on div at bounding box center [629, 316] width 1258 height 633
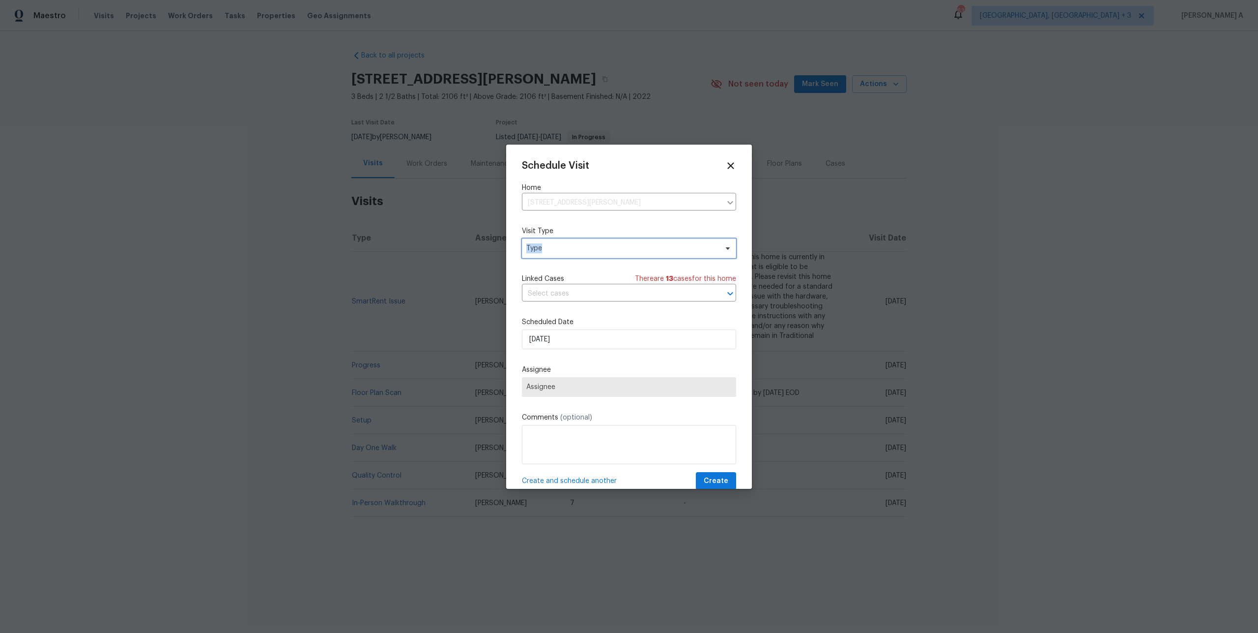
click at [576, 245] on span "Type" at bounding box center [621, 248] width 191 height 10
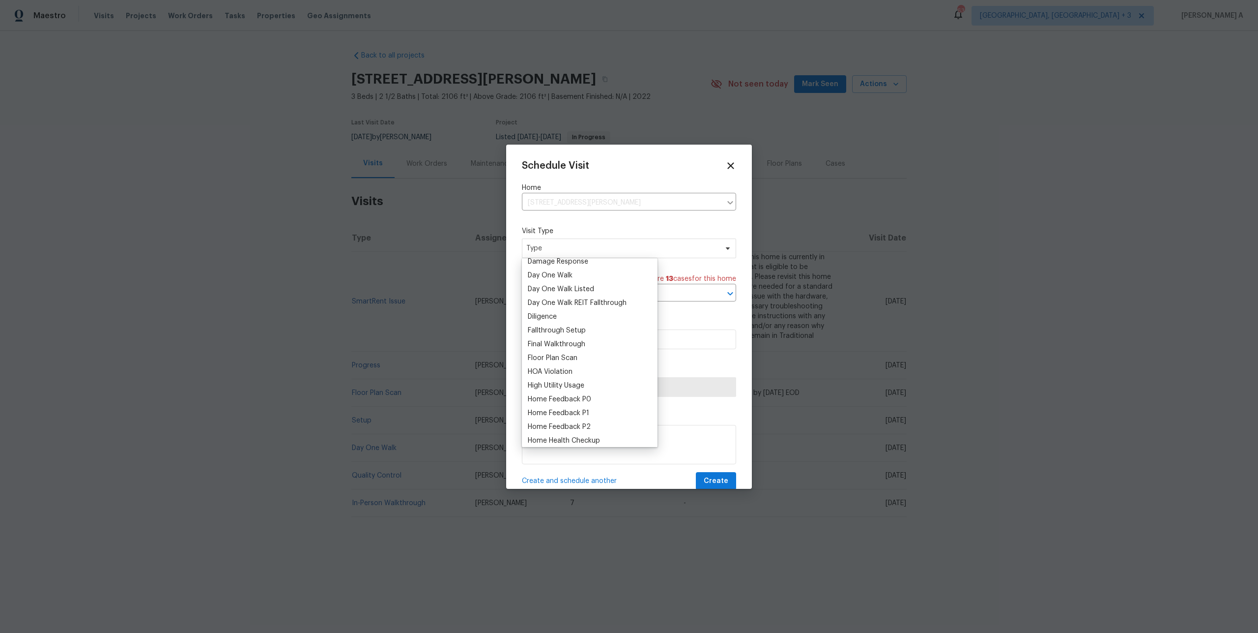
scroll to position [191, 0]
click at [577, 378] on div "Home Feedback P0" at bounding box center [559, 379] width 63 height 10
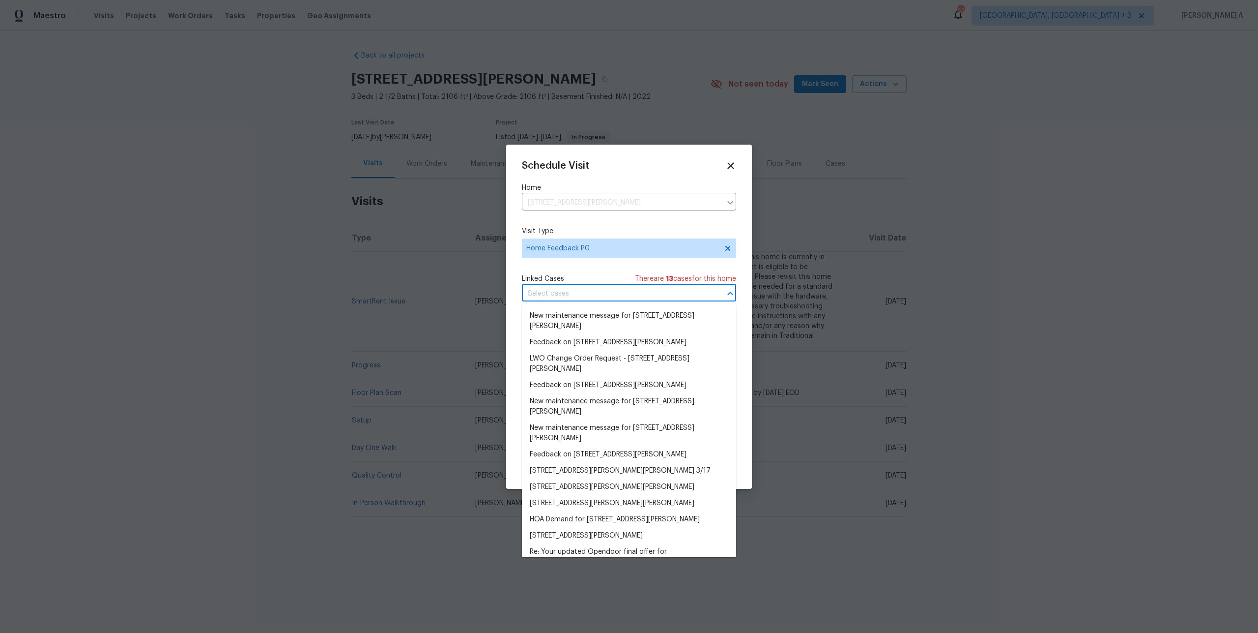
click at [575, 301] on body "Maestro Visits Projects Work Orders Tasks Properties Geo Assignments 63 Albuque…" at bounding box center [629, 291] width 1258 height 583
click at [575, 322] on li "New maintenance message for 6233 Reagan Ln , Wake Forest, NC 27587" at bounding box center [629, 321] width 214 height 27
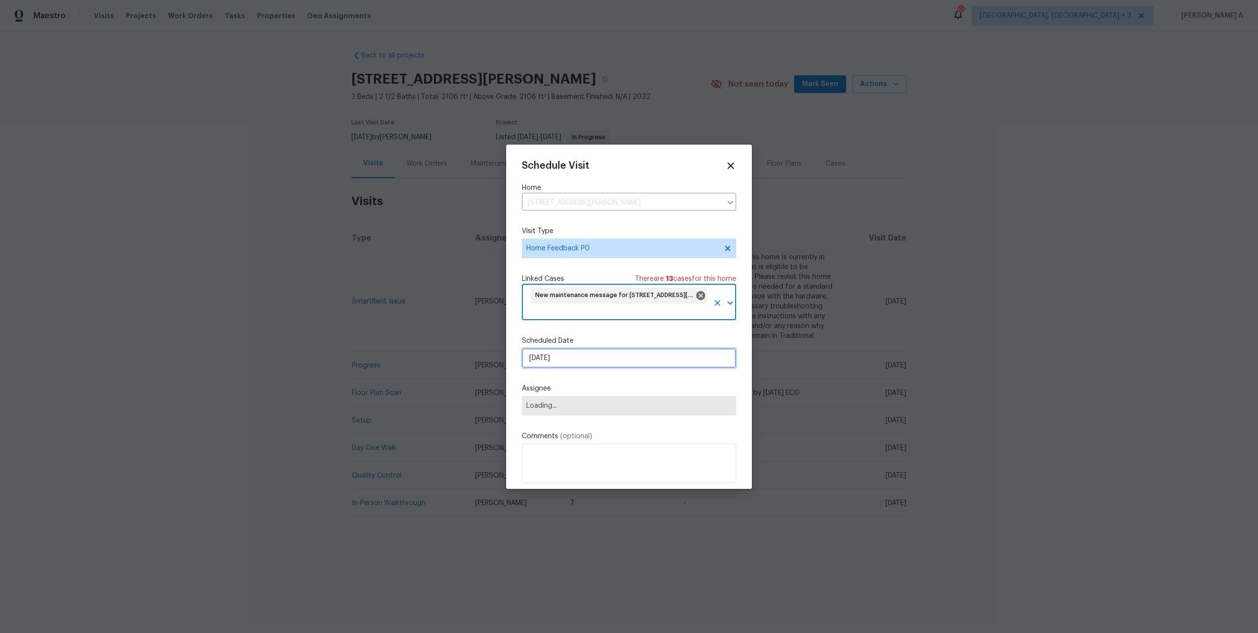
click at [577, 357] on input "[DATE]" at bounding box center [629, 358] width 214 height 20
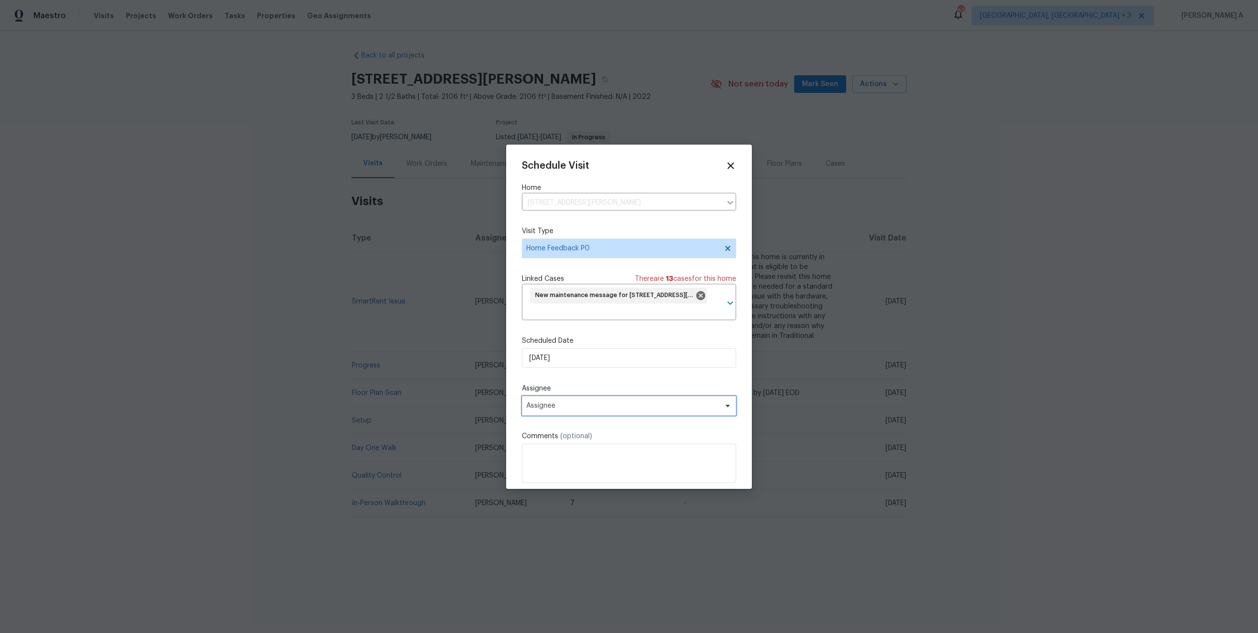
click at [583, 403] on span "Assignee" at bounding box center [622, 406] width 193 height 8
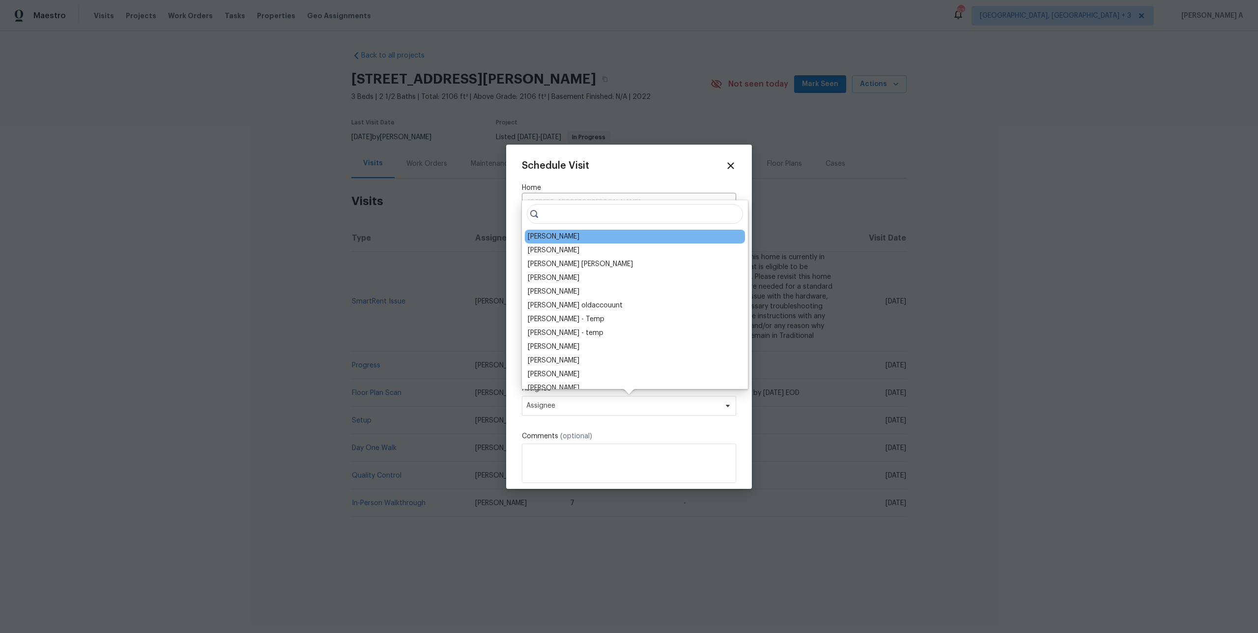
click at [549, 235] on div "Joseph White" at bounding box center [554, 237] width 52 height 10
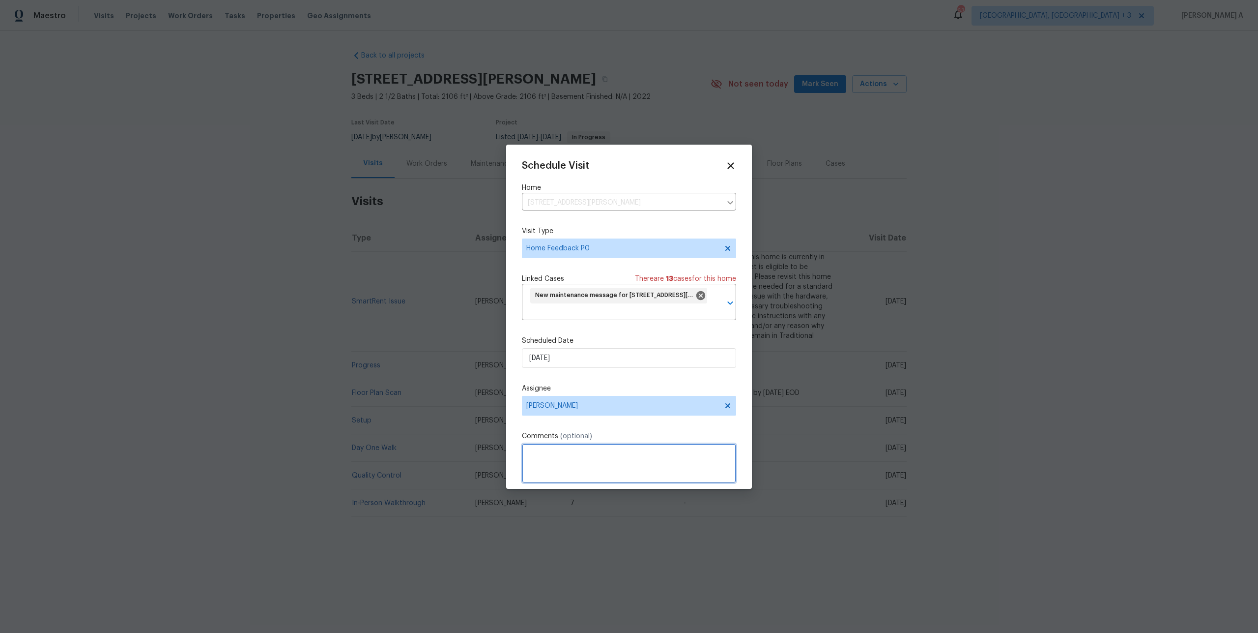
click at [550, 472] on textarea at bounding box center [629, 462] width 214 height 39
paste textarea "is it okay to enter this property on the front entrance door it has a paper say…"
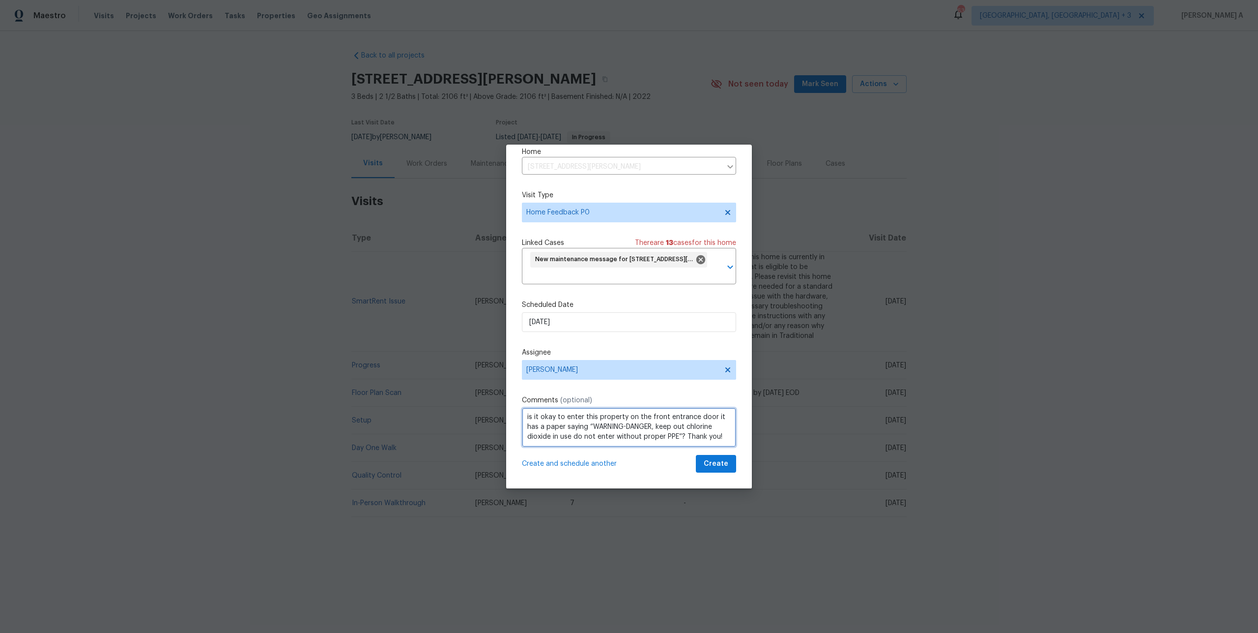
type textarea "is it okay to enter this property on the front entrance door it has a paper say…"
click at [725, 476] on div "Schedule Visit Home 6233 Reagan Ln, Wake Forest, NC 27587 ​ Visit Type Home Fee…" at bounding box center [629, 317] width 246 height 344
click at [725, 469] on span "Create" at bounding box center [716, 464] width 25 height 12
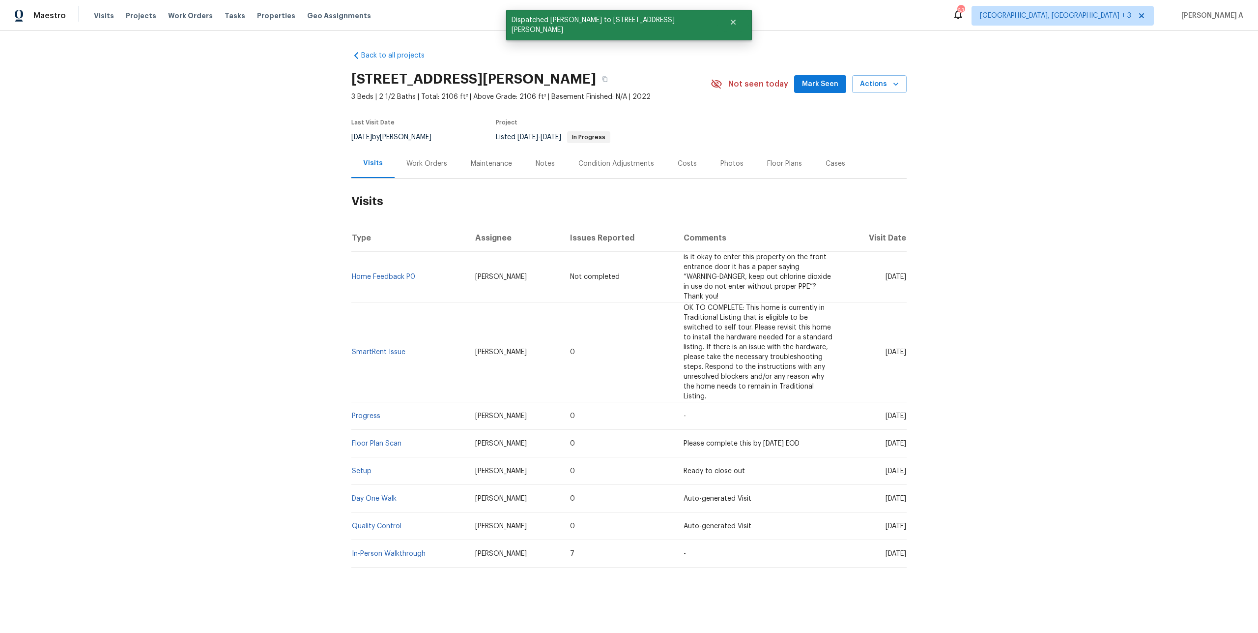
click at [418, 280] on td "Home Feedback P0" at bounding box center [409, 277] width 116 height 51
drag, startPoint x: 418, startPoint y: 280, endPoint x: 354, endPoint y: 277, distance: 64.0
click at [354, 277] on td "Home Feedback P0" at bounding box center [409, 277] width 116 height 51
copy link "Home Feedback P0"
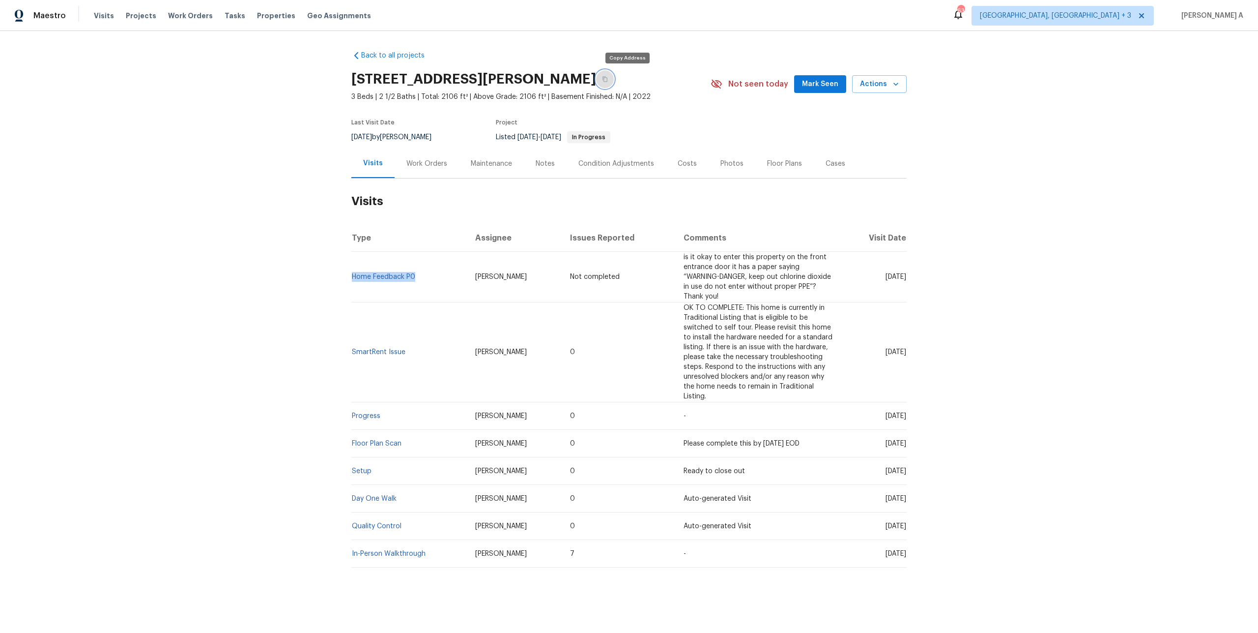
click at [608, 79] on icon "button" at bounding box center [605, 79] width 6 height 6
click at [102, 21] on div "Visits Projects Work Orders Tasks Properties Geo Assignments" at bounding box center [238, 16] width 289 height 20
click at [102, 17] on span "Visits" at bounding box center [104, 16] width 20 height 10
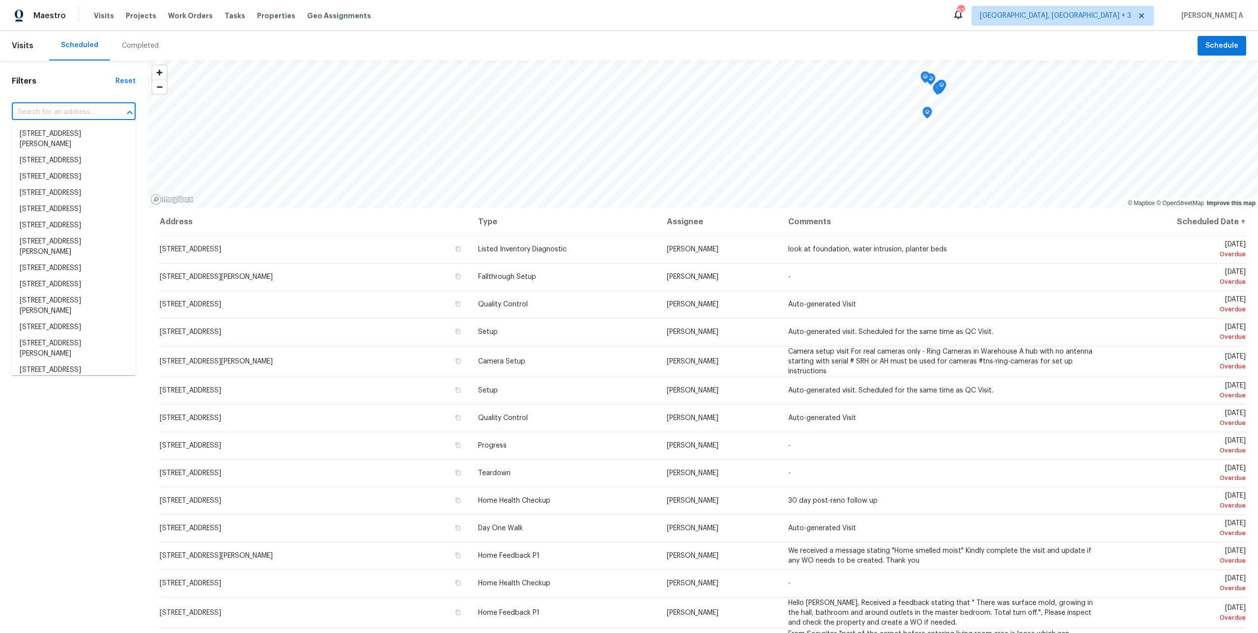
click at [75, 109] on input "text" at bounding box center [60, 112] width 96 height 15
paste input "6233 Reagan Ln, Wake Forest, NC 27587"
type input "6233 Reagan Ln, Wake Forest, NC 27587"
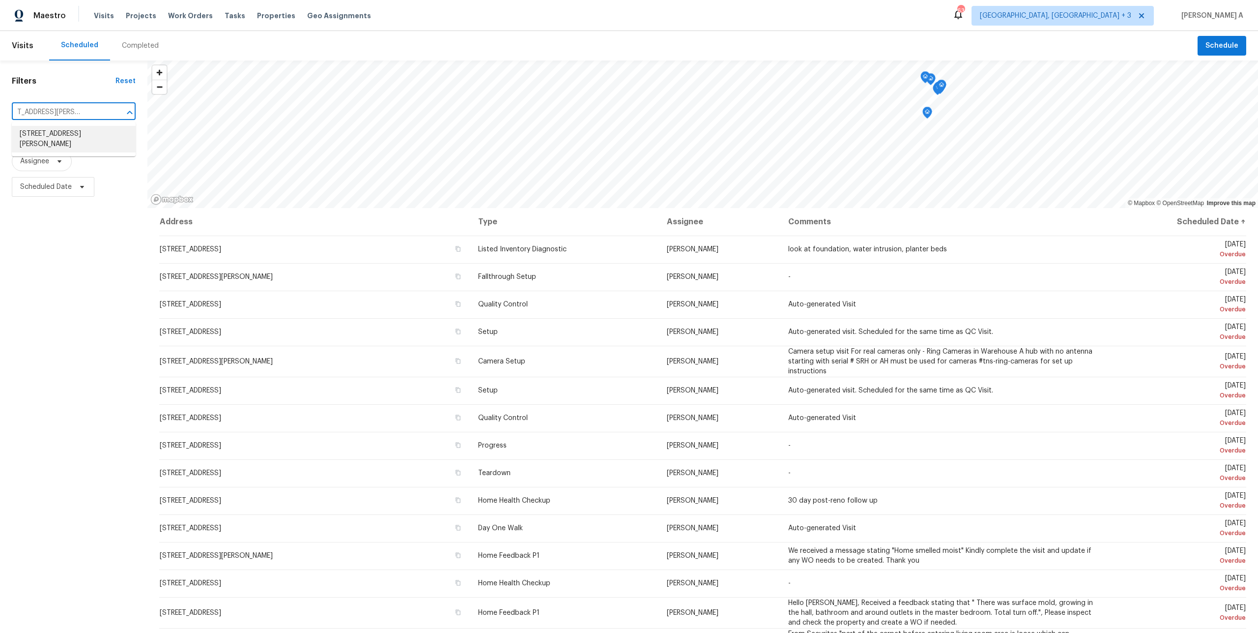
click at [90, 138] on li "6233 Reagan Ln, Wake Forest, NC 27587" at bounding box center [74, 139] width 124 height 27
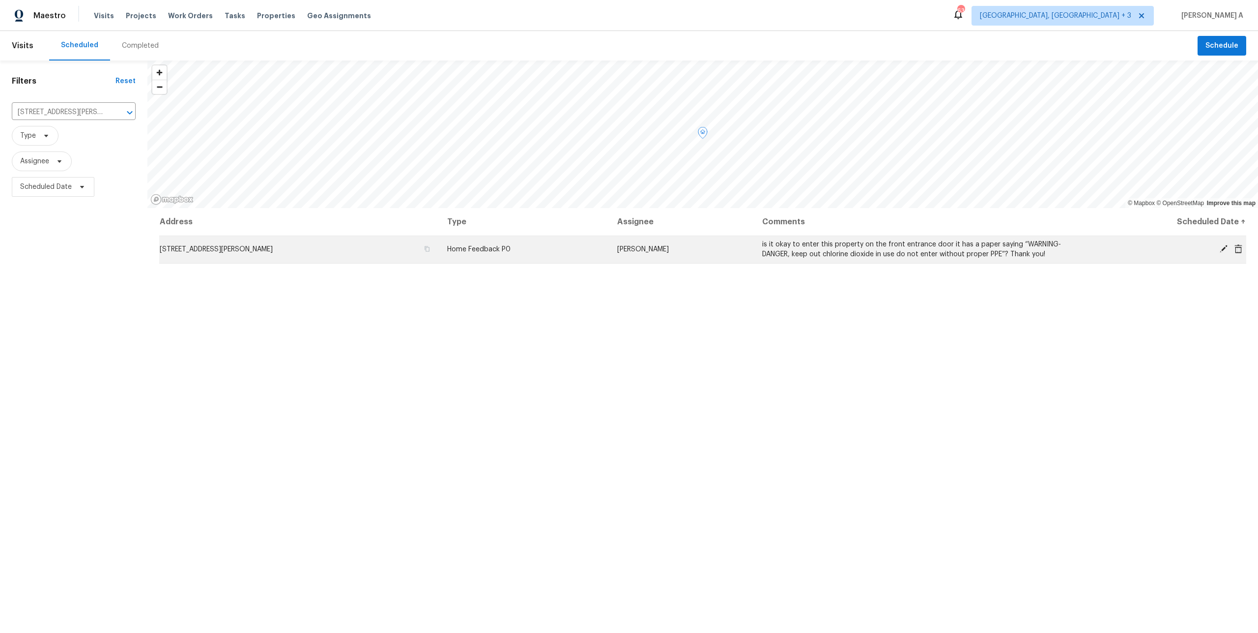
click at [1240, 250] on icon at bounding box center [1238, 248] width 9 height 9
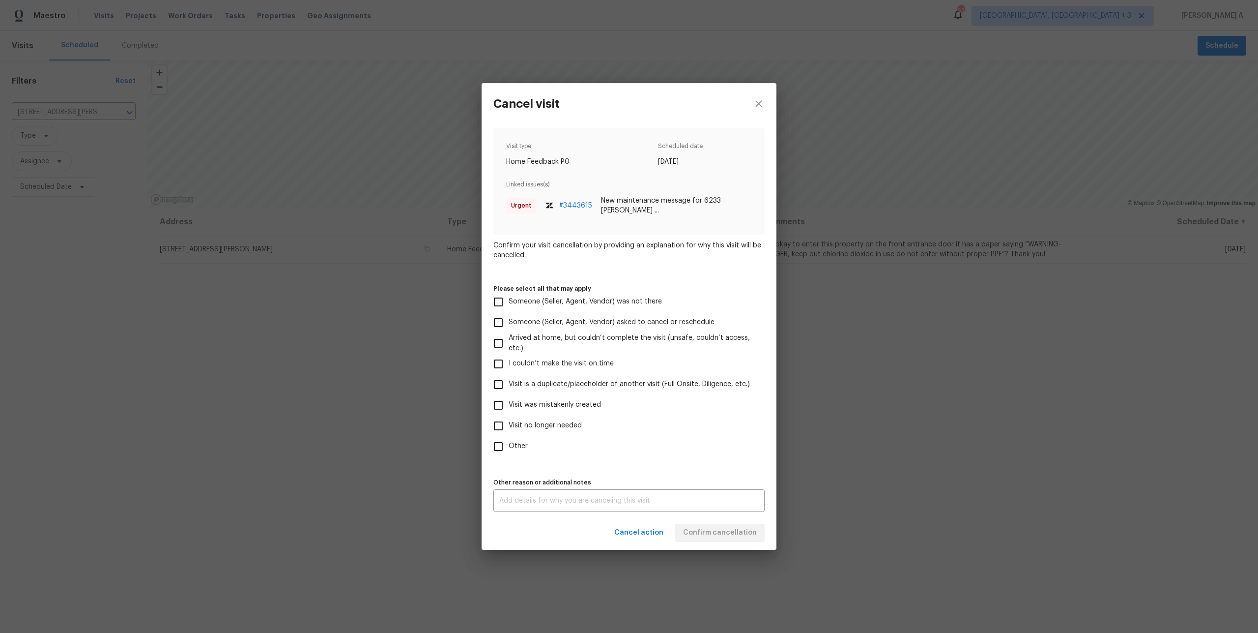
click at [536, 430] on span "Visit no longer needed" at bounding box center [545, 425] width 73 height 10
click at [509, 430] on input "Visit no longer needed" at bounding box center [498, 425] width 21 height 21
checkbox input "true"
click at [538, 408] on span "Visit was mistakenly created" at bounding box center [555, 405] width 92 height 10
click at [509, 408] on input "Visit was mistakenly created" at bounding box center [498, 405] width 21 height 21
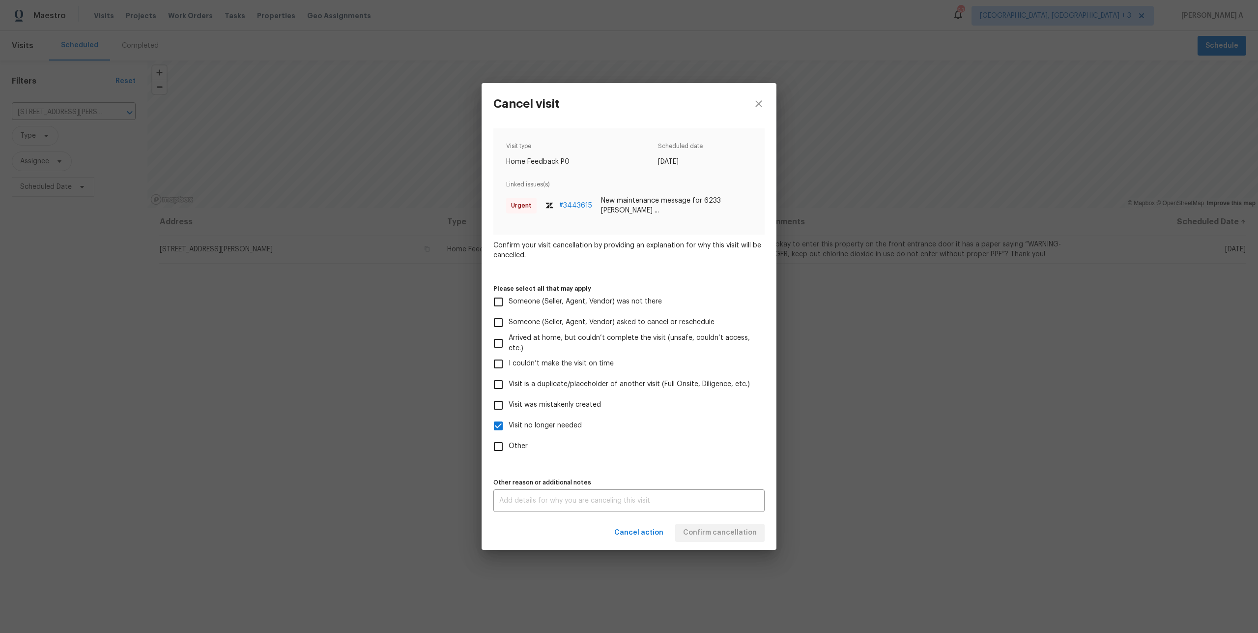
checkbox input "true"
click at [531, 430] on span "Visit no longer needed" at bounding box center [545, 425] width 73 height 10
click at [509, 430] on input "Visit no longer needed" at bounding box center [498, 425] width 21 height 21
checkbox input "false"
click at [721, 533] on span "Confirm cancellation" at bounding box center [720, 532] width 74 height 12
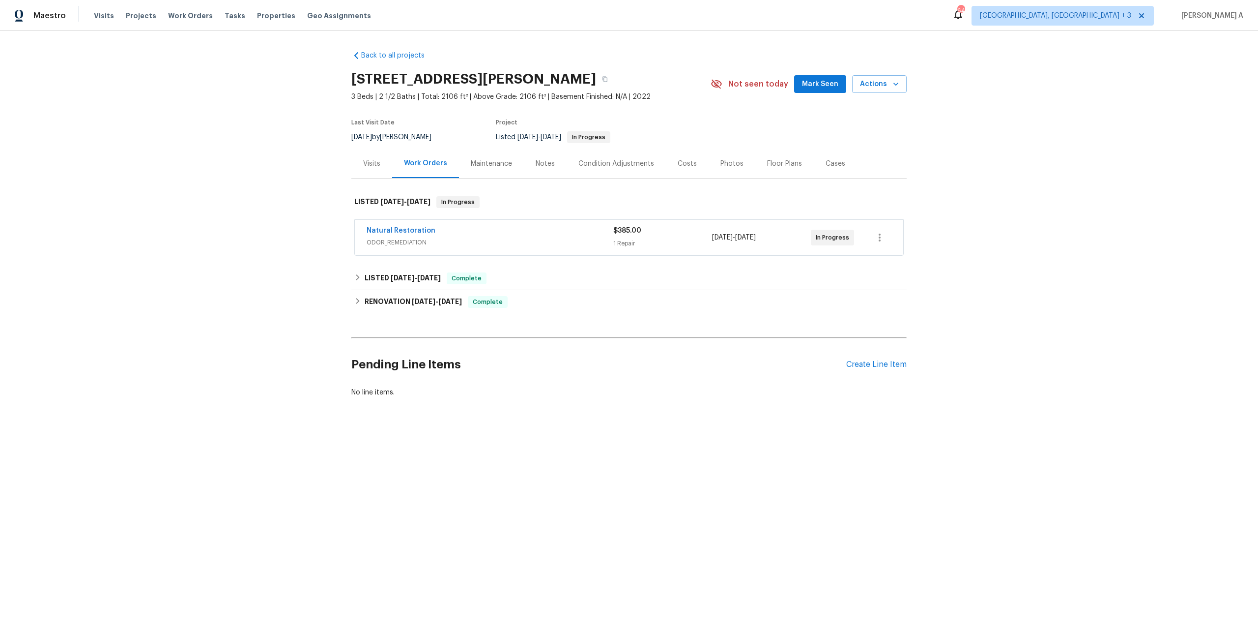
click at [380, 168] on div "Visits" at bounding box center [371, 164] width 17 height 10
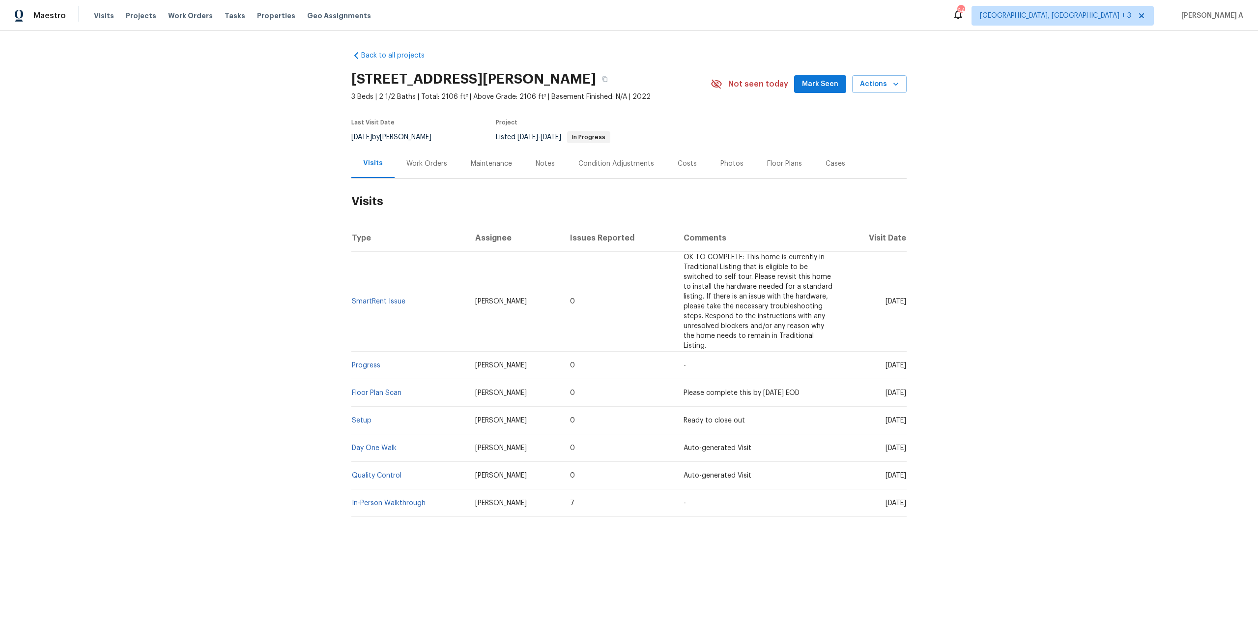
click at [408, 169] on div "Work Orders" at bounding box center [427, 163] width 64 height 29
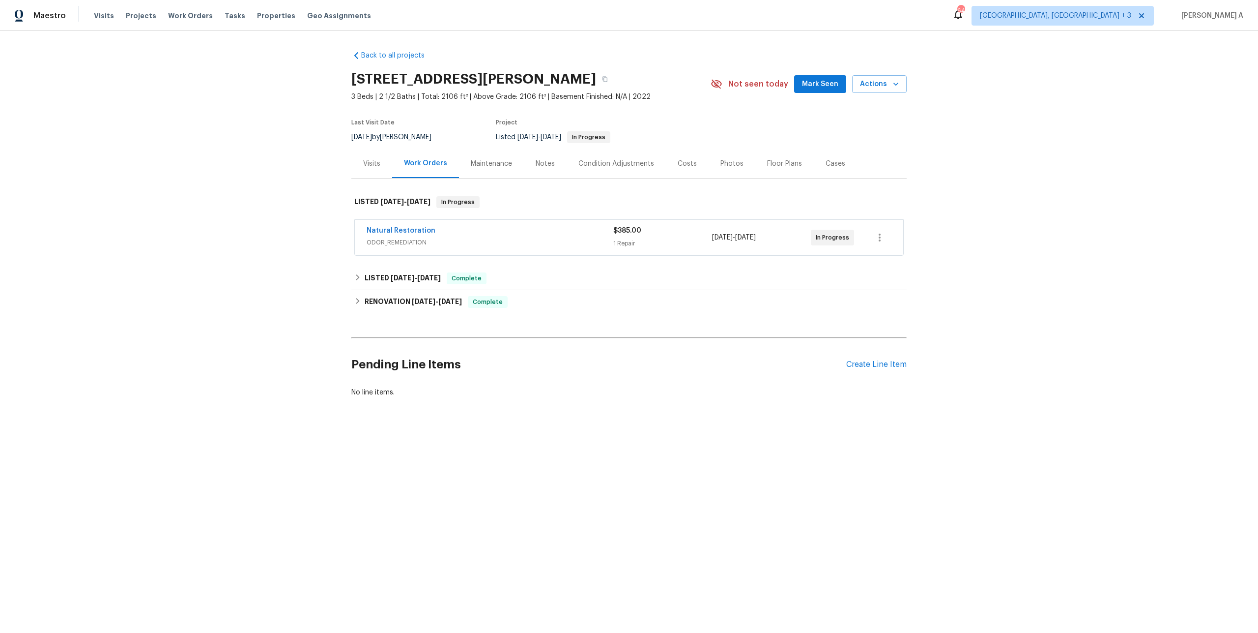
drag, startPoint x: 365, startPoint y: 227, endPoint x: 801, endPoint y: 253, distance: 436.3
click at [801, 253] on div "Natural Restoration ODOR_REMEDIATION $385.00 1 Repair [DATE] - [DATE] In Progre…" at bounding box center [629, 237] width 549 height 35
copy div "Natural Restoration ODOR_REMEDIATION $385.00 1 Repair [DATE] - [DATE] In Progre…"
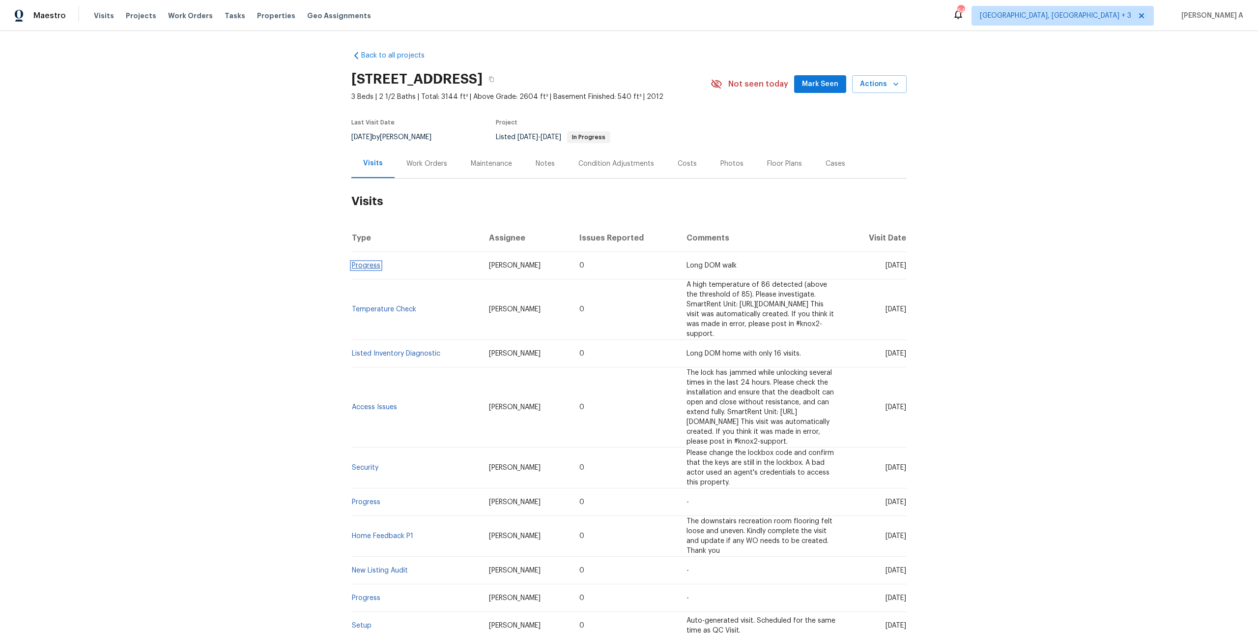
click at [375, 264] on link "Progress" at bounding box center [366, 265] width 29 height 7
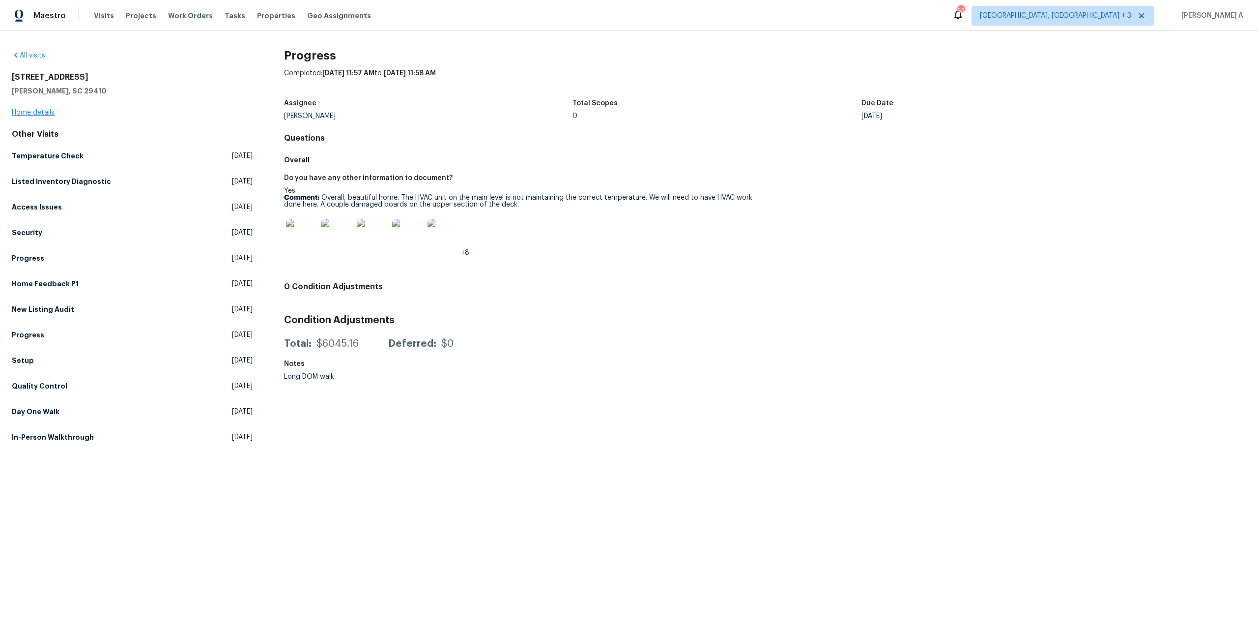
click at [48, 116] on div "[STREET_ADDRESS][PERSON_NAME] Home details" at bounding box center [132, 94] width 241 height 45
click at [50, 116] on div "[STREET_ADDRESS][PERSON_NAME] Home details" at bounding box center [132, 94] width 241 height 45
click at [49, 111] on link "Home details" at bounding box center [33, 112] width 43 height 7
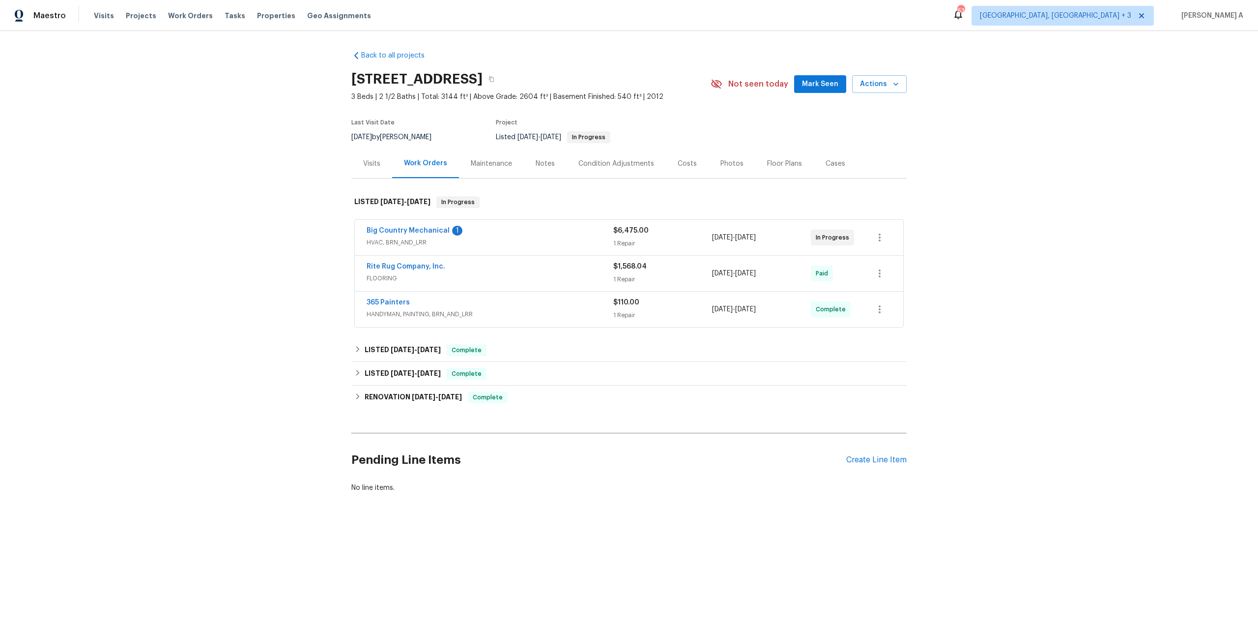
click at [378, 157] on div "Visits" at bounding box center [371, 163] width 41 height 29
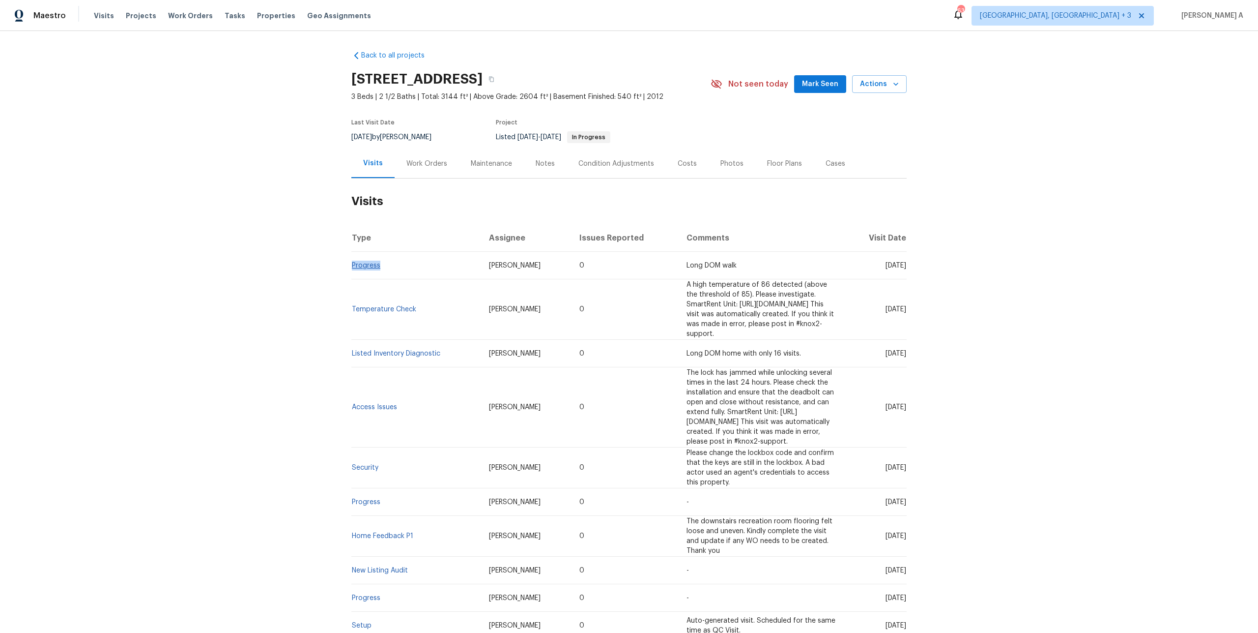
drag, startPoint x: 384, startPoint y: 269, endPoint x: 353, endPoint y: 266, distance: 30.6
click at [353, 266] on td "Progress" at bounding box center [416, 266] width 130 height 28
copy link "Progress"
click at [407, 167] on div "Work Orders" at bounding box center [427, 164] width 41 height 10
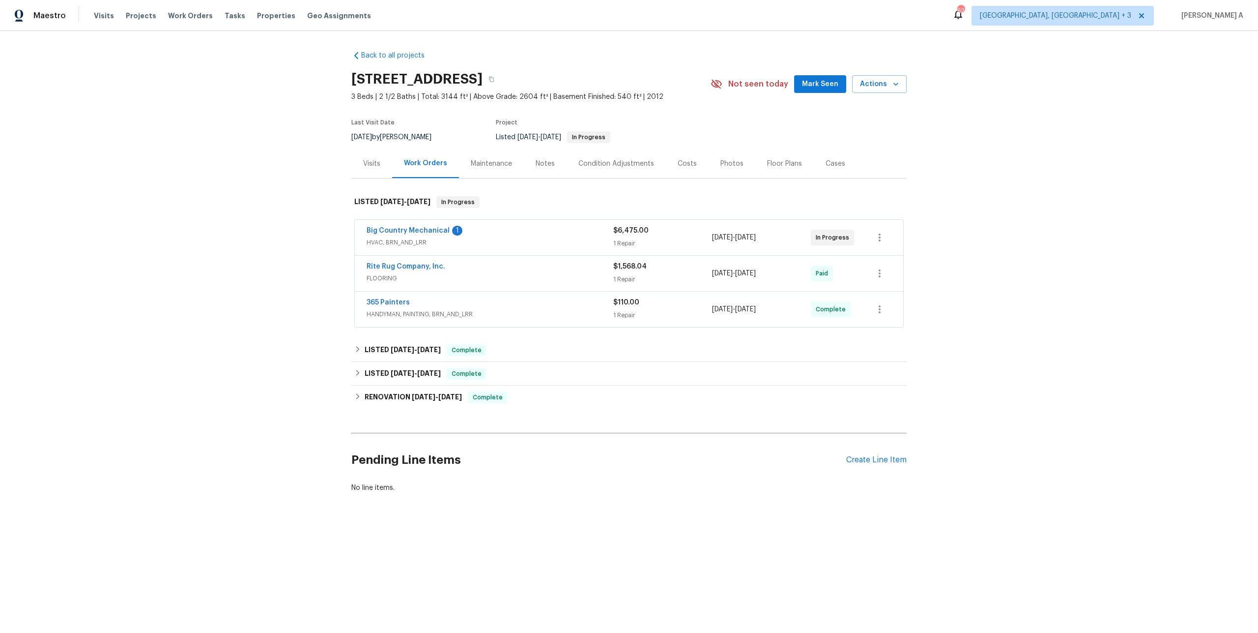
click at [412, 248] on div "Big Country Mechanical 1 HVAC, BRN_AND_LRR" at bounding box center [490, 238] width 247 height 24
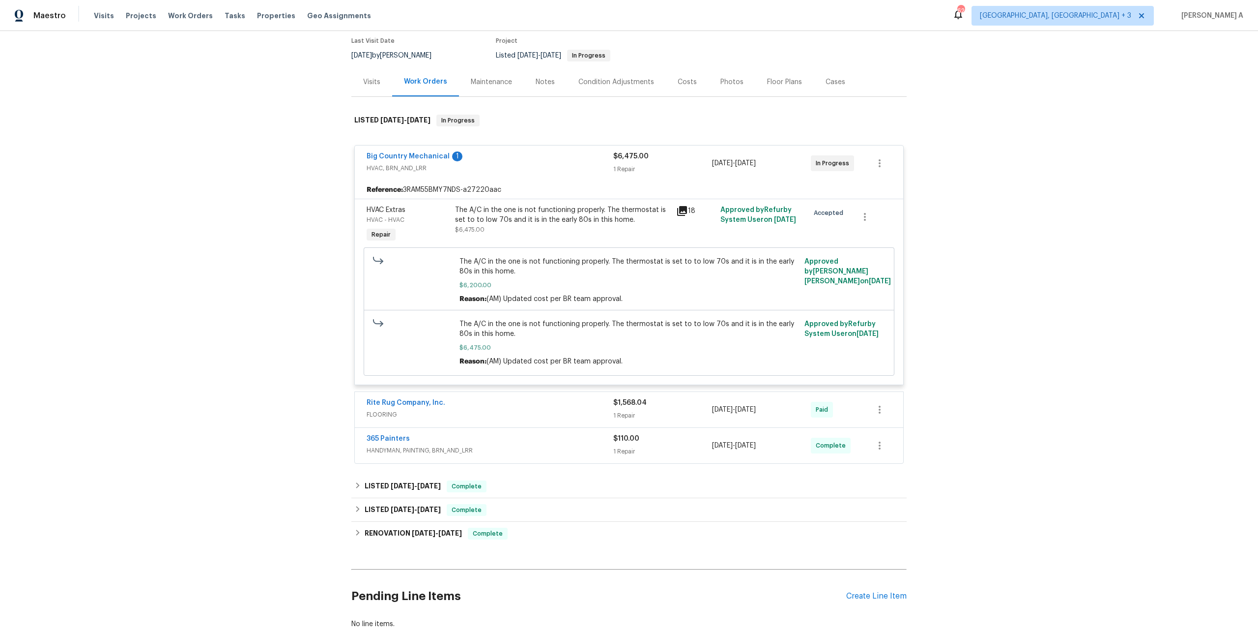
scroll to position [145, 0]
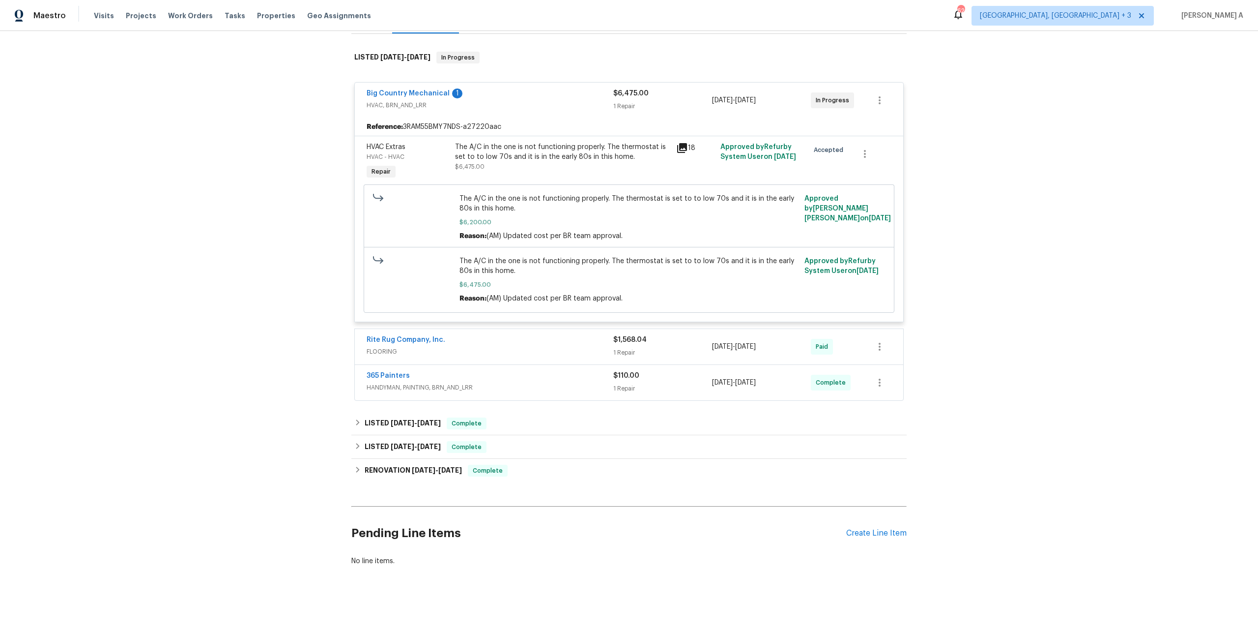
click at [459, 386] on span "HANDYMAN, PAINTING, BRN_AND_LRR" at bounding box center [490, 387] width 247 height 10
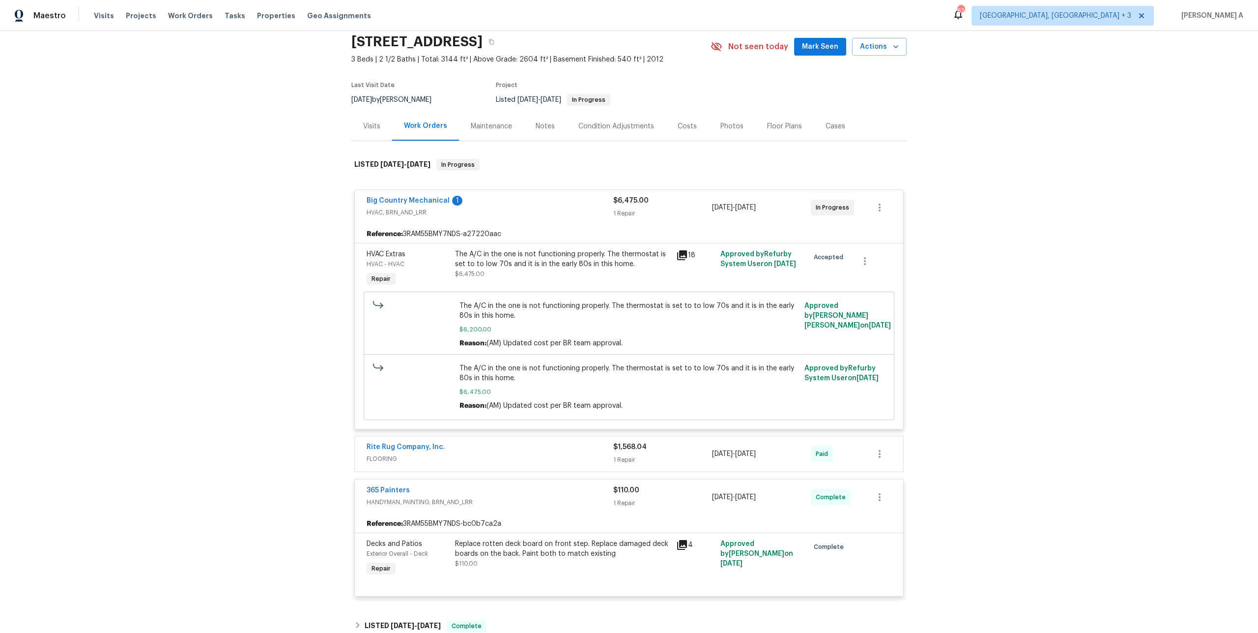
scroll to position [0, 0]
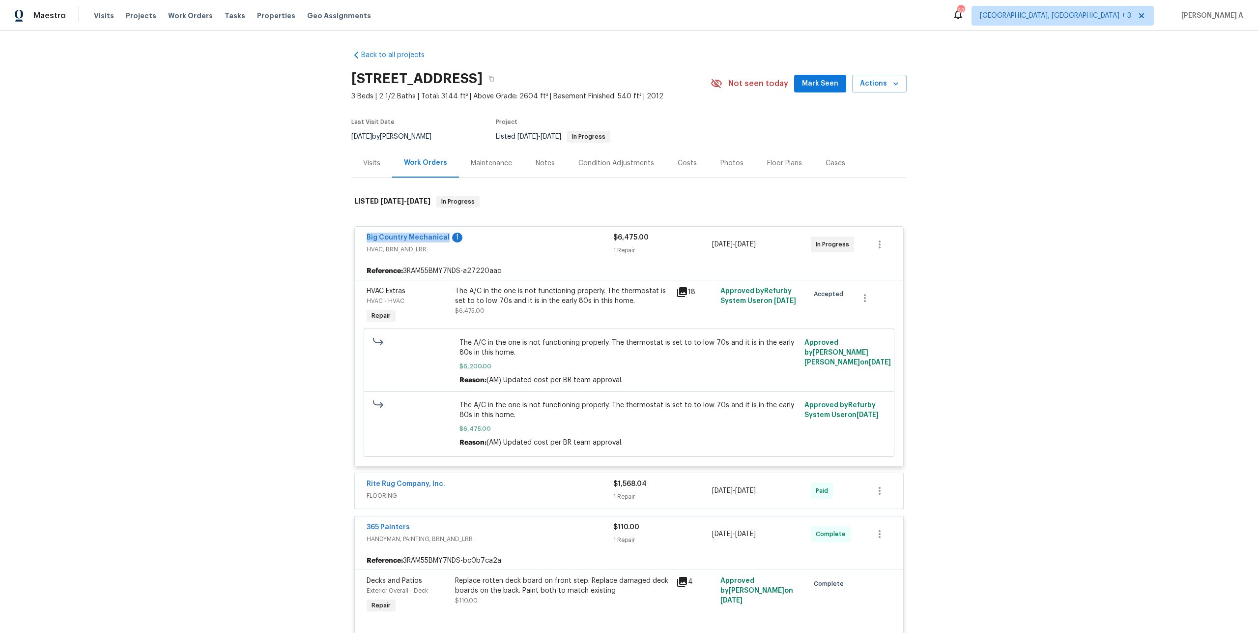
drag, startPoint x: 362, startPoint y: 236, endPoint x: 446, endPoint y: 236, distance: 83.6
click at [446, 236] on div "Big Country Mechanical 1 HVAC, BRN_AND_LRR $6,475.00 1 Repair [DATE] - [DATE] I…" at bounding box center [629, 244] width 549 height 35
copy link "Big Country Mechanical"
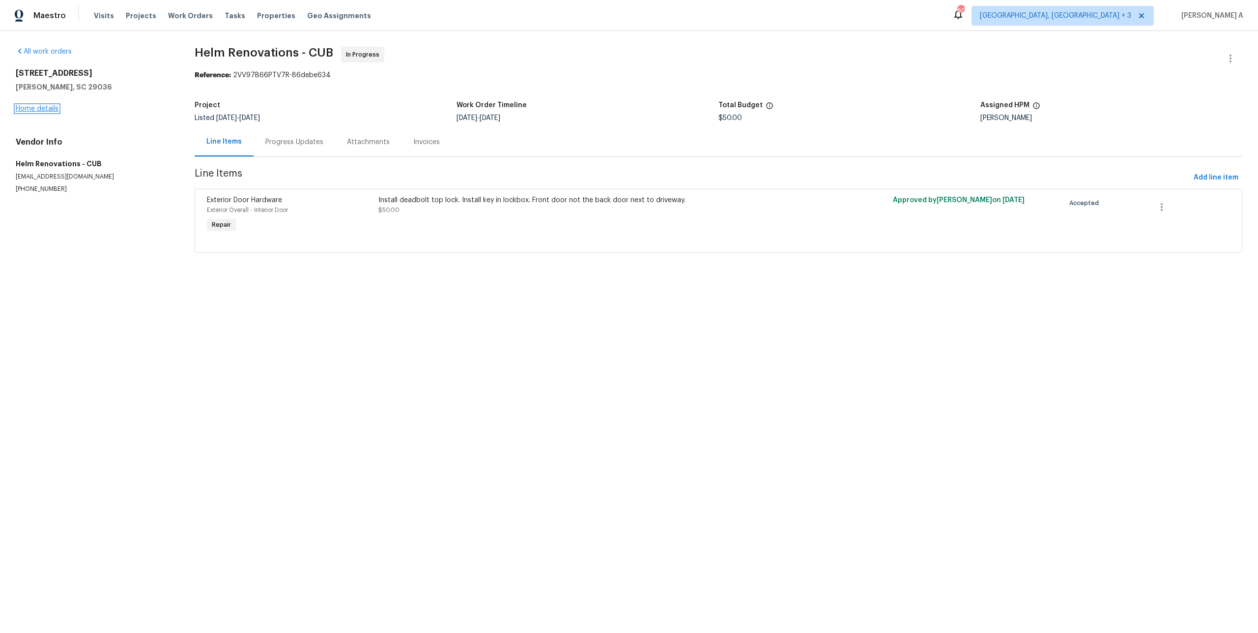
click at [42, 109] on link "Home details" at bounding box center [37, 108] width 43 height 7
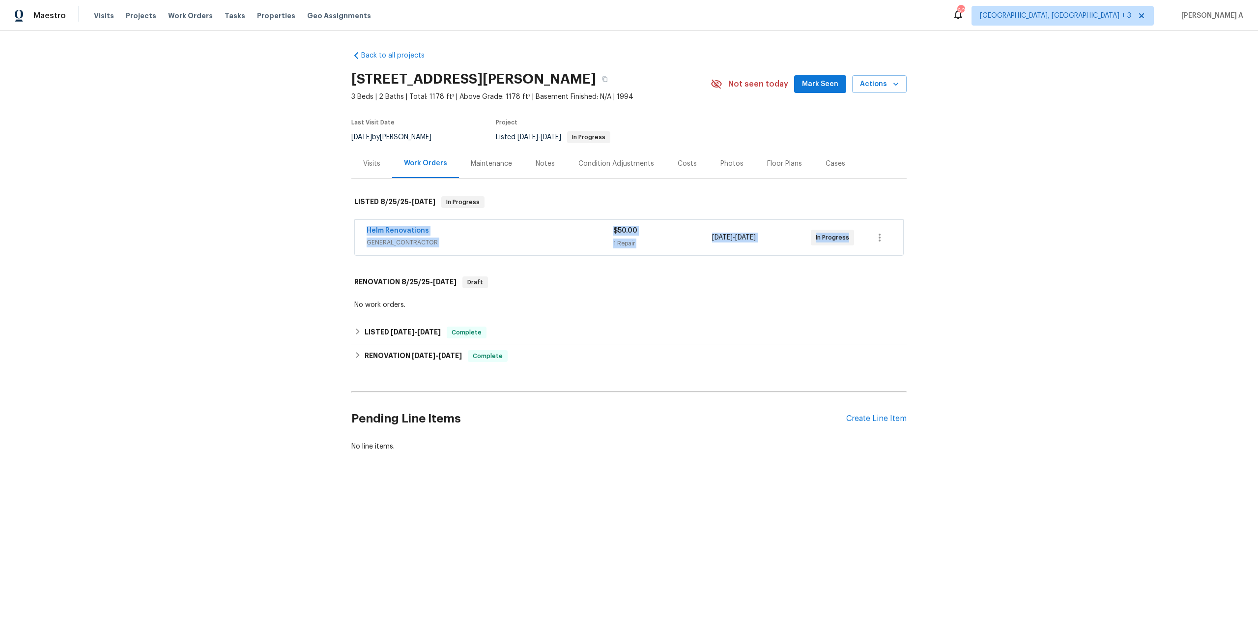
drag, startPoint x: 364, startPoint y: 228, endPoint x: 814, endPoint y: 244, distance: 449.6
click at [814, 244] on div "Helm Renovations GENERAL_CONTRACTOR $50.00 1 Repair [DATE] - [DATE] In Progress" at bounding box center [629, 237] width 549 height 35
copy div "Helm Renovations GENERAL_CONTRACTOR $50.00 1 Repair [DATE] - [DATE] In Progress"
